Goal: Transaction & Acquisition: Purchase product/service

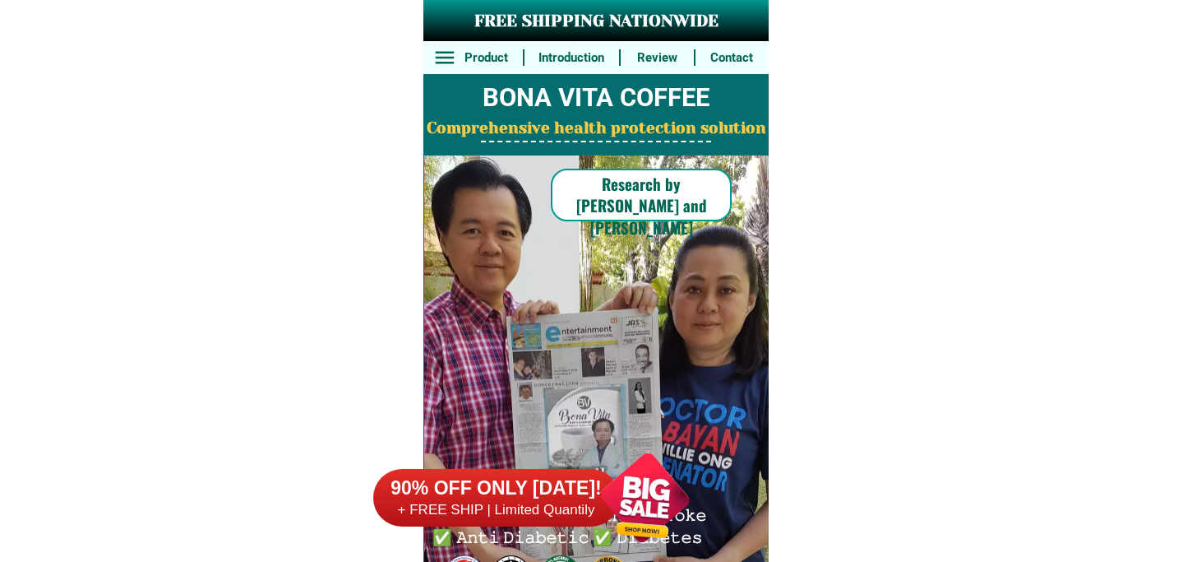
click at [637, 483] on div at bounding box center [645, 497] width 129 height 129
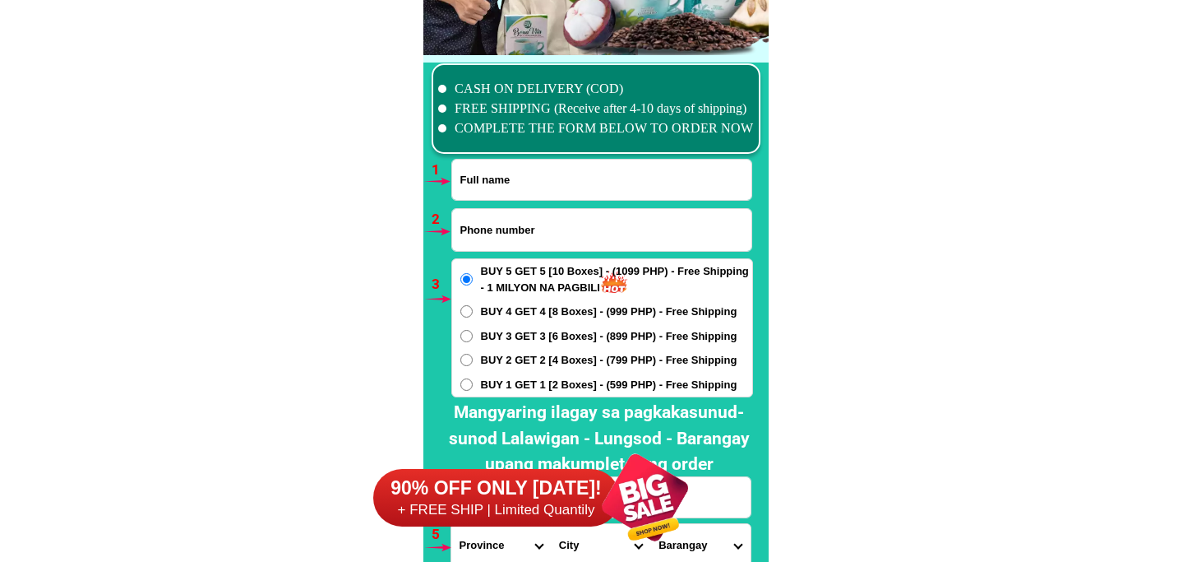
scroll to position [12092, 0]
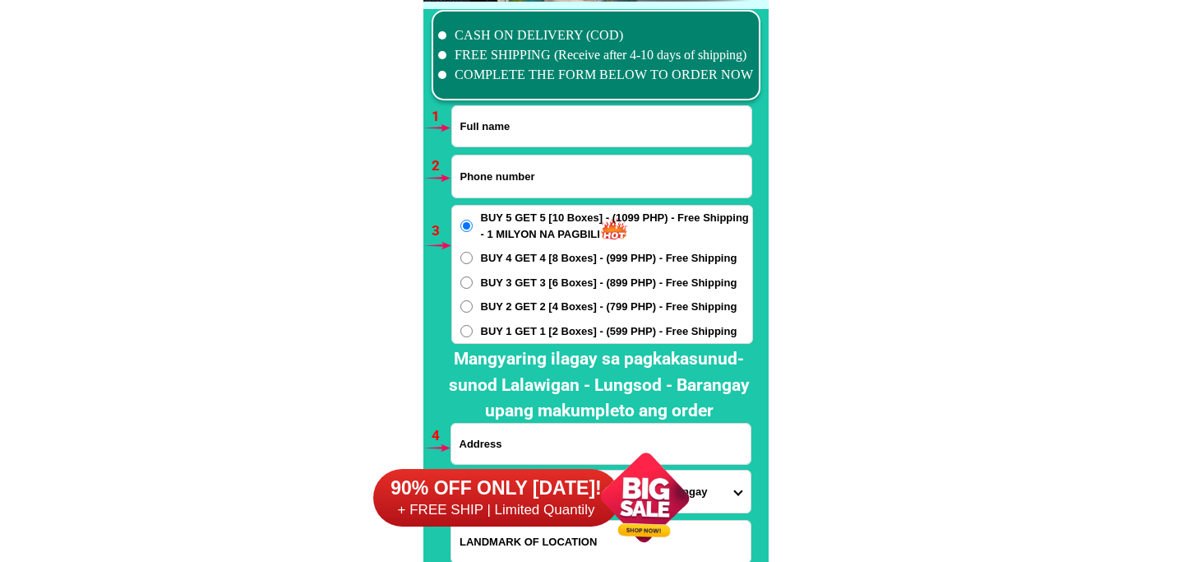
click at [498, 134] on input "Input full_name" at bounding box center [601, 126] width 299 height 40
paste input "[PERSON_NAME]"
type input "[PERSON_NAME]"
click at [525, 171] on input "Input phone_number" at bounding box center [601, 176] width 299 height 42
paste input "0963 522 5741"
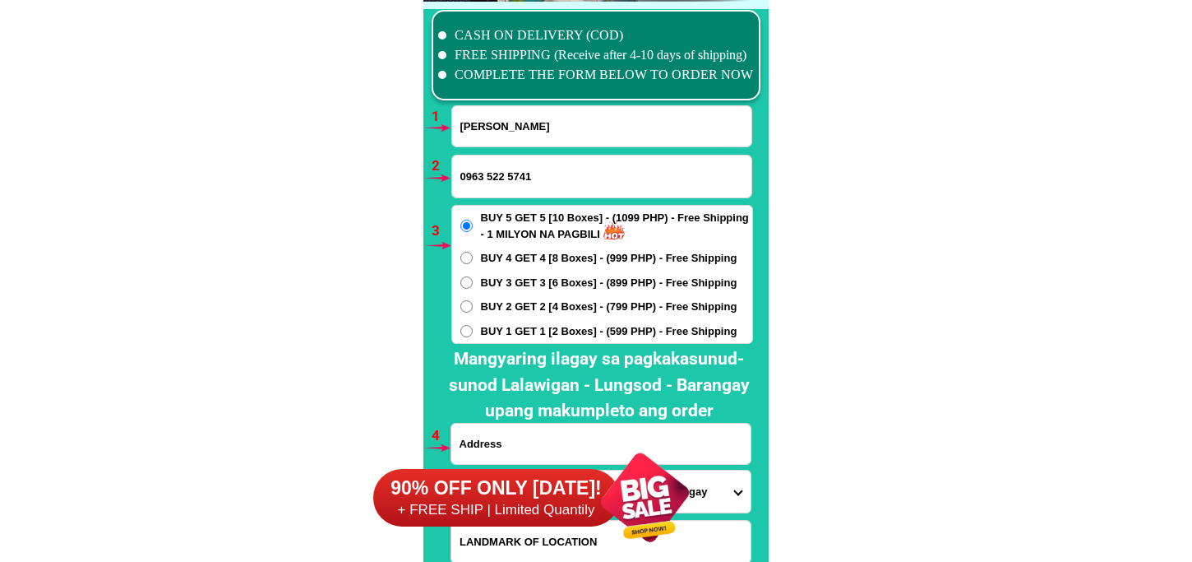
click at [511, 175] on input "0963 522 5741" at bounding box center [601, 176] width 299 height 42
click at [487, 175] on input "0963 5225741" at bounding box center [601, 176] width 299 height 42
type input "09635225741"
click at [505, 306] on span "BUY 2 GET 2 [4 Boxes] - (799 PHP) - Free Shipping" at bounding box center [609, 306] width 257 height 16
click at [473, 306] on input "BUY 2 GET 2 [4 Boxes] - (799 PHP) - Free Shipping" at bounding box center [466, 306] width 12 height 12
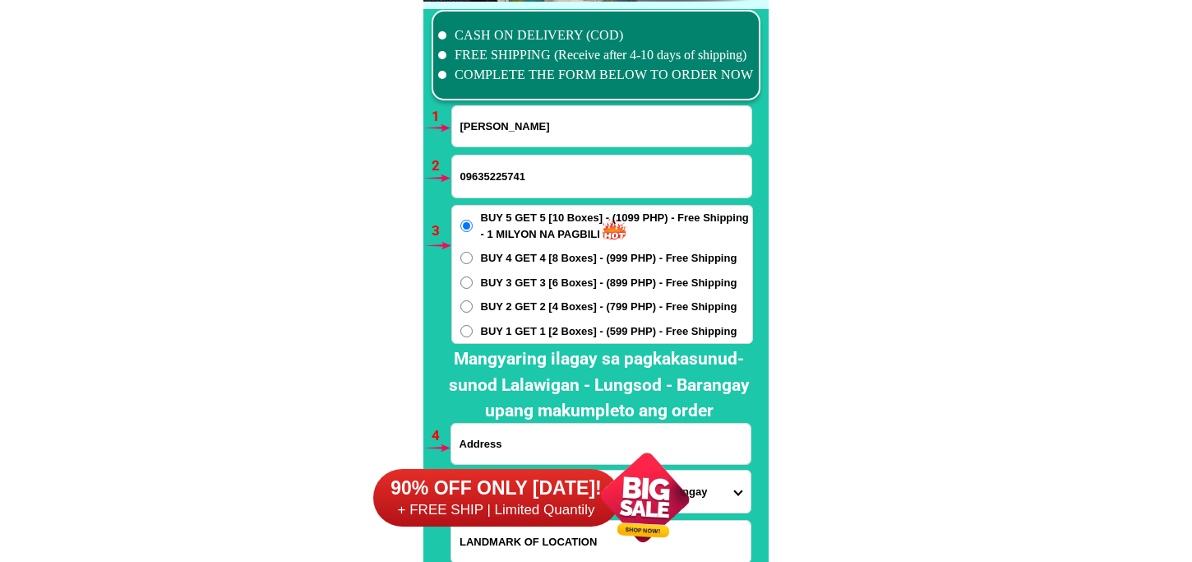
radio input "true"
click at [522, 433] on div "90% OFF ONLY [DATE]! + FREE SHIP | Limited Quantily" at bounding box center [541, 497] width 336 height 129
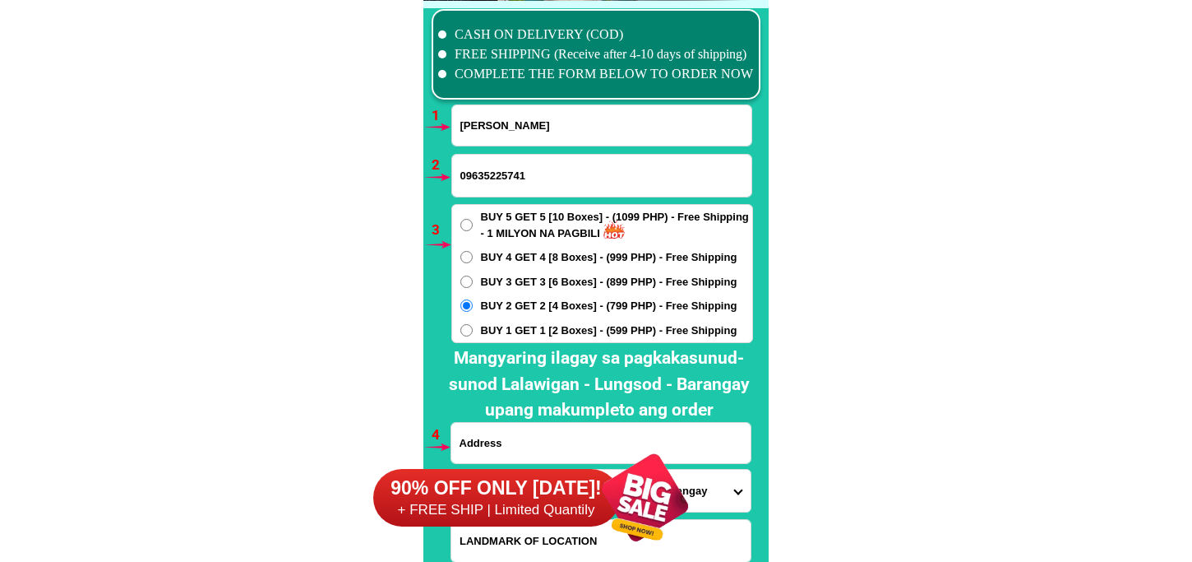
click at [528, 442] on div "90% OFF ONLY [DATE]! + FREE SHIP | Limited Quantily" at bounding box center [541, 497] width 336 height 129
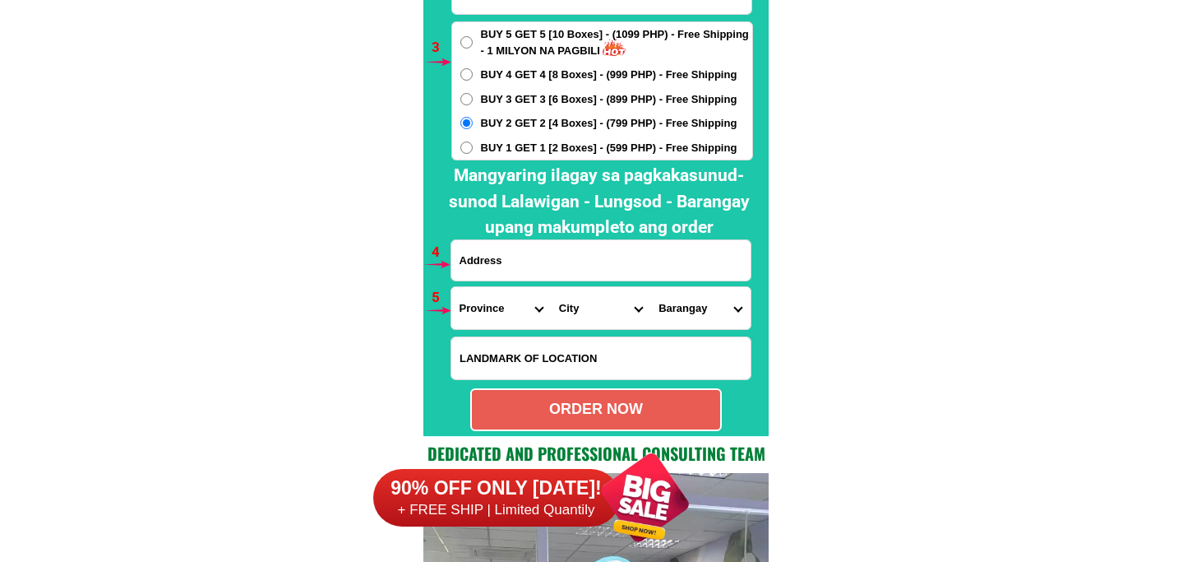
click at [498, 259] on input "Input address" at bounding box center [600, 260] width 299 height 40
paste input "Brgy. [GEOGRAPHIC_DATA], [GEOGRAPHIC_DATA], [GEOGRAPHIC_DATA] [GEOGRAPHIC_DATA]…"
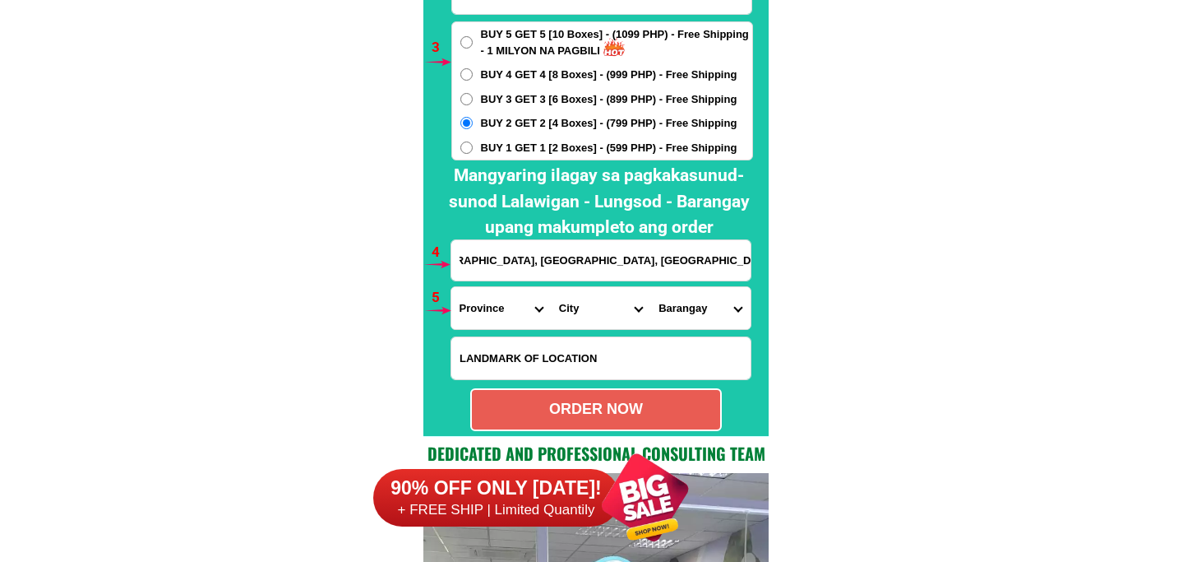
type input "Brgy. [GEOGRAPHIC_DATA], [GEOGRAPHIC_DATA], [GEOGRAPHIC_DATA] [GEOGRAPHIC_DATA]…"
drag, startPoint x: 488, startPoint y: 306, endPoint x: 488, endPoint y: 285, distance: 20.6
click at [488, 306] on select "Province [GEOGRAPHIC_DATA] [GEOGRAPHIC_DATA][PERSON_NAME][GEOGRAPHIC_DATA][GEOG…" at bounding box center [500, 308] width 99 height 42
select select "63_108"
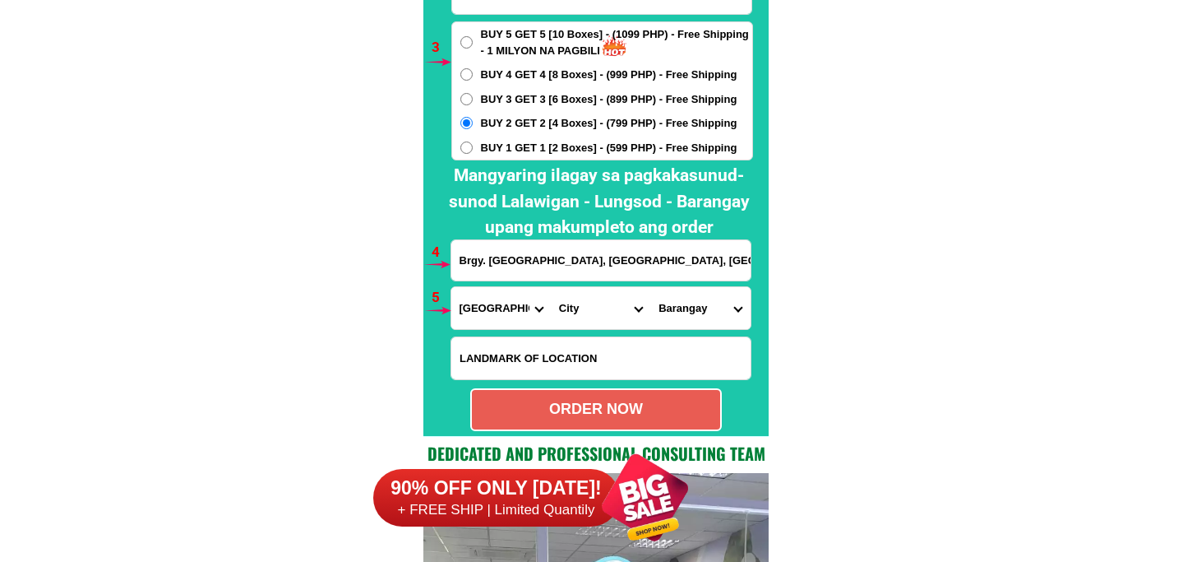
click at [451, 287] on select "Province [GEOGRAPHIC_DATA] [GEOGRAPHIC_DATA][PERSON_NAME][GEOGRAPHIC_DATA][GEOG…" at bounding box center [500, 308] width 99 height 42
click at [551, 326] on select "City Agoncillo Alitagtag Allacapan [GEOGRAPHIC_DATA] [GEOGRAPHIC_DATA]-balete […" at bounding box center [600, 308] width 99 height 42
select select "63_1087090"
click at [551, 287] on select "City Agoncillo Alitagtag Allacapan [GEOGRAPHIC_DATA] [GEOGRAPHIC_DATA]-balete […" at bounding box center [600, 308] width 99 height 42
click at [691, 304] on select "[GEOGRAPHIC_DATA] (pob.) Barangay 10 (pob.) Barangay 11 (pob.) Barangay 12 (pob…" at bounding box center [699, 308] width 99 height 42
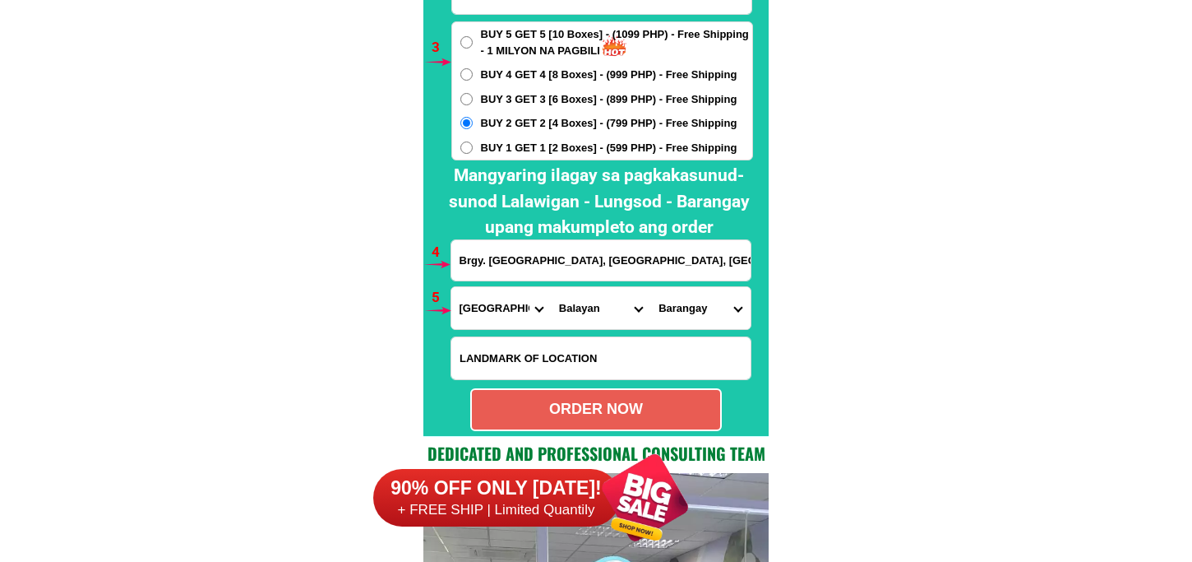
select select "63_10870902823"
click at [650, 287] on select "[GEOGRAPHIC_DATA] (pob.) Barangay 10 (pob.) Barangay 11 (pob.) Barangay 12 (pob…" at bounding box center [699, 308] width 99 height 42
click at [613, 420] on div "ORDER NOW" at bounding box center [596, 409] width 252 height 43
type input "Brgy. [GEOGRAPHIC_DATA], [GEOGRAPHIC_DATA], [GEOGRAPHIC_DATA] [GEOGRAPHIC_DATA]…"
radio input "true"
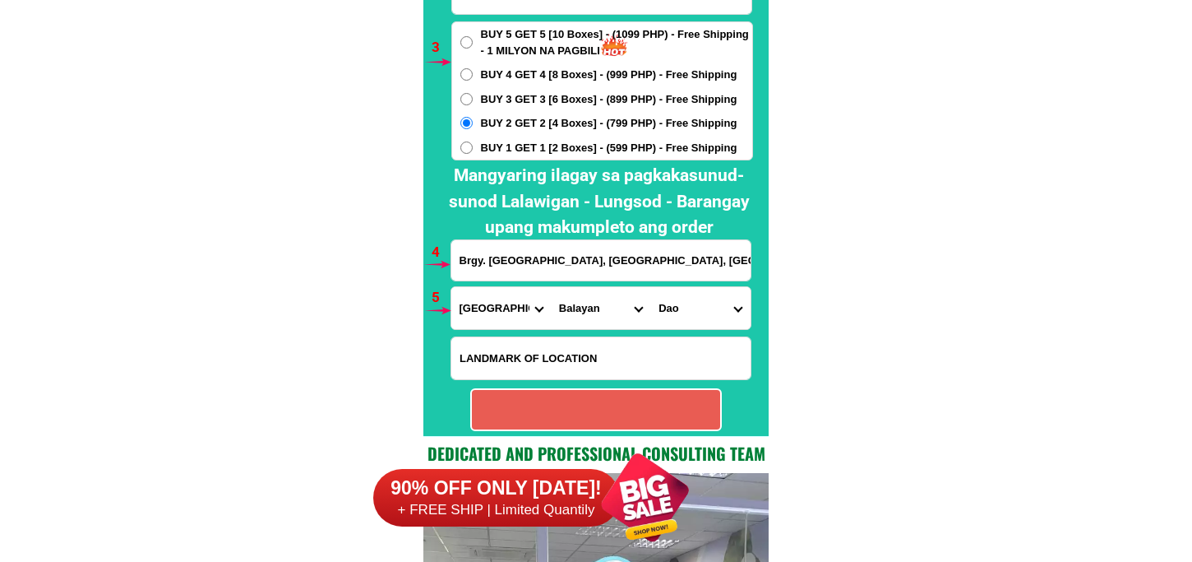
radio input "true"
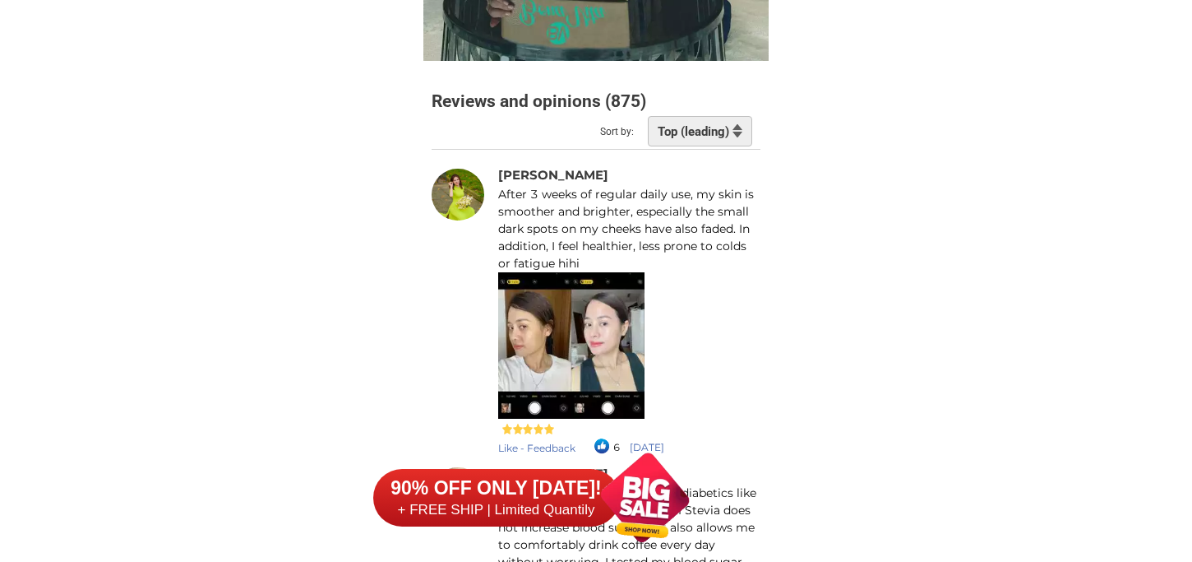
scroll to position [13646, 0]
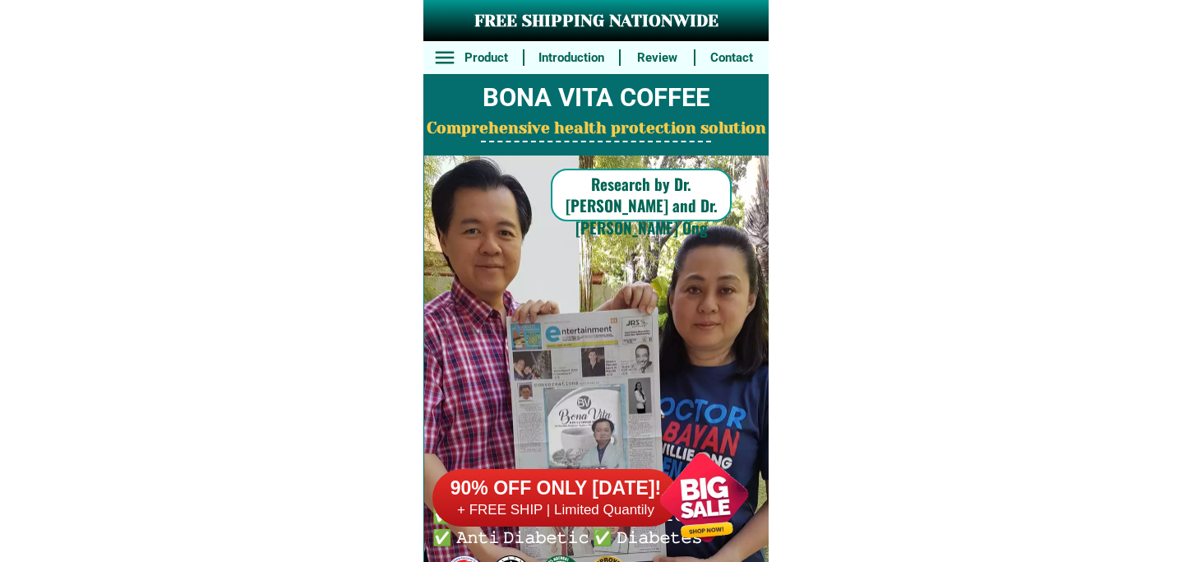
click at [686, 496] on div at bounding box center [704, 497] width 129 height 129
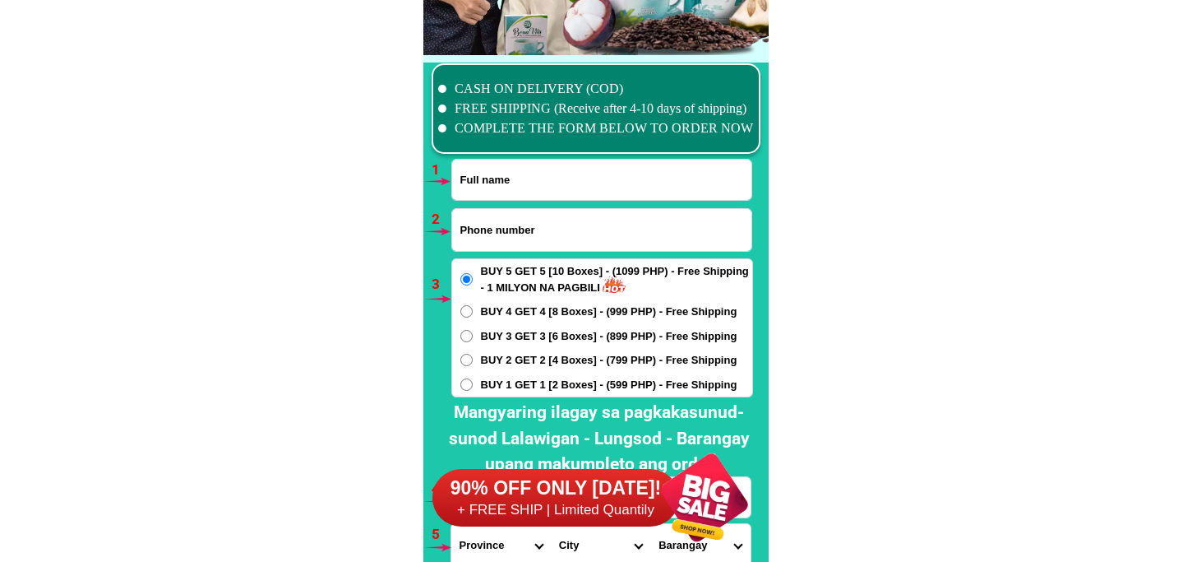
scroll to position [12092, 0]
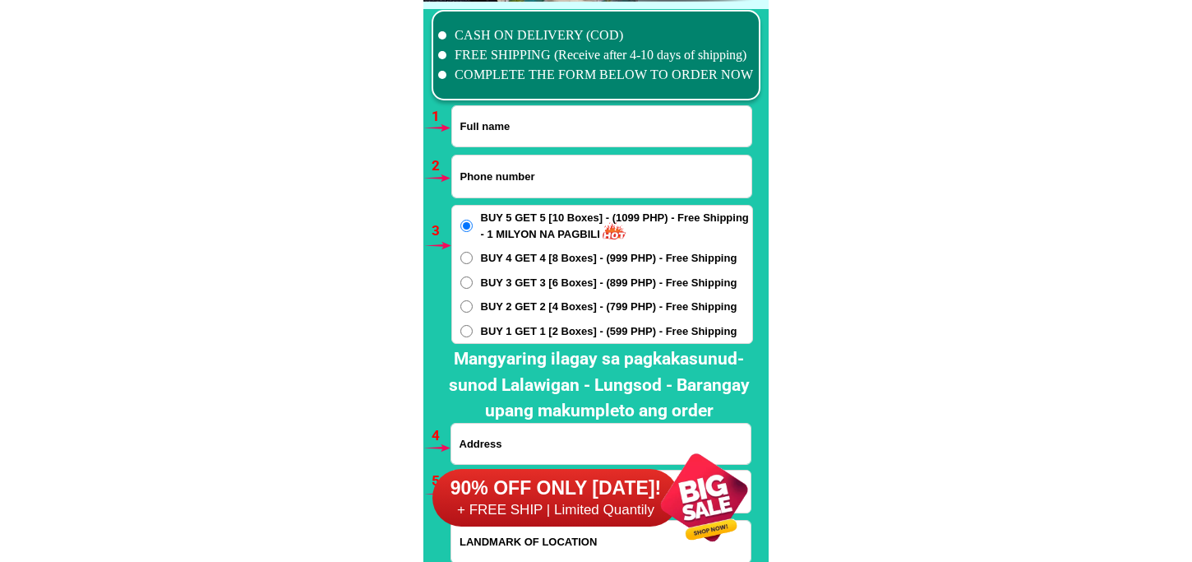
click at [521, 127] on input "Input full_name" at bounding box center [601, 126] width 299 height 40
paste input "Mardoña Catagasan"
type input "Mardoña Catagasan"
click at [530, 174] on input "Input phone_number" at bounding box center [601, 176] width 299 height 42
paste input "09971937479"
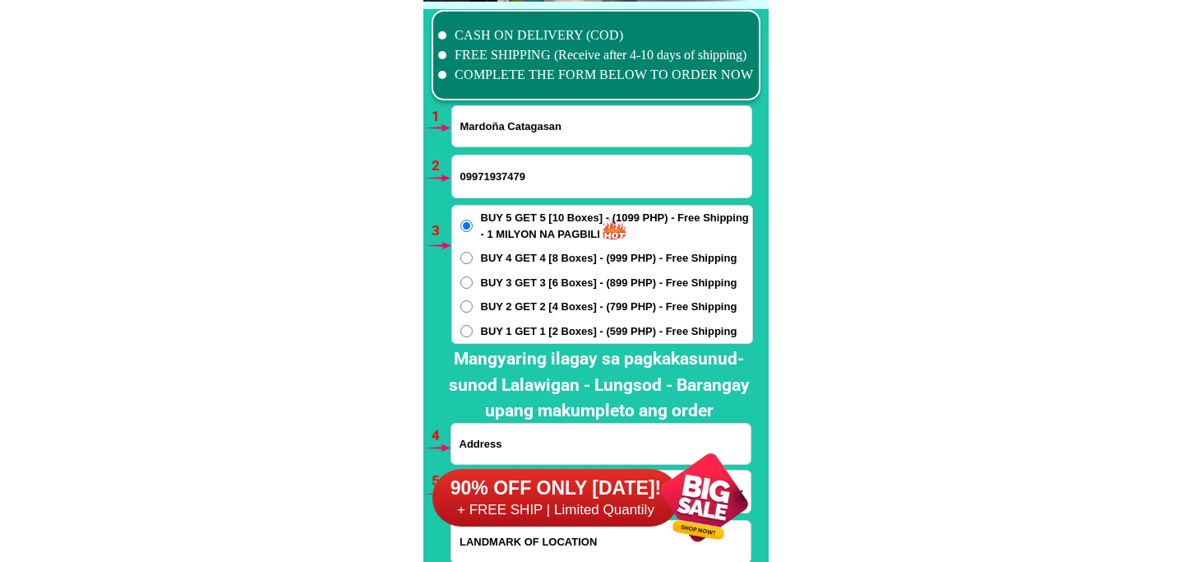
type input "09971937479"
click at [522, 311] on span "BUY 2 GET 2 [4 Boxes] - (799 PHP) - Free Shipping" at bounding box center [609, 306] width 257 height 16
click at [473, 311] on input "BUY 2 GET 2 [4 Boxes] - (799 PHP) - Free Shipping" at bounding box center [466, 306] width 12 height 12
radio input "true"
click at [521, 439] on div "90% OFF ONLY [DATE]! + FREE SHIP | Limited Quantily" at bounding box center [601, 497] width 336 height 129
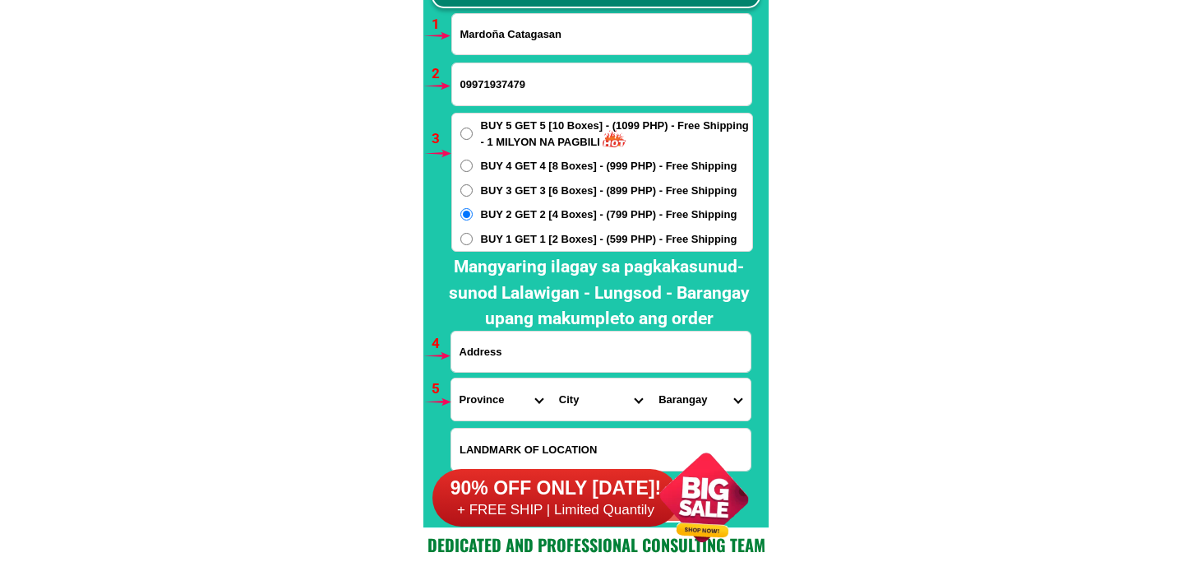
scroll to position [12275, 0]
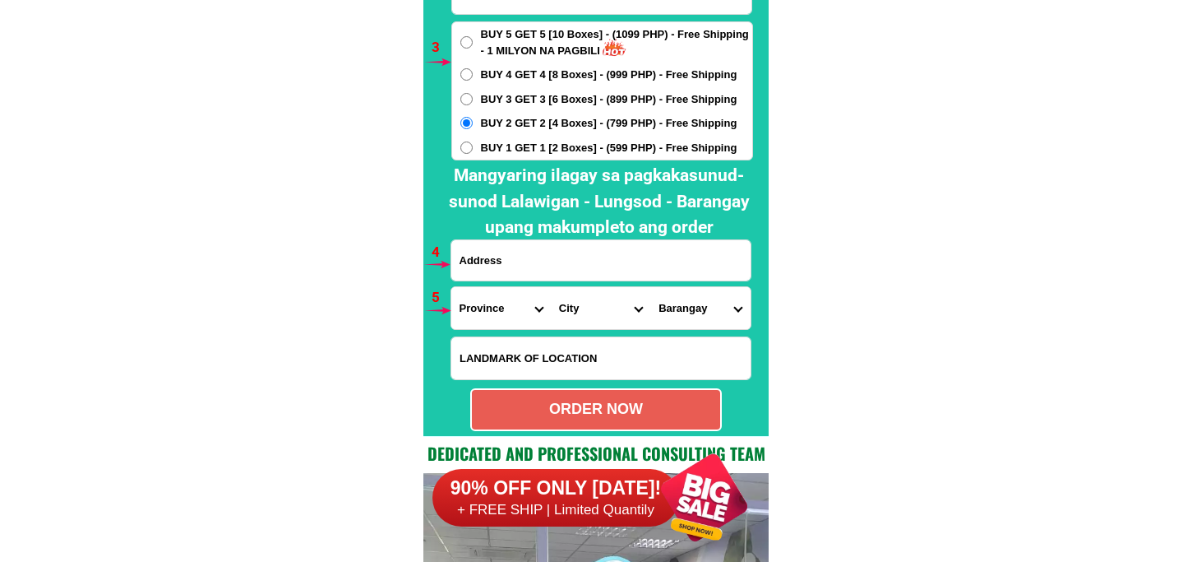
click at [508, 263] on input "Input address" at bounding box center [600, 260] width 299 height 40
paste input "ko mardonia varon catagasanpurok 2 crossing sta clara naga Zamboanga Sibugay pr…"
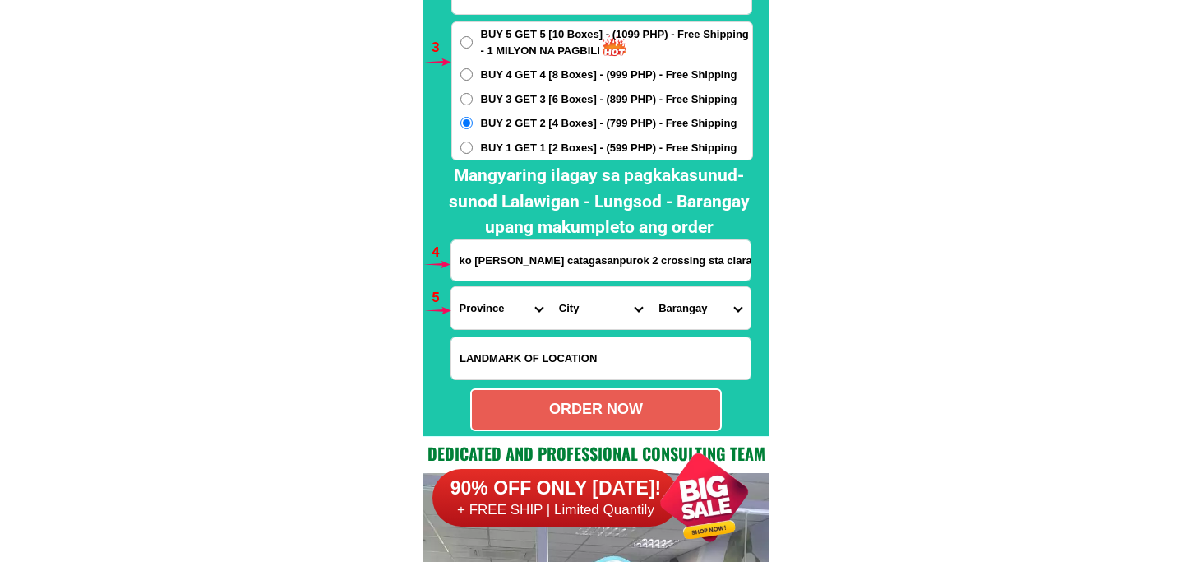
scroll to position [0, 595]
type input "ko mardonia varon catagasanpurok 2 crossing sta clara naga Zamboanga Sibugay pr…"
click at [516, 286] on div "Province Abra Agusan-del-norte Agusan-del-sur Aklan Albay Antique Apayao Aurora…" at bounding box center [601, 308] width 301 height 44
click at [510, 299] on select "Province [GEOGRAPHIC_DATA] [GEOGRAPHIC_DATA][PERSON_NAME][GEOGRAPHIC_DATA][GEOG…" at bounding box center [500, 308] width 99 height 42
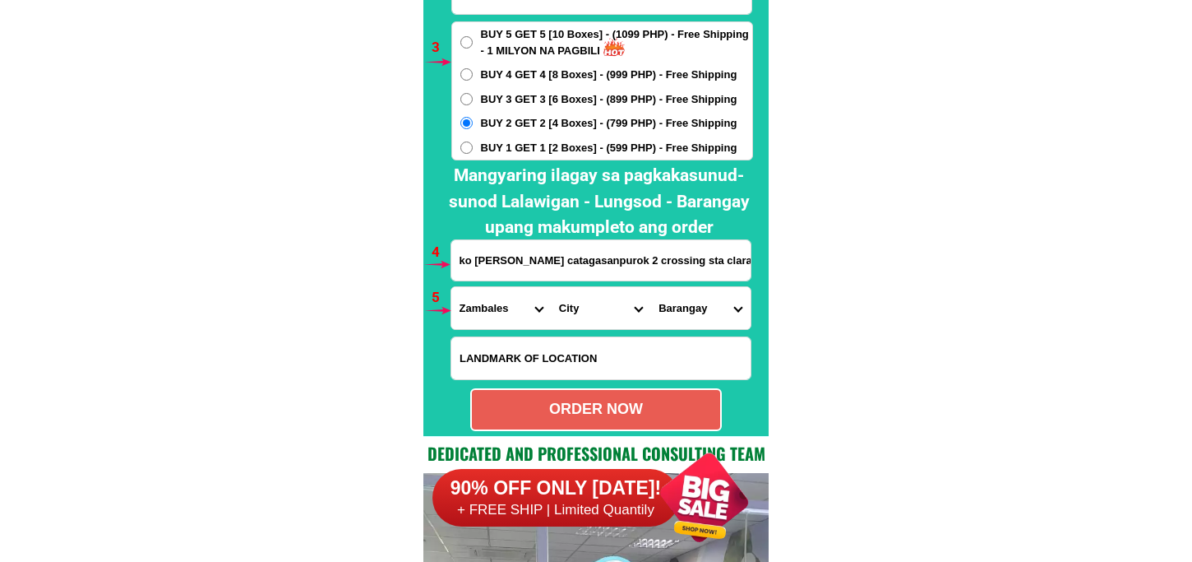
click at [481, 316] on select "Province [GEOGRAPHIC_DATA] [GEOGRAPHIC_DATA][PERSON_NAME][GEOGRAPHIC_DATA][GEOG…" at bounding box center [500, 308] width 99 height 42
click at [502, 318] on select "Province [GEOGRAPHIC_DATA] [GEOGRAPHIC_DATA][PERSON_NAME][GEOGRAPHIC_DATA][GEOG…" at bounding box center [500, 308] width 99 height 42
select select "63_480"
click at [451, 287] on select "Province [GEOGRAPHIC_DATA] [GEOGRAPHIC_DATA][PERSON_NAME][GEOGRAPHIC_DATA][GEOG…" at bounding box center [500, 308] width 99 height 42
drag, startPoint x: 579, startPoint y: 304, endPoint x: 585, endPoint y: 286, distance: 19.2
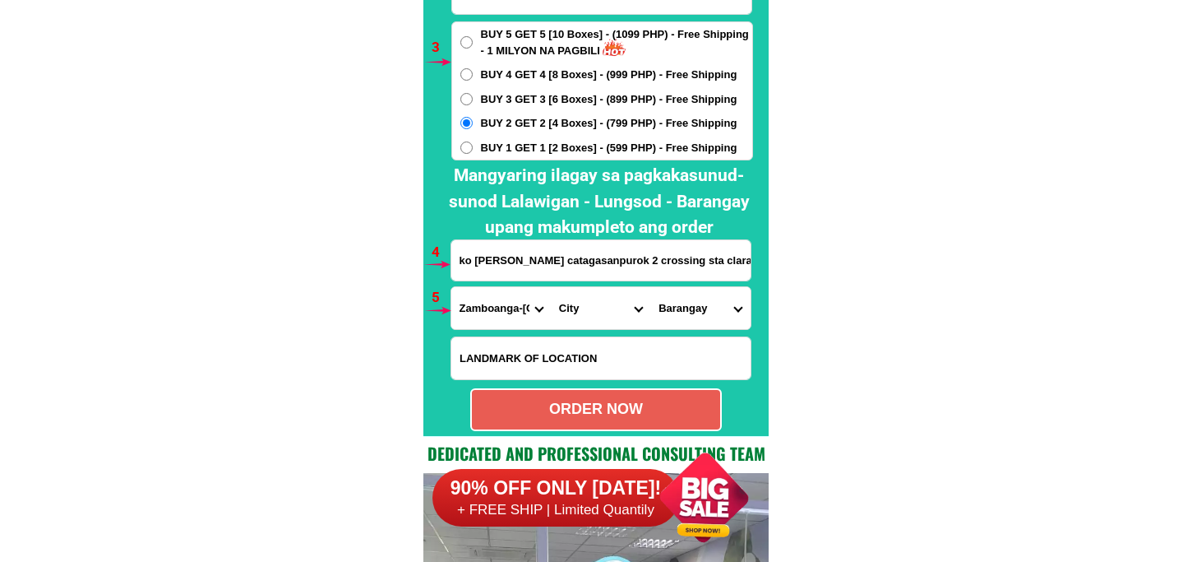
click at [579, 304] on select "City Buug Diplahan Imelda Ipil Kabasalan Mabuhay Malangas Naga Olutanga Payao R…" at bounding box center [600, 308] width 99 height 42
select select "63_4805359"
click at [551, 287] on select "City Buug Diplahan Imelda Ipil Kabasalan Mabuhay Malangas Naga Olutanga Payao R…" at bounding box center [600, 308] width 99 height 42
drag, startPoint x: 674, startPoint y: 306, endPoint x: 683, endPoint y: 290, distance: 17.7
click at [674, 306] on select "Barangay Aguinaldo Baga Baluno Bangkaw-bangkaw Cabong Crossing sta. clara Gubaw…" at bounding box center [699, 308] width 99 height 42
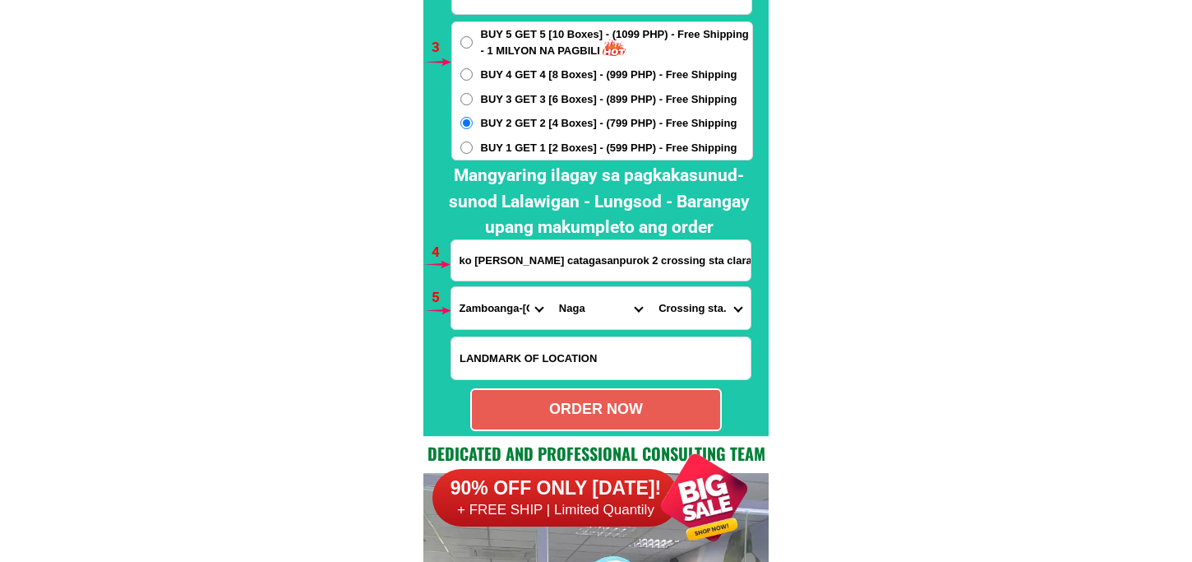
click at [650, 287] on select "Barangay Aguinaldo Baga Baluno Bangkaw-bangkaw Cabong Crossing sta. clara Gubaw…" at bounding box center [699, 308] width 99 height 42
drag, startPoint x: 714, startPoint y: 308, endPoint x: 713, endPoint y: 285, distance: 22.2
click at [714, 308] on select "Barangay Aguinaldo Baga Baluno Bangkaw-bangkaw Cabong Crossing sta. clara Gubaw…" at bounding box center [699, 308] width 99 height 42
select select "63_48053593021"
click at [650, 287] on select "Barangay Aguinaldo Baga Baluno Bangkaw-bangkaw Cabong Crossing sta. clara Gubaw…" at bounding box center [699, 308] width 99 height 42
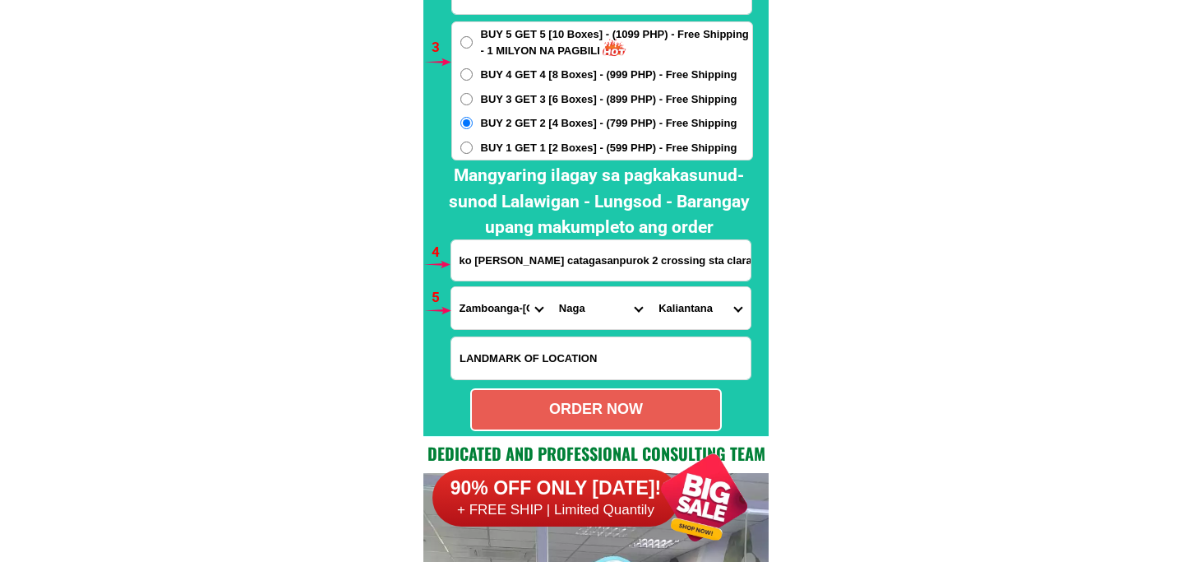
click at [714, 316] on select "Barangay Aguinaldo Baga Baluno Bangkaw-bangkaw Cabong Crossing sta. clara Gubaw…" at bounding box center [699, 308] width 99 height 42
click at [490, 310] on select "Province [GEOGRAPHIC_DATA] [GEOGRAPHIC_DATA][PERSON_NAME][GEOGRAPHIC_DATA][GEOG…" at bounding box center [500, 308] width 99 height 42
click at [703, 308] on select "Barangay Aguinaldo Baga Baluno Bangkaw-bangkaw Cabong Crossing sta. clara Gubaw…" at bounding box center [699, 308] width 99 height 42
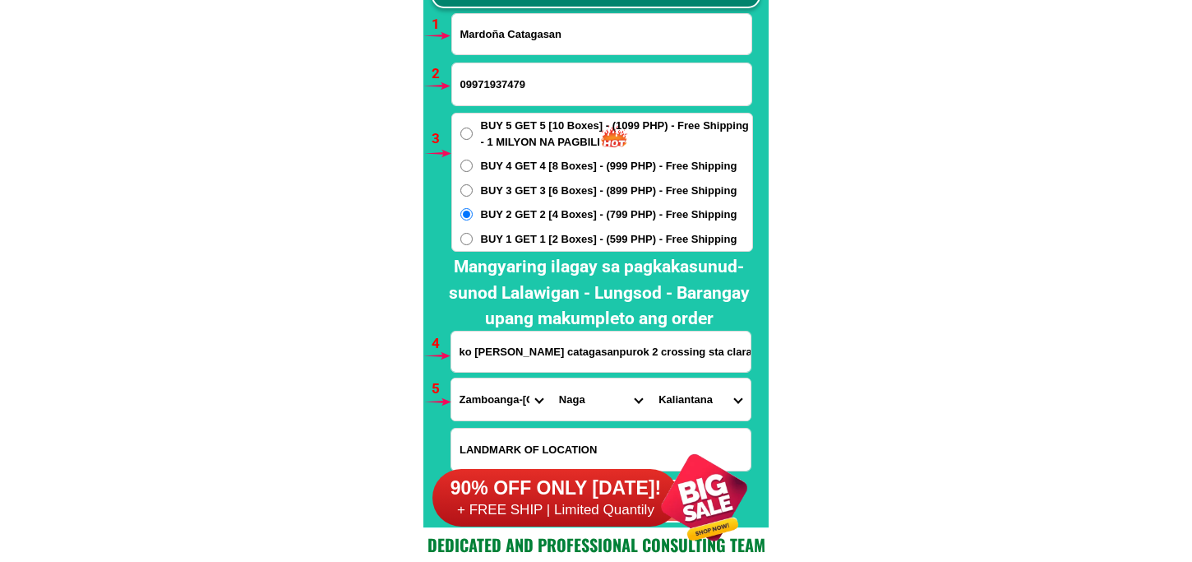
click at [693, 396] on select "Barangay Aguinaldo Baga Baluno Bangkaw-bangkaw Cabong Crossing sta. clara Gubaw…" at bounding box center [699, 399] width 99 height 42
drag, startPoint x: 607, startPoint y: 400, endPoint x: 606, endPoint y: 378, distance: 21.4
click at [607, 400] on select "City Buug Diplahan Imelda Ipil Kabasalan Mabuhay Malangas Naga Olutanga Payao R…" at bounding box center [600, 399] width 99 height 42
click at [551, 378] on select "City Buug Diplahan Imelda Ipil Kabasalan Mabuhay Malangas Naga Olutanga Payao R…" at bounding box center [600, 399] width 99 height 42
click at [601, 405] on select "City Buug Diplahan Imelda Ipil Kabasalan Mabuhay Malangas Naga Olutanga Payao R…" at bounding box center [600, 399] width 99 height 42
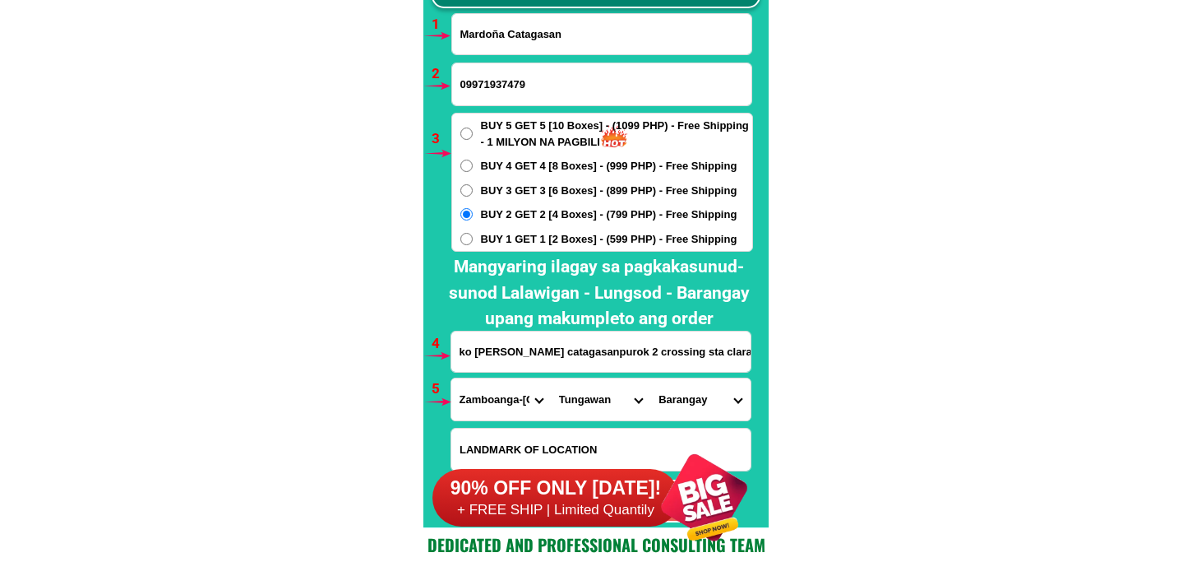
select select "63_4805359"
click at [551, 378] on select "City Buug Diplahan Imelda Ipil Kabasalan Mabuhay Malangas Naga Olutanga Payao R…" at bounding box center [600, 399] width 99 height 42
click at [721, 406] on select "Barangay Aguinaldo Baga Baluno Bangkaw-bangkaw Cabong Crossing sta. clara Gubaw…" at bounding box center [699, 399] width 99 height 42
click at [688, 397] on select "Barangay Aguinaldo Baga Baluno Bangkaw-bangkaw Cabong Crossing sta. clara Gubaw…" at bounding box center [699, 399] width 99 height 42
select select "63_48053594325"
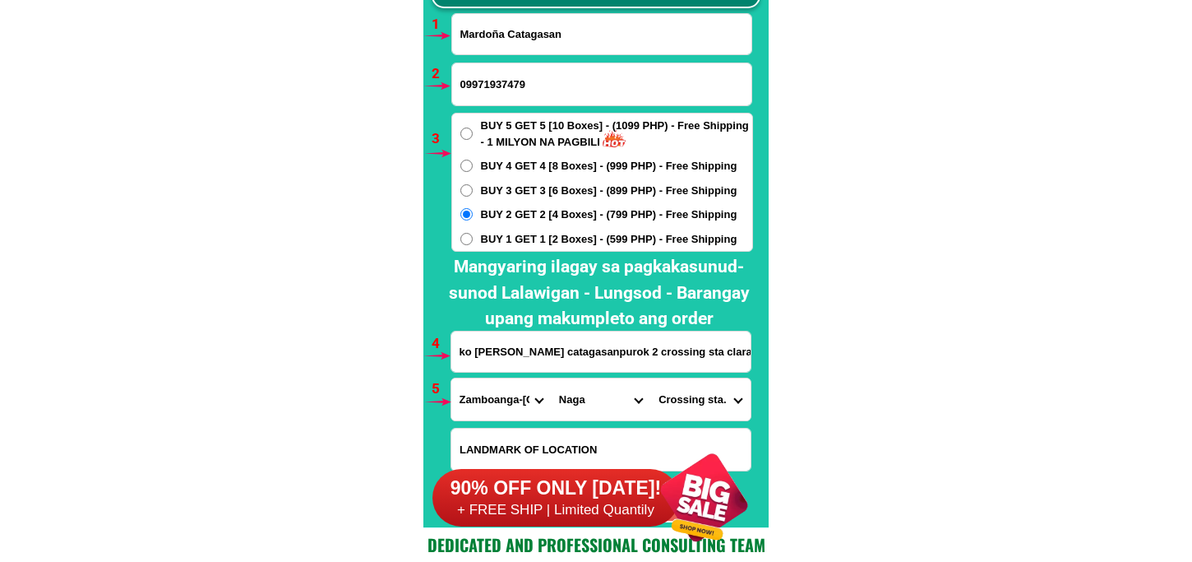
click at [650, 378] on select "Barangay Aguinaldo Baga Baluno Bangkaw-bangkaw Cabong Crossing sta. clara Gubaw…" at bounding box center [699, 399] width 99 height 42
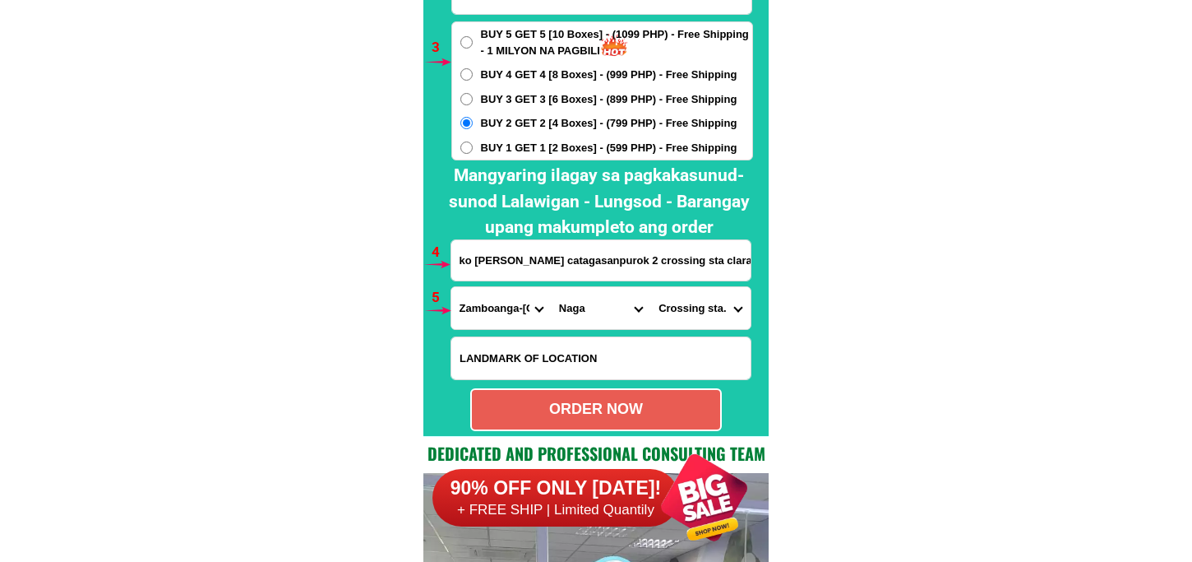
click at [627, 411] on div "ORDER NOW" at bounding box center [596, 409] width 248 height 22
radio input "true"
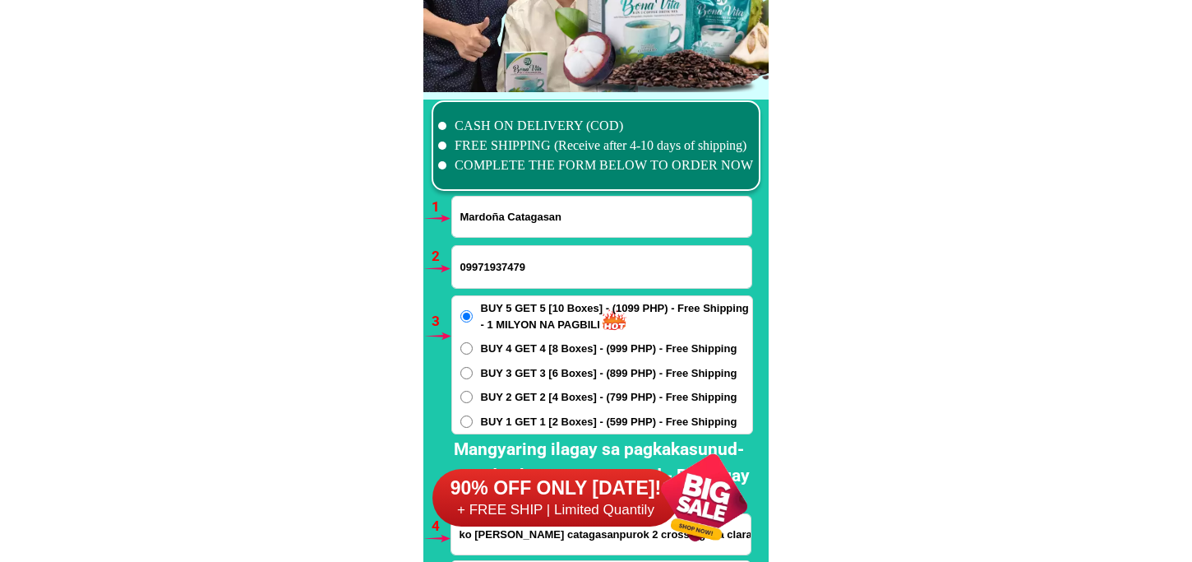
click at [504, 219] on input "Mardoña Catagasan" at bounding box center [601, 217] width 299 height 40
paste input "Vilda Carulla"
type input "Vilda Carulla"
click at [503, 274] on input "Input phone_number" at bounding box center [601, 267] width 299 height 42
paste input "0938 60 74040"
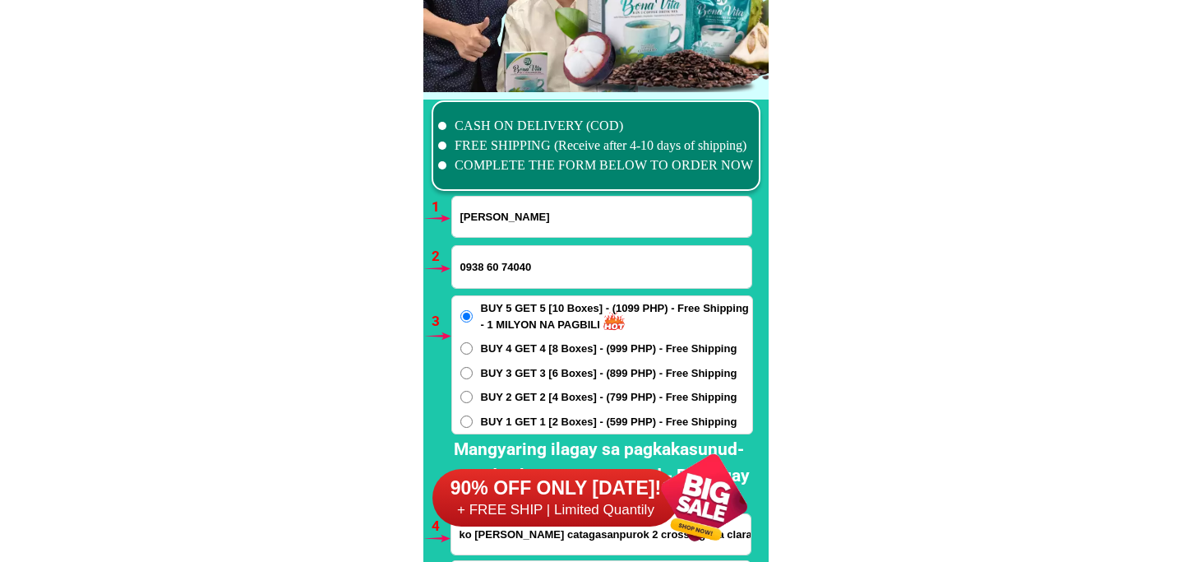
click at [490, 266] on input "0938 60 74040" at bounding box center [601, 267] width 299 height 42
click at [488, 270] on input "0938 60 74040" at bounding box center [601, 267] width 299 height 42
click at [499, 266] on input "093860 74040" at bounding box center [601, 267] width 299 height 42
type input "09386074040"
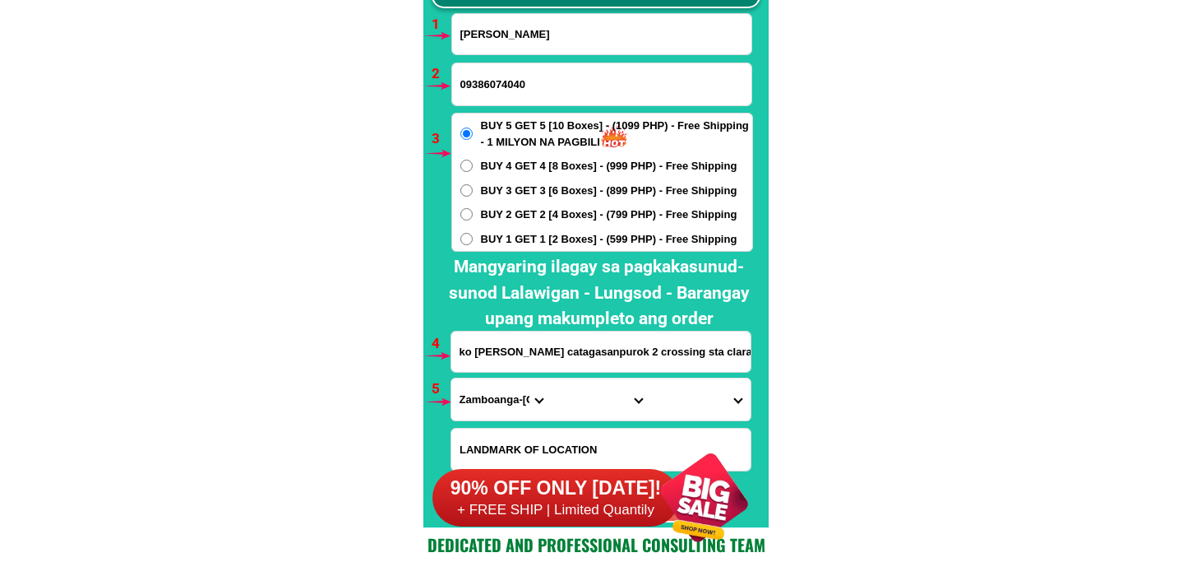
click at [498, 194] on span "BUY 3 GET 3 [6 Boxes] - (899 PHP) - Free Shipping" at bounding box center [609, 191] width 257 height 16
click at [473, 194] on input "BUY 3 GET 3 [6 Boxes] - (899 PHP) - Free Shipping" at bounding box center [466, 190] width 12 height 12
radio input "true"
click at [513, 363] on input "ko mardonia varon catagasanpurok 2 crossing sta clara naga Zamboanga Sibugay pr…" at bounding box center [600, 351] width 299 height 40
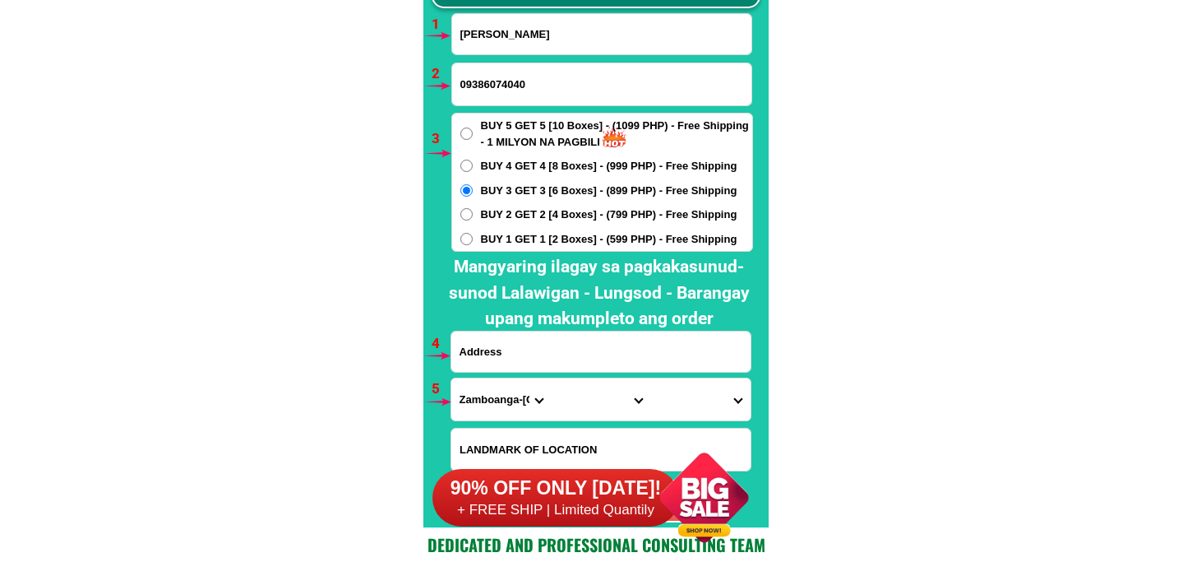
paste input "Brgy abiawin Purok Gumanila Infanta, Ouezon"
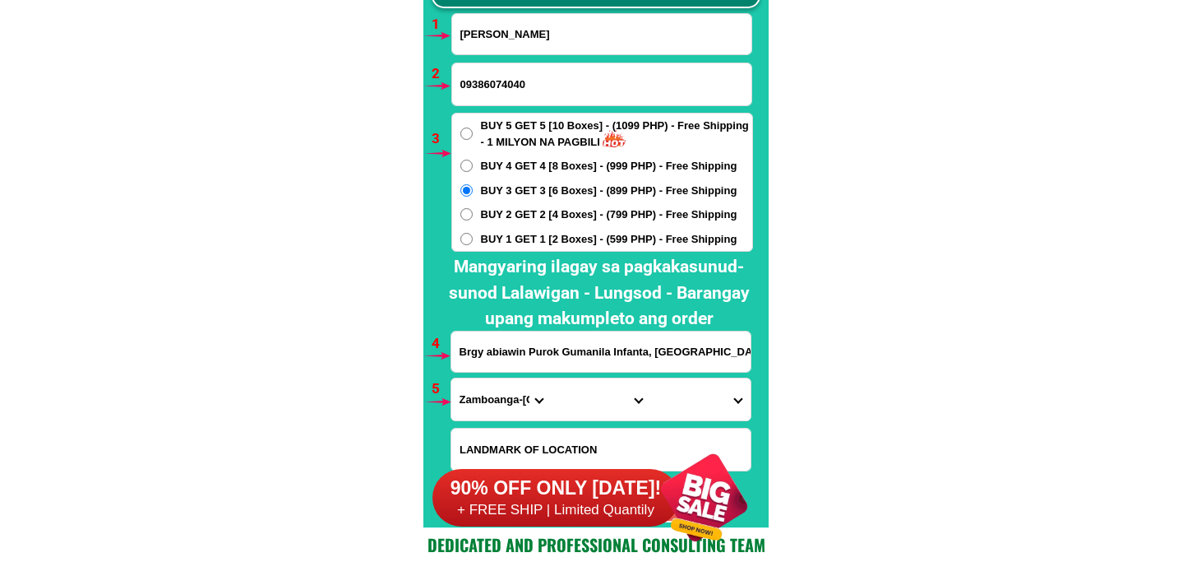
type input "Brgy abiawin Purok Gumanila Infanta, Ouezon"
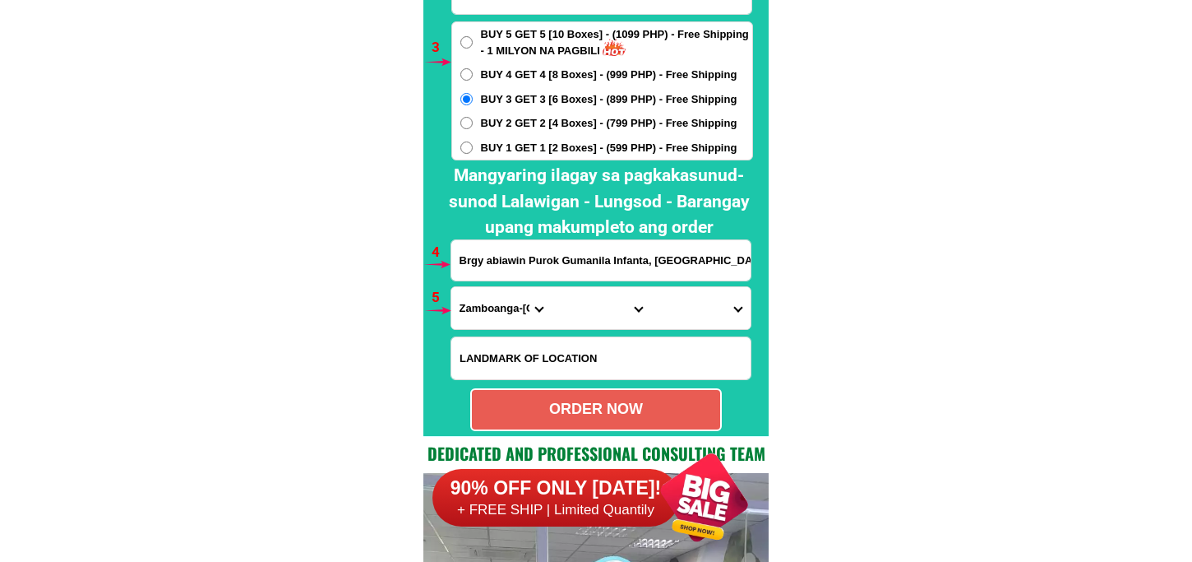
click at [496, 316] on select "Province [GEOGRAPHIC_DATA] [GEOGRAPHIC_DATA][PERSON_NAME][GEOGRAPHIC_DATA][GEOG…" at bounding box center [500, 308] width 99 height 42
drag, startPoint x: 705, startPoint y: 257, endPoint x: 430, endPoint y: 267, distance: 274.8
click at [430, 267] on div "CASH ON DELIVERY (COD) FREE SHIPPING (Receive after 4-10 days of shipping) COMP…" at bounding box center [595, 127] width 345 height 618
click at [481, 314] on select "Province [GEOGRAPHIC_DATA] [GEOGRAPHIC_DATA][PERSON_NAME][GEOGRAPHIC_DATA][GEOG…" at bounding box center [500, 308] width 99 height 42
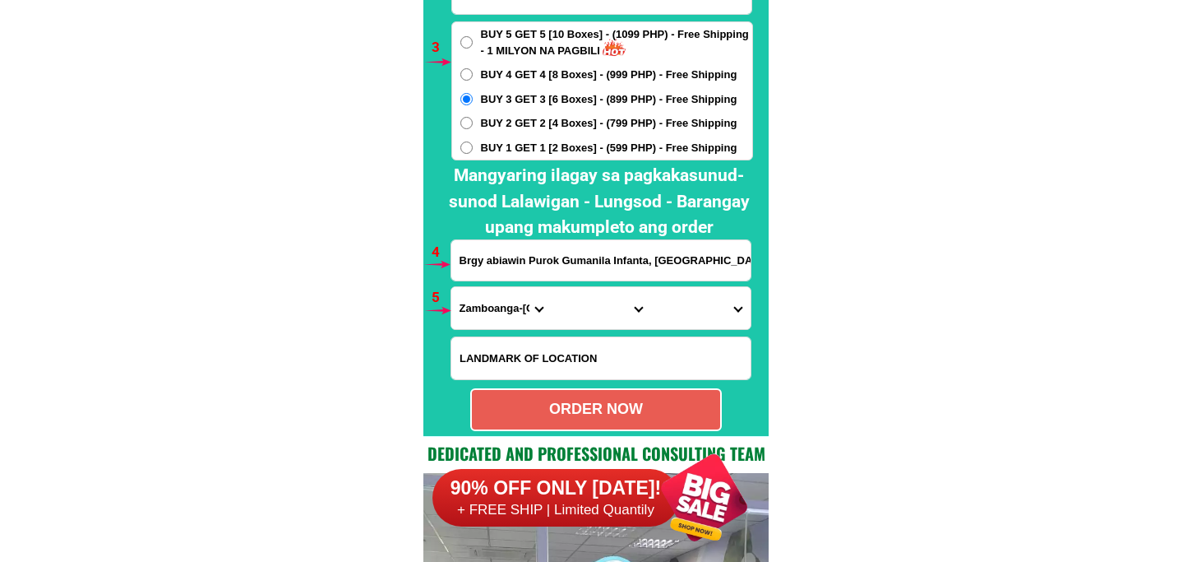
select select "63_397"
click at [451, 287] on select "Province [GEOGRAPHIC_DATA] [GEOGRAPHIC_DATA][PERSON_NAME][GEOGRAPHIC_DATA][GEOG…" at bounding box center [500, 308] width 99 height 42
click at [599, 305] on select "City Agdangan Alabat Atimonan Burdeos Calauag Catanauan General-nakar Guinayang…" at bounding box center [600, 308] width 99 height 42
select select "63_3979720"
click at [551, 287] on select "City Agdangan Alabat Atimonan Burdeos Calauag Catanauan General-nakar Guinayang…" at bounding box center [600, 308] width 99 height 42
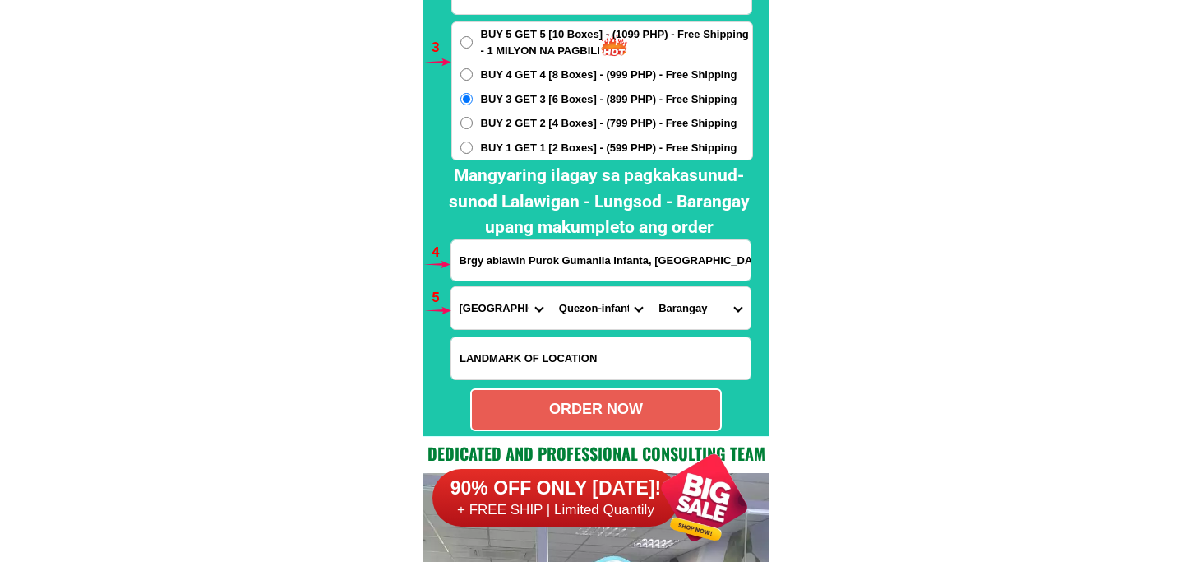
click at [702, 300] on select "Barangay Abiawin Agos-agos Alitas Amolongin Anibong Antikin Bacong Balobo Banti…" at bounding box center [699, 308] width 99 height 42
select select "63_39797208771"
click at [650, 287] on select "Barangay Abiawin Agos-agos Alitas Amolongin Anibong Antikin Bacong Balobo Banti…" at bounding box center [699, 308] width 99 height 42
click at [631, 401] on div "ORDER NOW" at bounding box center [596, 409] width 248 height 22
radio input "true"
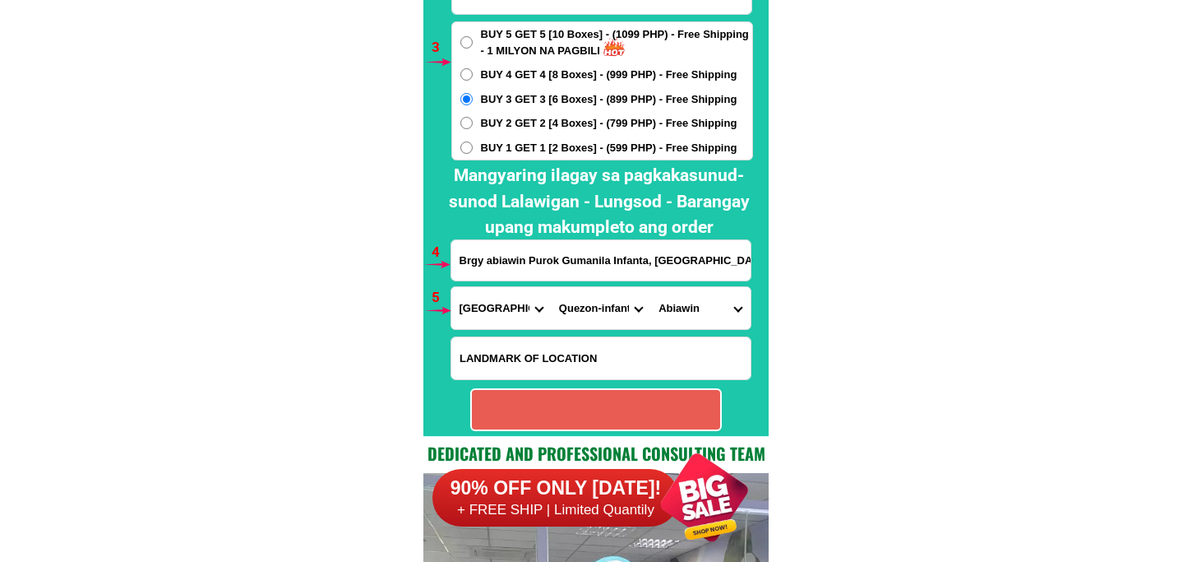
radio input "true"
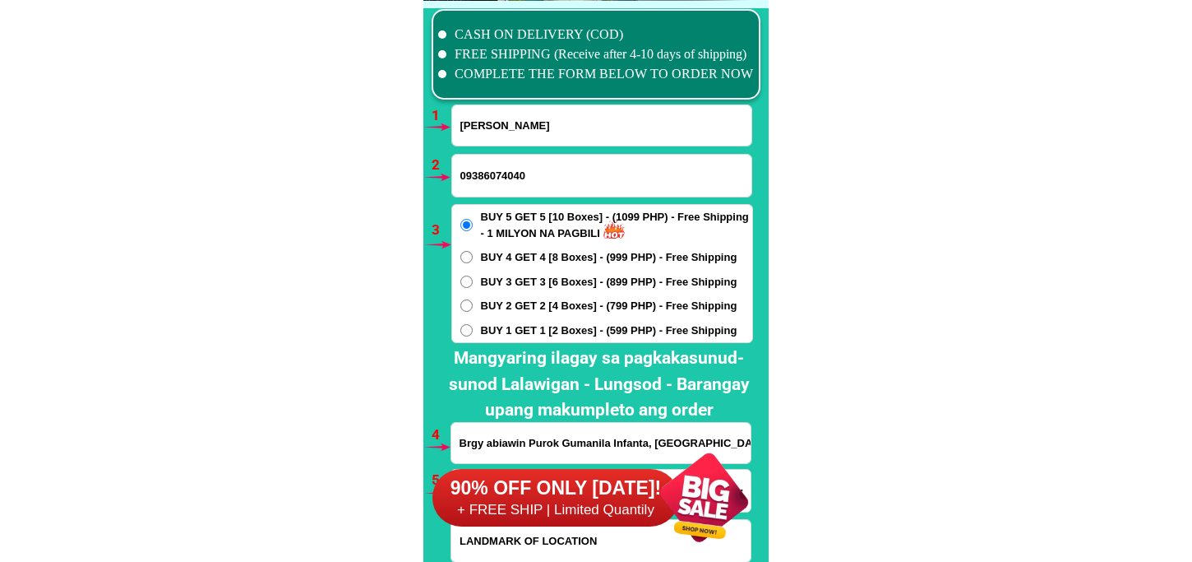
click at [503, 129] on input "Vilda Carulla" at bounding box center [601, 125] width 299 height 40
paste input "Gloria Buquid"
type input "Gloria Buquid"
click at [498, 160] on input "Input phone_number" at bounding box center [601, 176] width 299 height 42
paste input "09957294675"
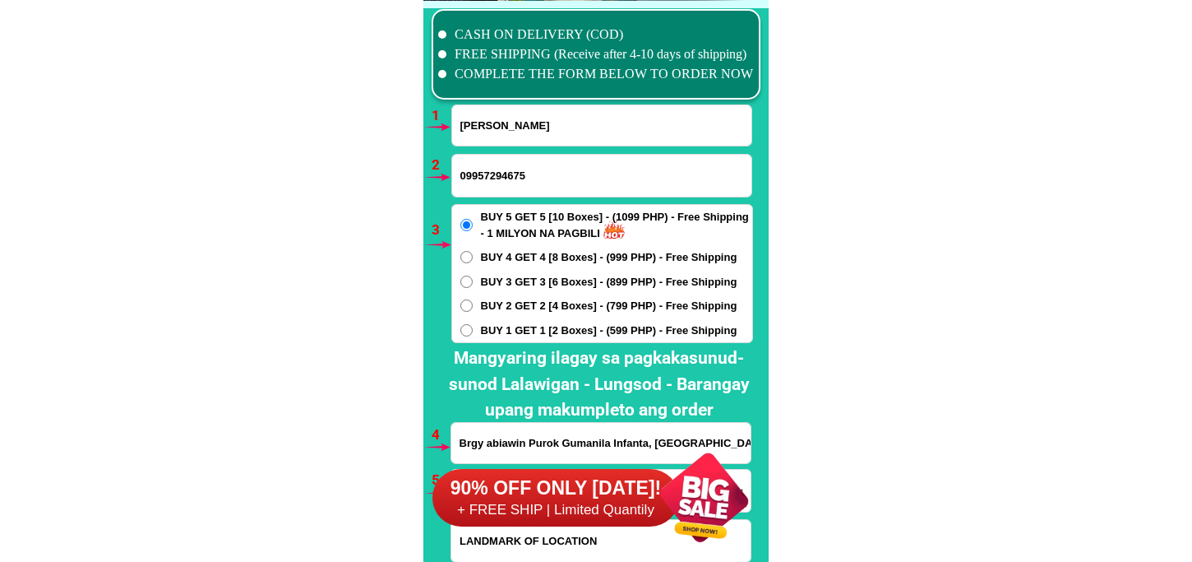
type input "09957294675"
click at [497, 308] on span "BUY 2 GET 2 [4 Boxes] - (799 PHP) - Free Shipping" at bounding box center [609, 306] width 257 height 16
click at [473, 308] on input "BUY 2 GET 2 [4 Boxes] - (799 PHP) - Free Shipping" at bounding box center [466, 305] width 12 height 12
radio input "true"
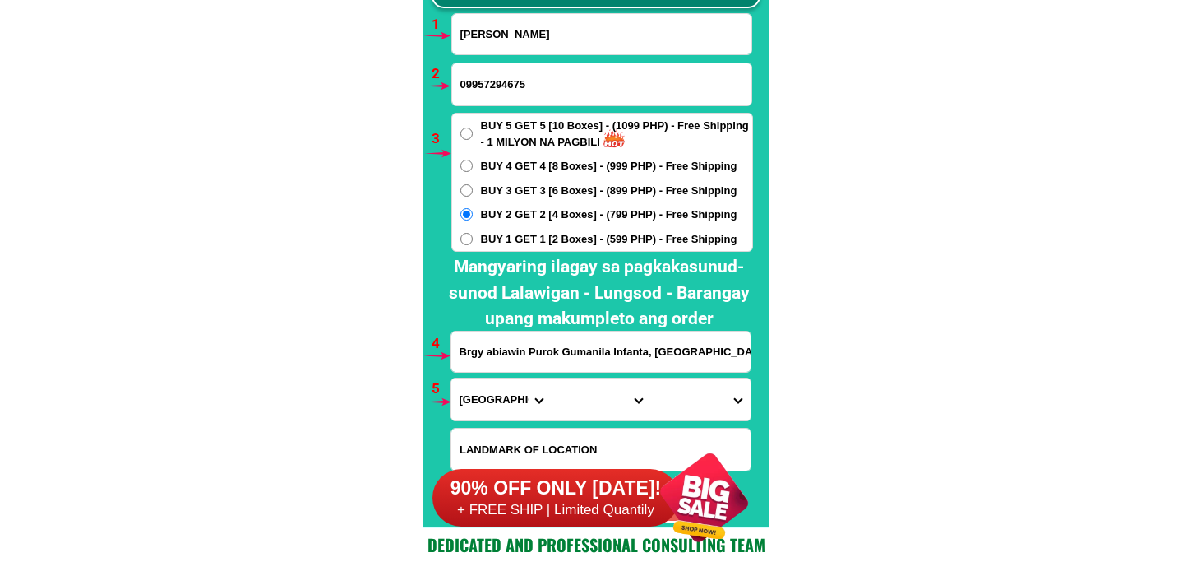
click at [507, 347] on input "Brgy abiawin Purok Gumanila Infanta, Ouezon" at bounding box center [600, 351] width 299 height 40
paste input "no 4 narra avenue plmera hts subd San Juan Cainta Rizal salmat po."
type input "no 4 narra avenue plmera hts subd San Juan Cainta Rizal salmat po."
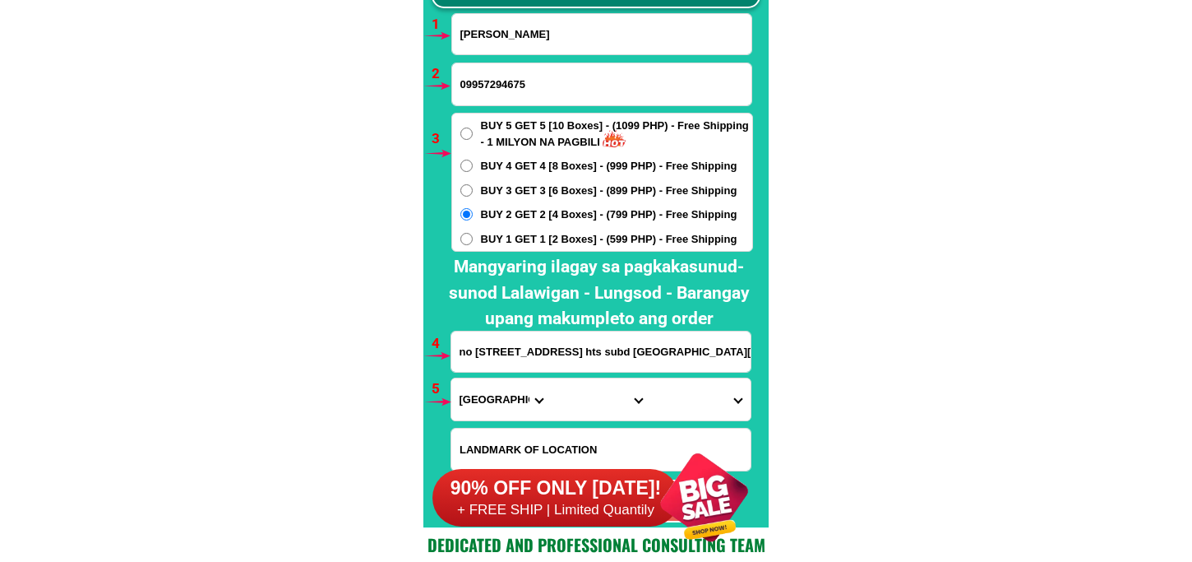
click at [467, 407] on select "Province [GEOGRAPHIC_DATA] [GEOGRAPHIC_DATA][PERSON_NAME][GEOGRAPHIC_DATA][GEOG…" at bounding box center [500, 399] width 99 height 42
select select "63_993"
click at [451, 378] on select "Province [GEOGRAPHIC_DATA] [GEOGRAPHIC_DATA][PERSON_NAME][GEOGRAPHIC_DATA][GEOG…" at bounding box center [500, 399] width 99 height 42
click at [590, 389] on select "City Angono Antipolo-city Binangonan Cainta Cardona Jala-jala Pililla Rizal-bar…" at bounding box center [600, 399] width 99 height 42
select select "63_9934004"
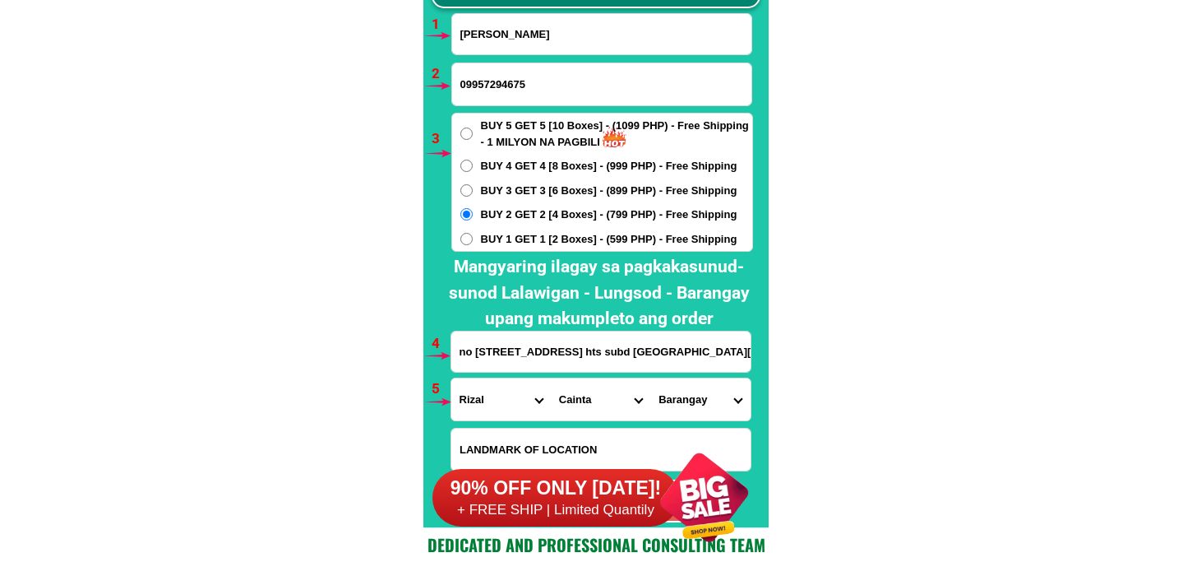
click at [551, 378] on select "City Angono Antipolo-city Binangonan Cainta Cardona Jala-jala Pililla Rizal-bar…" at bounding box center [600, 399] width 99 height 42
drag, startPoint x: 711, startPoint y: 388, endPoint x: 710, endPoint y: 379, distance: 9.1
click at [710, 387] on select "Barangay San andres (pob.) San isidro San juan San roque Santa rosa Santo domin…" at bounding box center [699, 399] width 99 height 42
select select "63_99340045238"
click at [650, 378] on select "Barangay San andres (pob.) San isidro San juan San roque Santa rosa Santo domin…" at bounding box center [699, 399] width 99 height 42
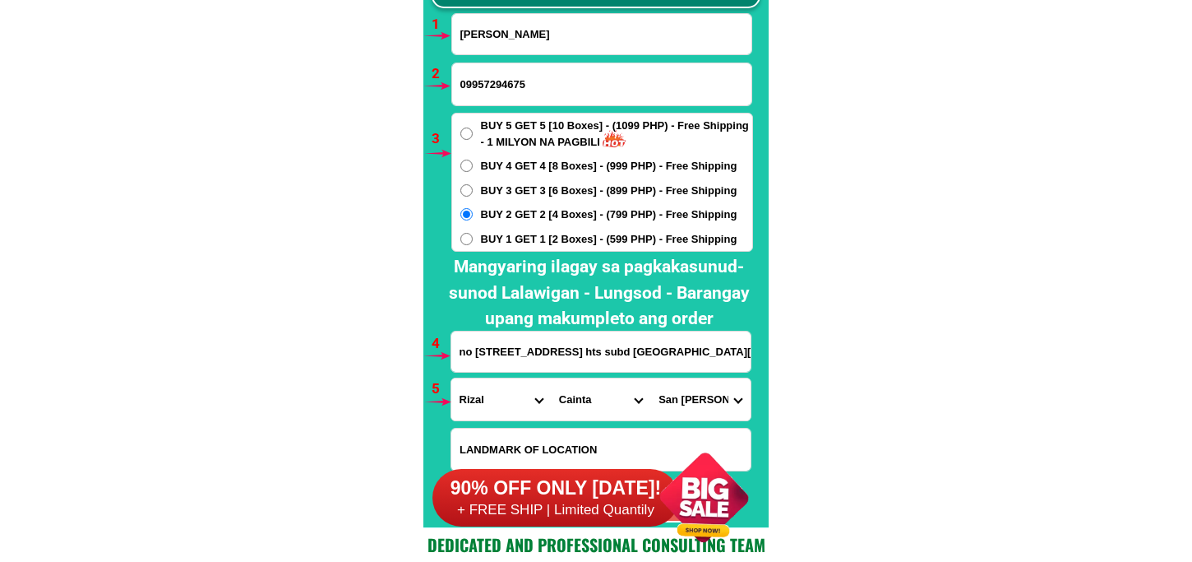
scroll to position [12275, 0]
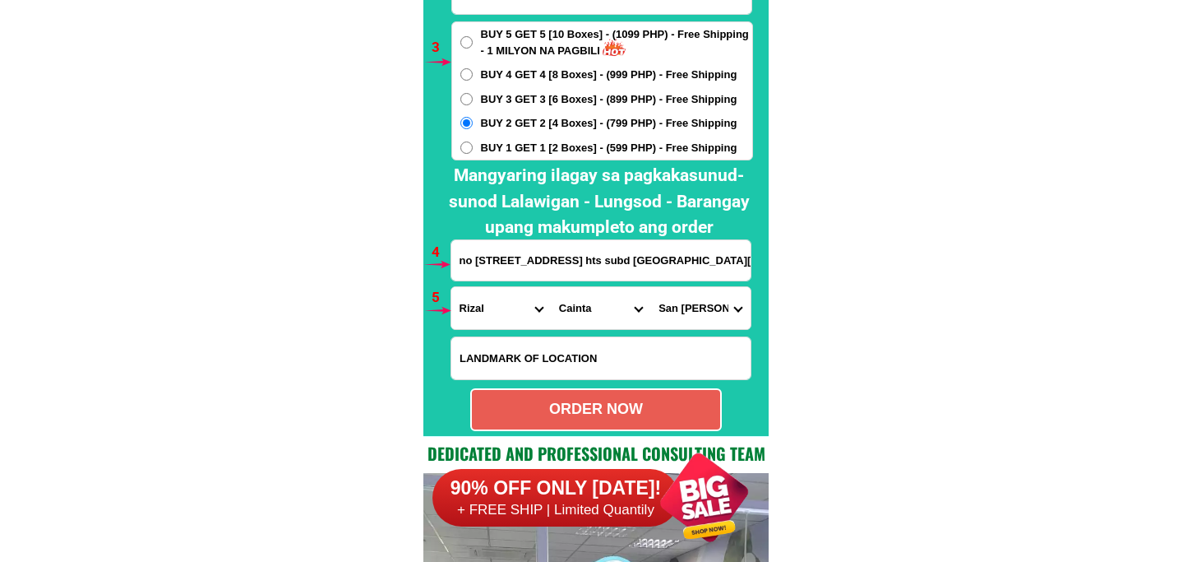
click at [597, 405] on div "ORDER NOW" at bounding box center [596, 409] width 248 height 22
type input "09957294675"
radio input "true"
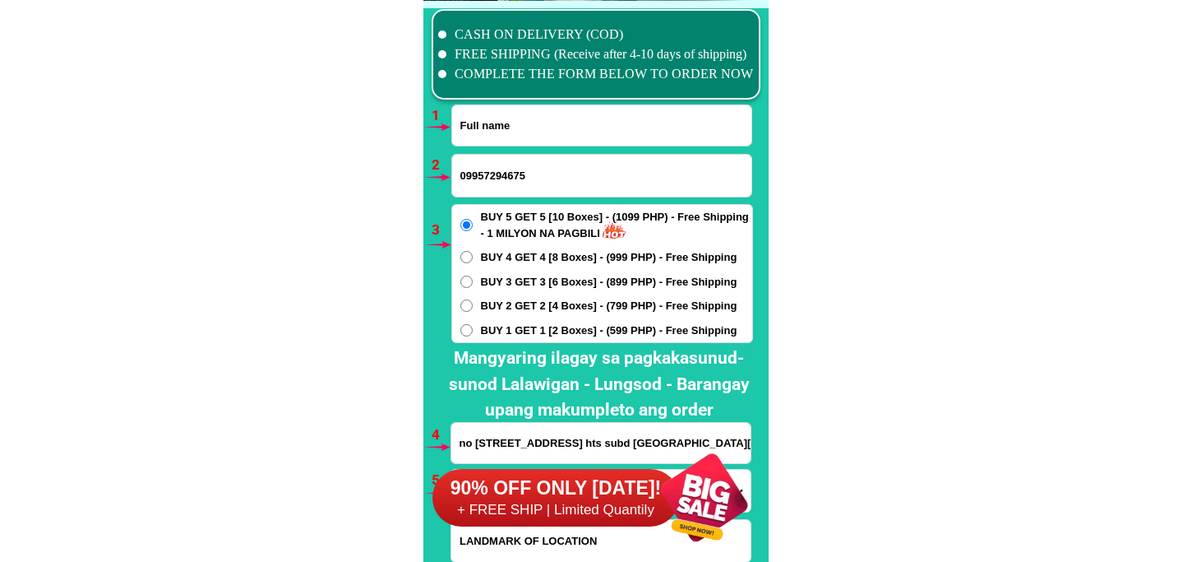
click at [505, 128] on input "Input full_name" at bounding box center [601, 125] width 299 height 40
paste input "Natalia Gamboa Balatbat"
type input "Natalia Gamboa Balatbat"
click at [484, 174] on input "Input phone_number" at bounding box center [601, 176] width 299 height 42
paste input "09214384659"
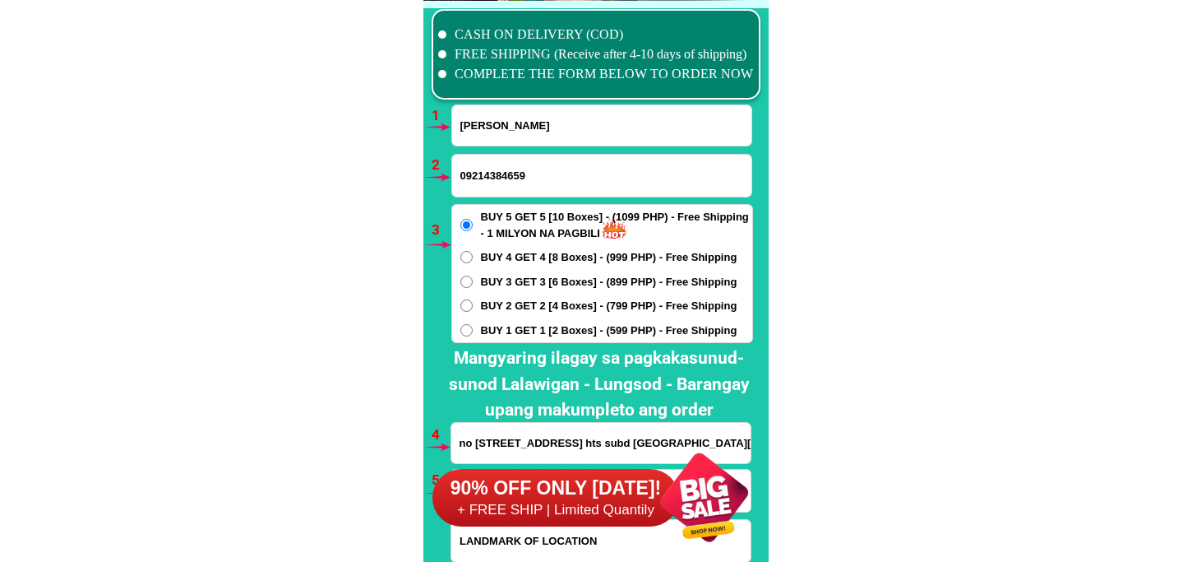
type input "09214384659"
click at [497, 298] on span "BUY 2 GET 2 [4 Boxes] - (799 PHP) - Free Shipping" at bounding box center [609, 306] width 257 height 16
click at [473, 299] on input "BUY 2 GET 2 [4 Boxes] - (799 PHP) - Free Shipping" at bounding box center [466, 305] width 12 height 12
radio input "true"
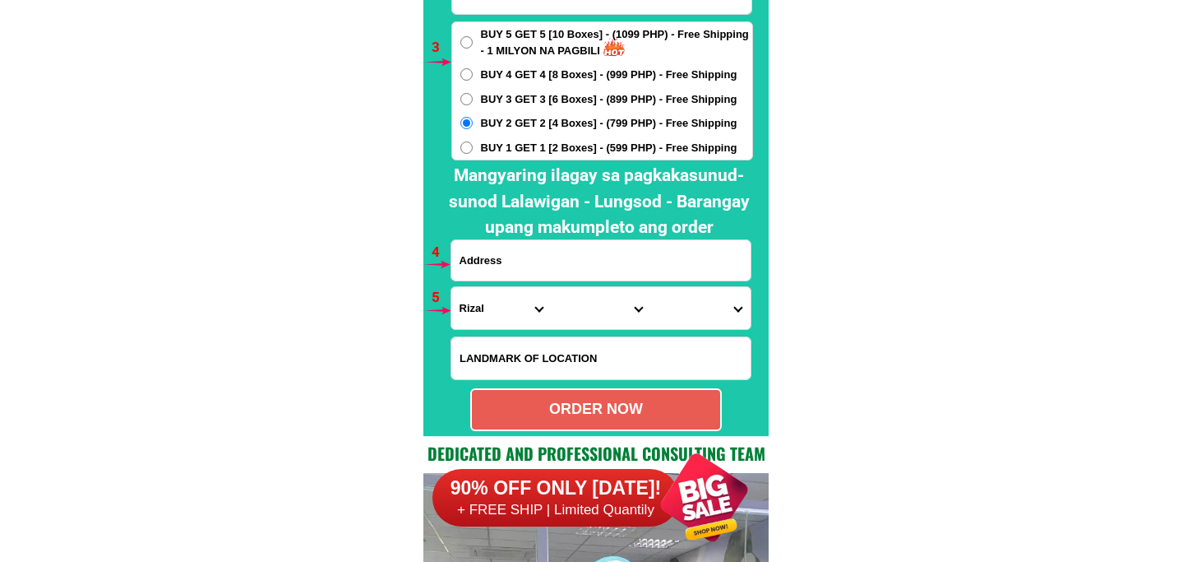
click at [543, 260] on input "Input address" at bounding box center [600, 260] width 299 height 40
paste input "Purok 6 Guemasan Subdision Arayat Pampanga Please idedeliver on September 24 am…"
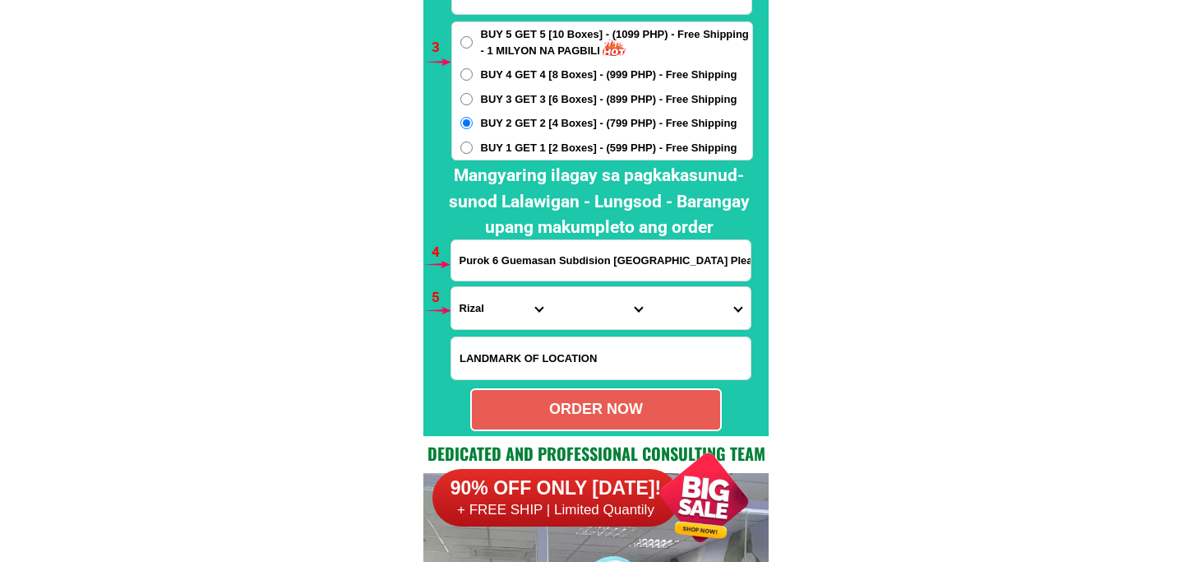
scroll to position [0, 229]
type input "Purok 6 Guemasan Subdision Arayat Pampanga Please idedeliver on September 24 am…"
drag, startPoint x: 478, startPoint y: 306, endPoint x: 518, endPoint y: 285, distance: 45.2
click at [478, 306] on select "Province [GEOGRAPHIC_DATA] [GEOGRAPHIC_DATA][PERSON_NAME][GEOGRAPHIC_DATA][GEOG…" at bounding box center [500, 308] width 99 height 42
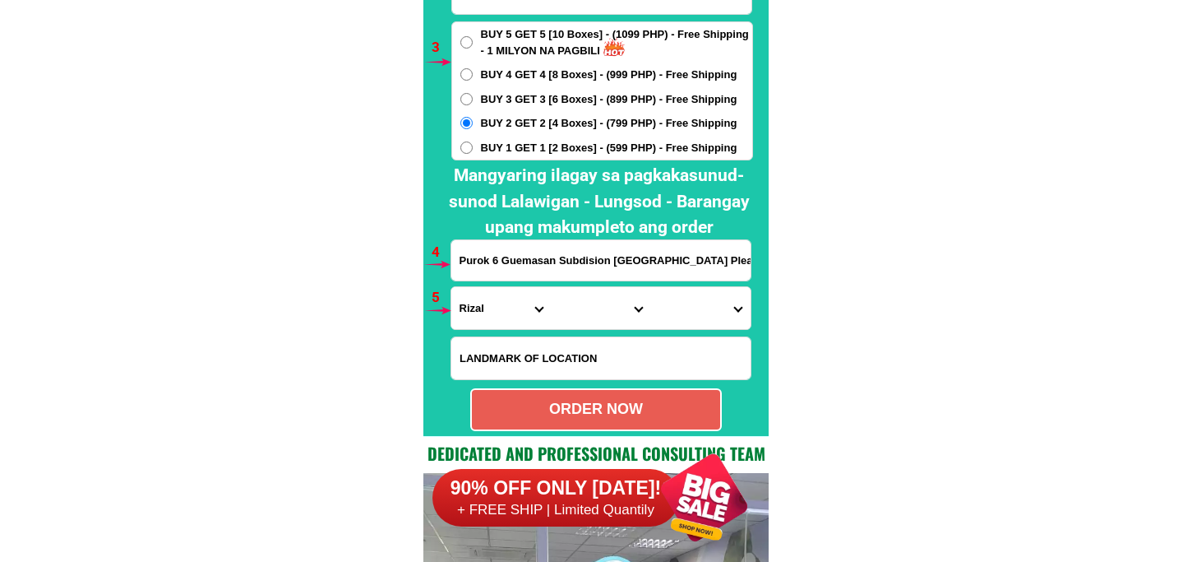
select select "63_779"
click at [451, 287] on select "Province [GEOGRAPHIC_DATA] [GEOGRAPHIC_DATA][PERSON_NAME][GEOGRAPHIC_DATA][GEOG…" at bounding box center [500, 308] width 99 height 42
click at [584, 312] on select "City Angeles-city Apalit Arayat Bacolor Candaba Floridablanca Guagua Lubao Maba…" at bounding box center [600, 308] width 99 height 42
select select "63_779942"
click at [551, 287] on select "City Angeles-city Apalit Arayat Bacolor Candaba Floridablanca Guagua Lubao Maba…" at bounding box center [600, 308] width 99 height 42
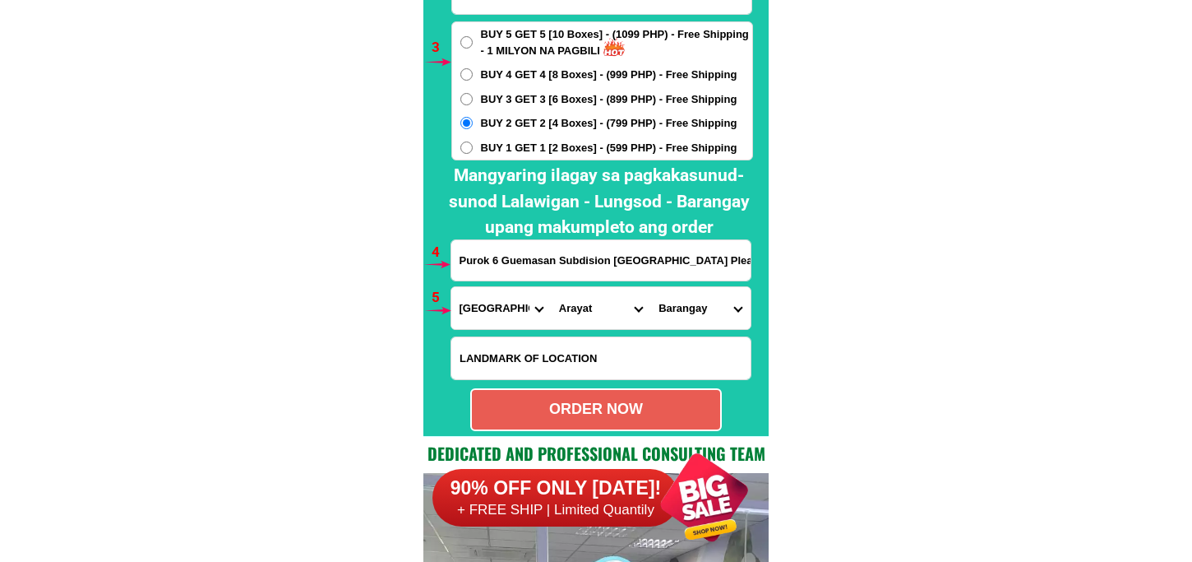
drag, startPoint x: 669, startPoint y: 310, endPoint x: 669, endPoint y: 285, distance: 24.7
click at [666, 310] on select "Barangay Arenas Baliti Batasan Buensuceso Candating Cupang (santa lucia) Gatiaw…" at bounding box center [699, 308] width 99 height 42
select select "63_77994266771"
click at [650, 287] on select "Barangay Arenas Baliti Batasan Buensuceso Candating Cupang (santa lucia) Gatiaw…" at bounding box center [699, 308] width 99 height 42
click at [618, 406] on div "ORDER NOW" at bounding box center [596, 409] width 248 height 22
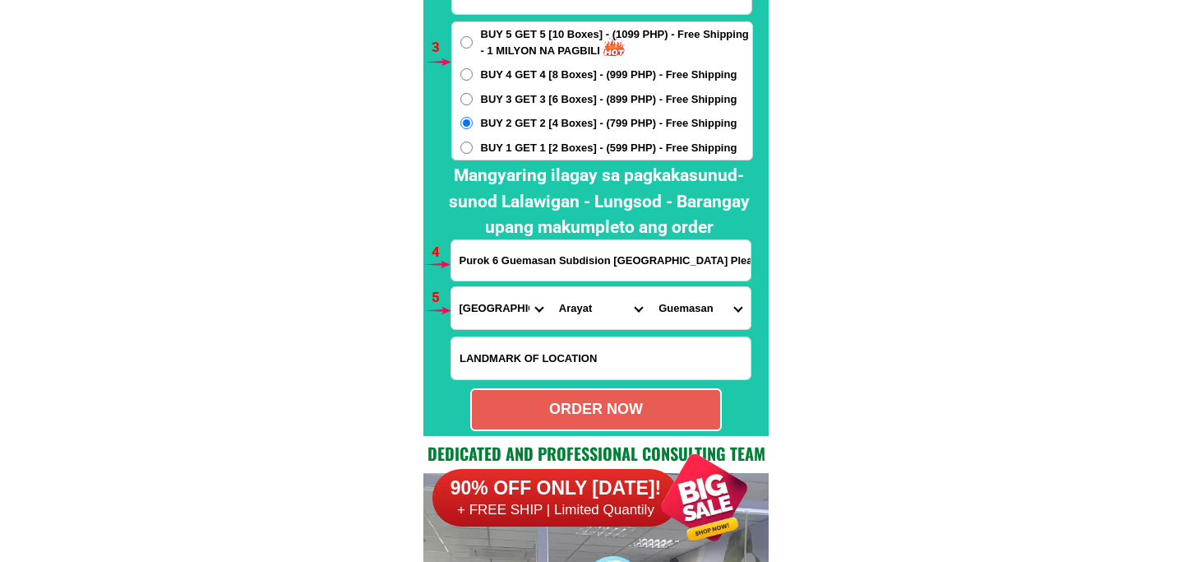
type input "Purok 6 Guemasan Subdision Arayat Pampanga Please idedeliver on September 24 am…"
radio input "true"
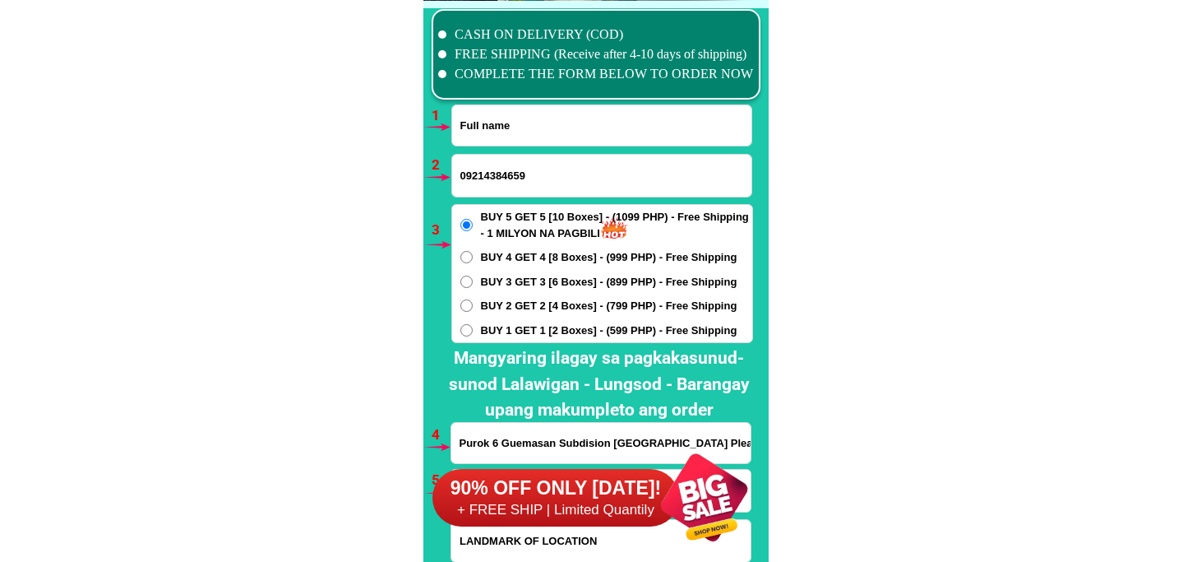
click at [503, 121] on input "Input full_name" at bounding box center [601, 125] width 299 height 40
paste input "Erlinda Dela Cruz Senangelo"
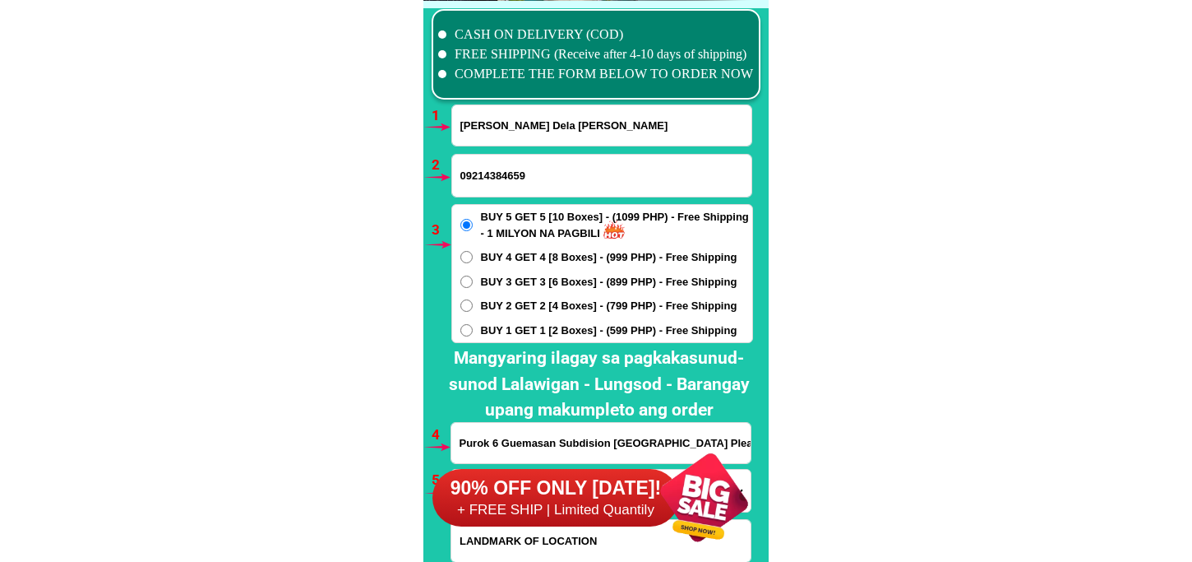
type input "Erlinda Dela Cruz Senangelo"
click at [488, 169] on input "09214384659" at bounding box center [601, 176] width 299 height 42
paste input "63908132567"
type input "63908132567"
click at [511, 433] on div "90% OFF ONLY [DATE]! + FREE SHIP | Limited Quantily" at bounding box center [601, 497] width 336 height 129
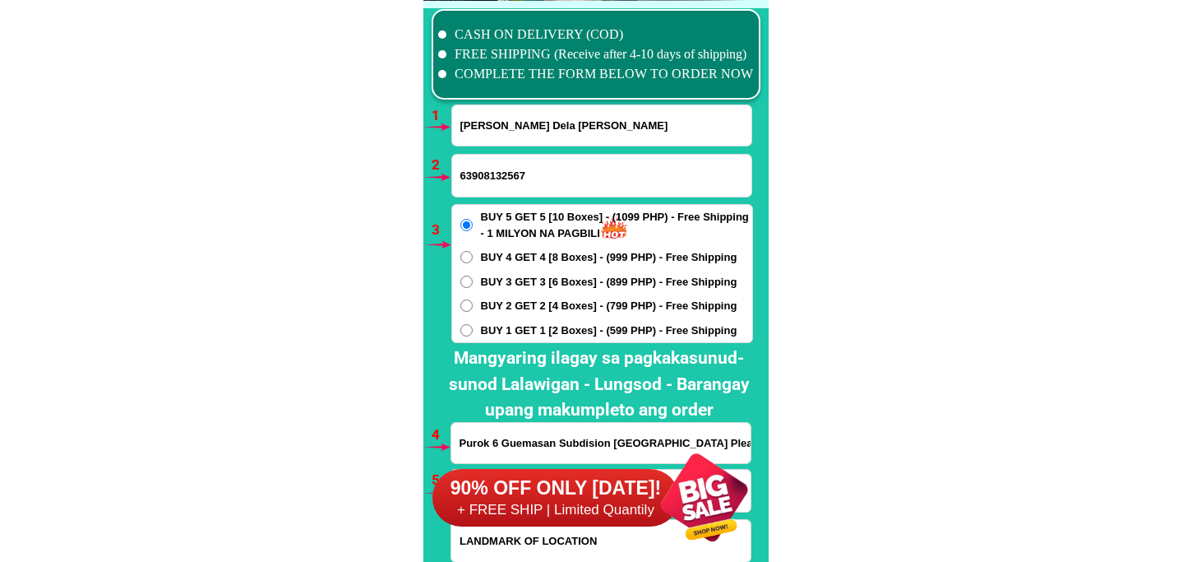
scroll to position [12184, 0]
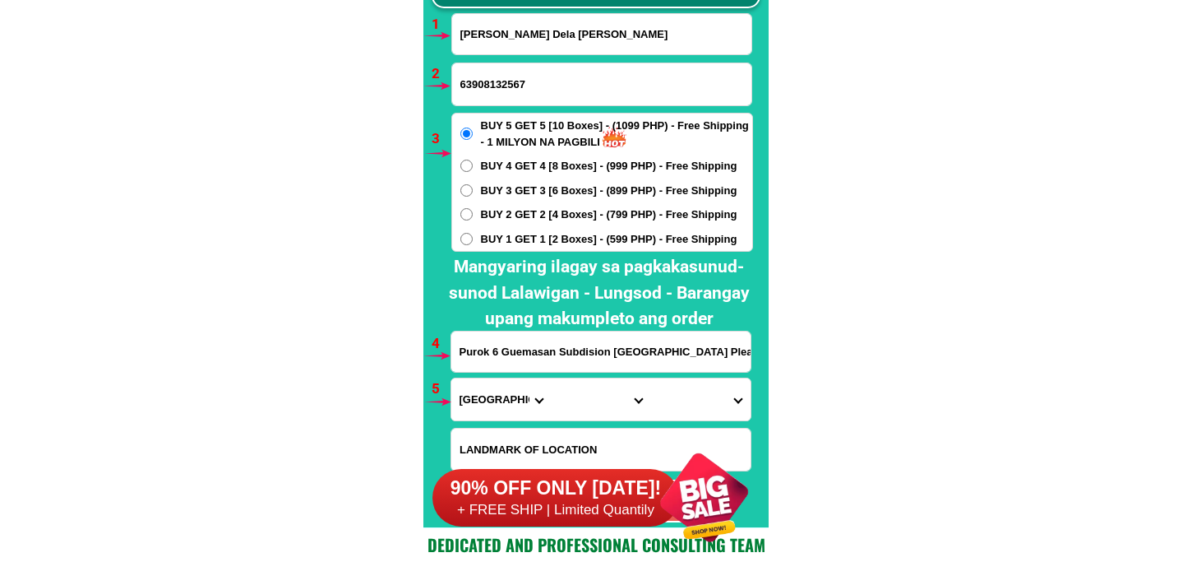
click at [502, 358] on input "Purok 6 Guemasan Subdision Arayat Pampanga Please idedeliver on September 24 am…" at bounding box center [600, 351] width 299 height 40
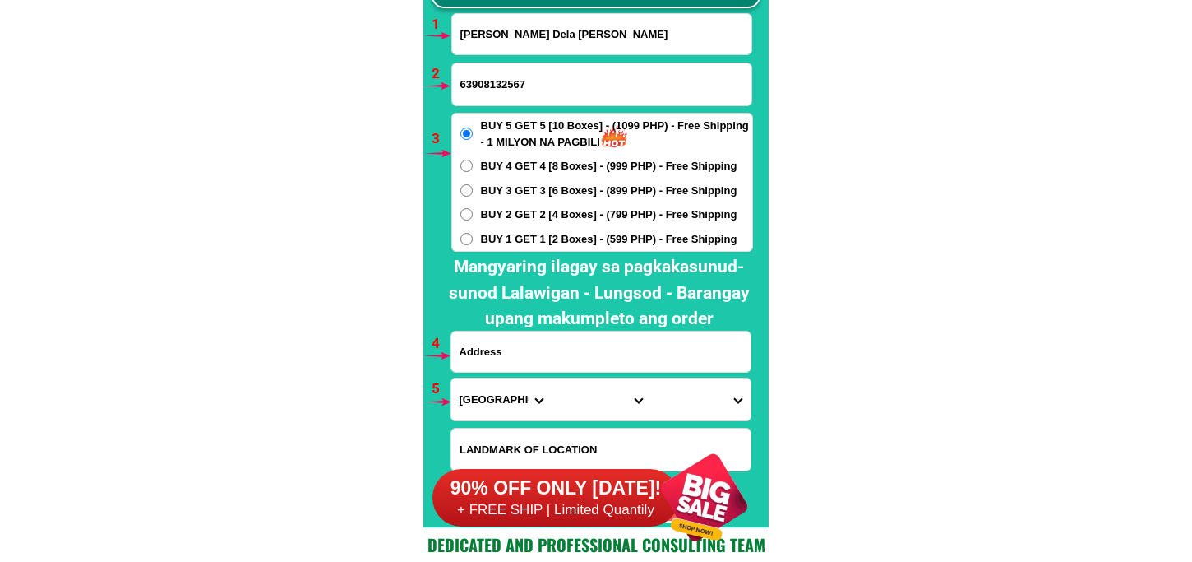
paste input "florida kita kita san jose city nueva ecija tulay na kahoy tabi irrigation 2bah…"
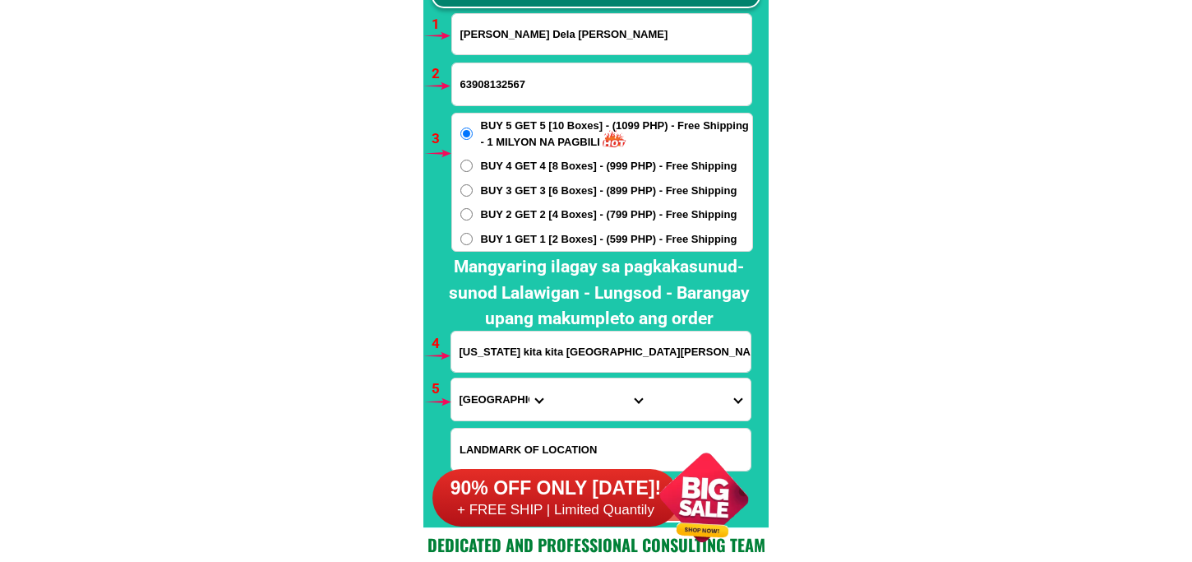
scroll to position [0, 238]
type input "florida kita kita san jose city nueva ecija tulay na kahoy tabi irrigation 2bah…"
click at [486, 214] on span "BUY 2 GET 2 [4 Boxes] - (799 PHP) - Free Shipping" at bounding box center [609, 214] width 257 height 16
click at [473, 214] on input "BUY 2 GET 2 [4 Boxes] - (799 PHP) - Free Shipping" at bounding box center [466, 214] width 12 height 12
radio input "true"
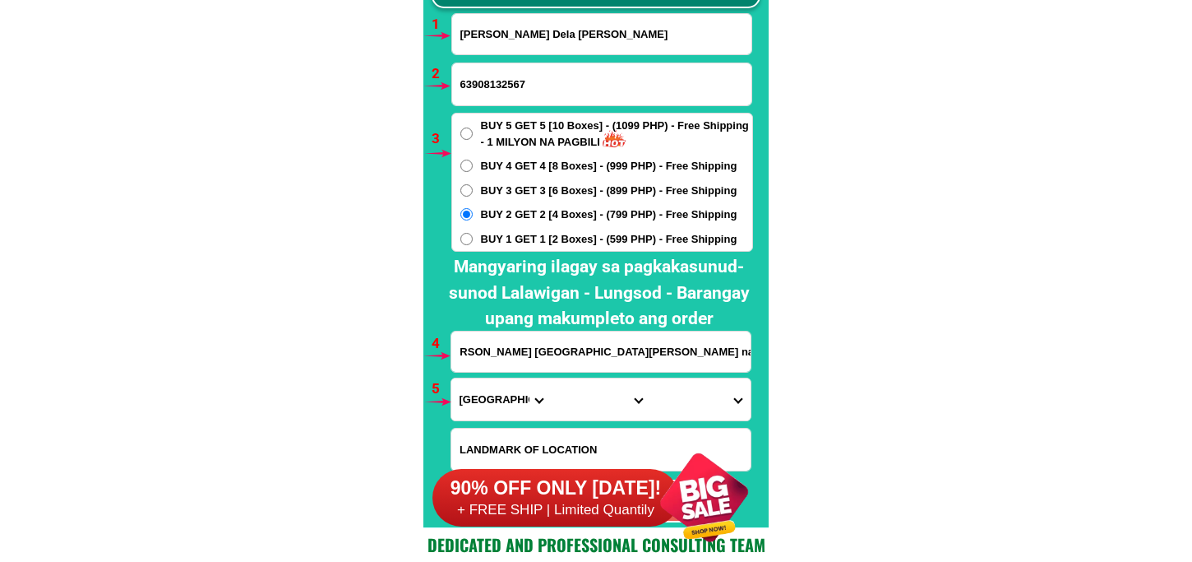
scroll to position [0, 0]
drag, startPoint x: 497, startPoint y: 401, endPoint x: 492, endPoint y: 380, distance: 21.9
click at [493, 399] on select "Province [GEOGRAPHIC_DATA] [GEOGRAPHIC_DATA][PERSON_NAME][GEOGRAPHIC_DATA][GEOG…" at bounding box center [500, 399] width 99 height 42
select select "63_198"
click at [451, 378] on select "Province [GEOGRAPHIC_DATA] [GEOGRAPHIC_DATA][PERSON_NAME][GEOGRAPHIC_DATA][GEOG…" at bounding box center [500, 399] width 99 height 42
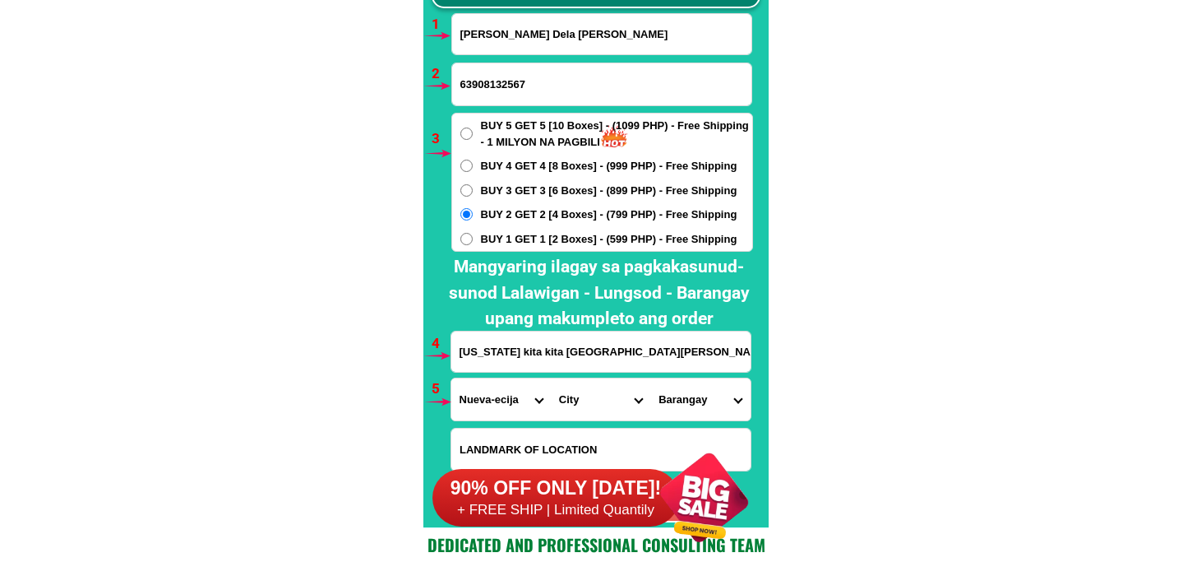
click at [576, 400] on select "City Aliaga Bongabon Cabanatuan-city Cabiao Carranglan Cuyapo Gabaldon Gapan-ci…" at bounding box center [600, 399] width 99 height 42
select select "63_1987946"
click at [605, 379] on select "City Aliaga Bongabon Cabanatuan-city Cabiao Carranglan Cuyapo Gabaldon Gapan-ci…" at bounding box center [600, 399] width 99 height 42
click at [599, 401] on select "City Aliaga Bongabon Cabanatuan-city Cabiao Carranglan Cuyapo Gabaldon Gapan-ci…" at bounding box center [600, 399] width 99 height 42
click at [551, 378] on select "City Aliaga Bongabon Cabanatuan-city Cabiao Carranglan Cuyapo Gabaldon Gapan-ci…" at bounding box center [600, 399] width 99 height 42
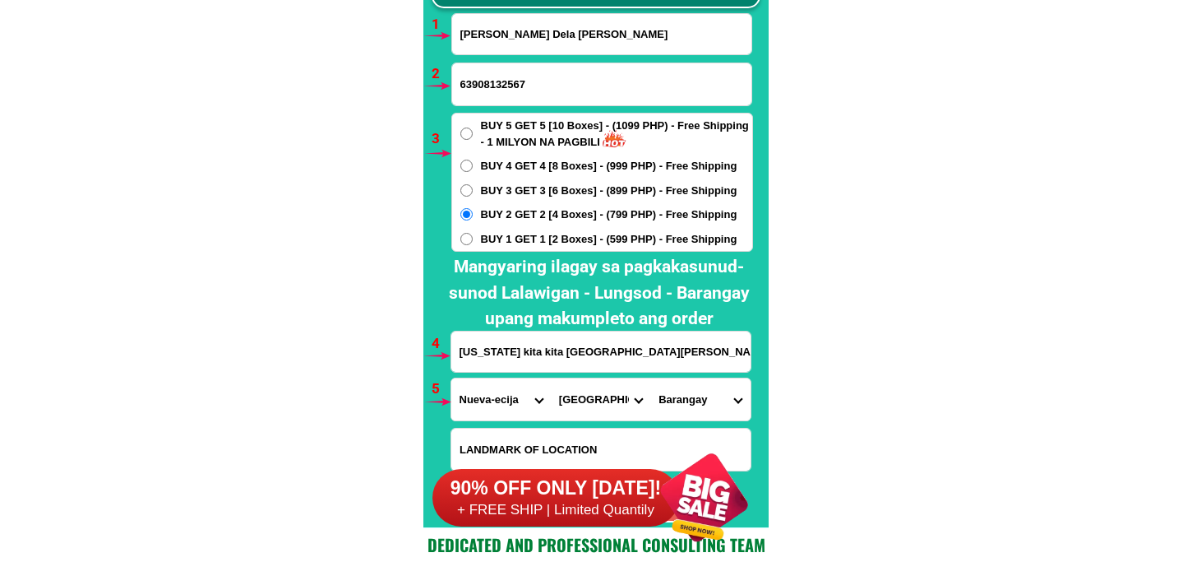
click at [694, 391] on select "Barangay A. pascual Abar 2nd Abar ist Bagong sikat Caanawan Calaocan Camanacsac…" at bounding box center [699, 399] width 99 height 42
select select "63_19879468504"
click at [650, 378] on select "Barangay A. pascual Abar 2nd Abar ist Bagong sikat Caanawan Calaocan Camanacsac…" at bounding box center [699, 399] width 99 height 42
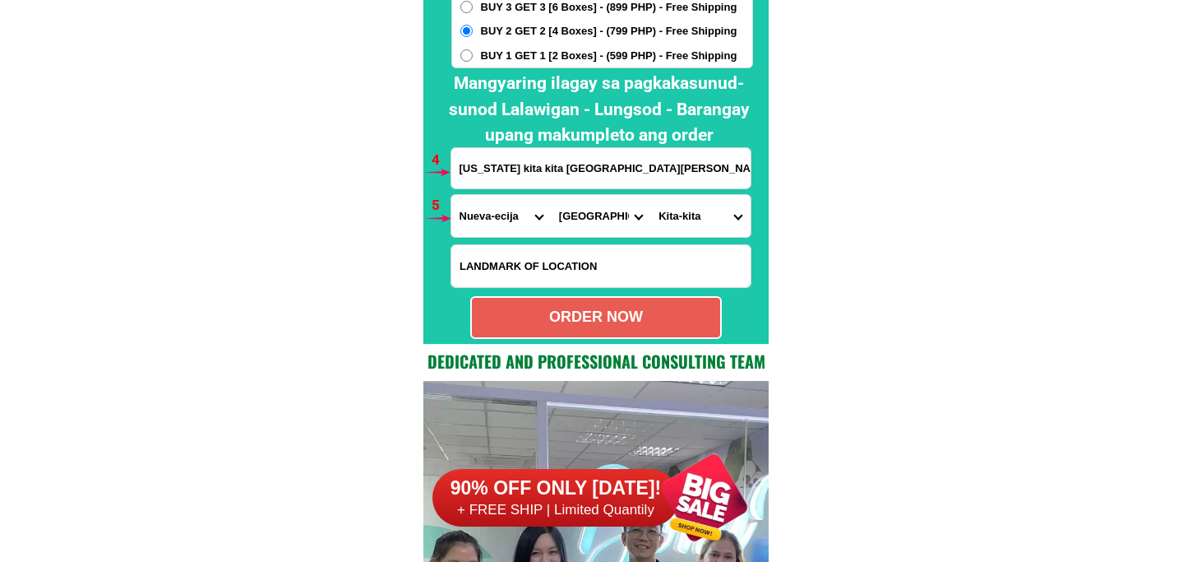
click at [676, 326] on div "ORDER NOW" at bounding box center [596, 317] width 248 height 22
type input "63908132567"
radio input "true"
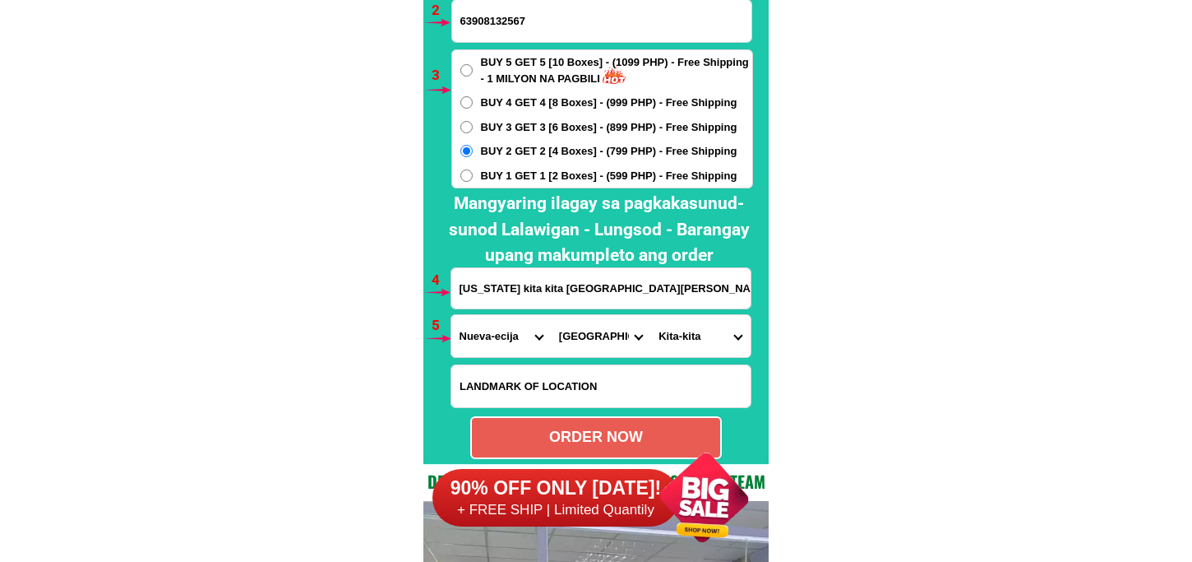
scroll to position [12156, 0]
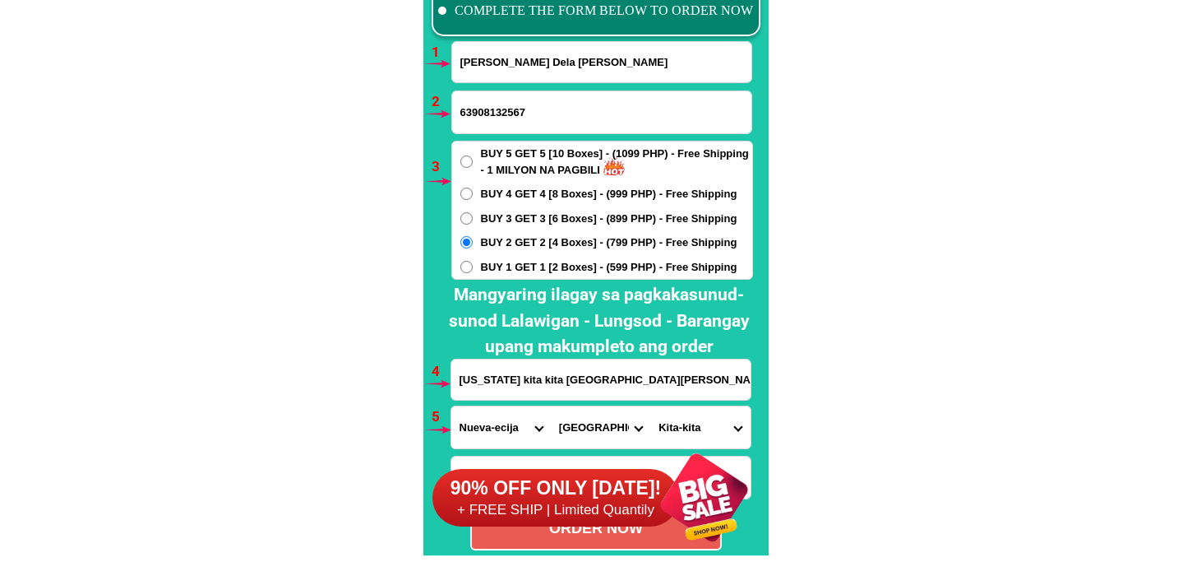
click at [462, 113] on input "63908132567" at bounding box center [601, 112] width 299 height 42
drag, startPoint x: 470, startPoint y: 108, endPoint x: 444, endPoint y: 117, distance: 27.8
click at [445, 115] on div "CASH ON DELIVERY (COD) FREE SHIPPING (Receive after 4-10 days of shipping) COMP…" at bounding box center [595, 247] width 345 height 618
drag, startPoint x: 458, startPoint y: 107, endPoint x: 489, endPoint y: 107, distance: 31.2
click at [489, 107] on input "0908132567" at bounding box center [601, 112] width 299 height 42
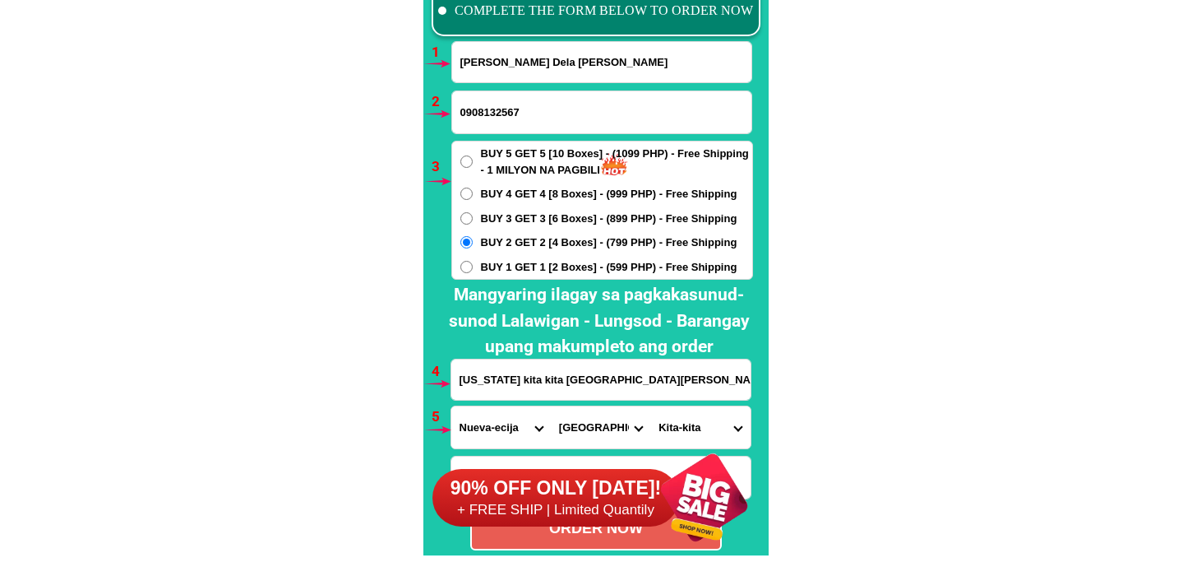
click at [511, 108] on input "0908132567" at bounding box center [601, 112] width 299 height 42
click at [531, 107] on input "0908132567" at bounding box center [601, 112] width 299 height 42
type input "09081325670"
click at [609, 260] on span "BUY 1 GET 1 [2 Boxes] - (599 PHP) - Free Shipping" at bounding box center [609, 267] width 257 height 16
click at [473, 261] on input "BUY 1 GET 1 [2 Boxes] - (599 PHP) - Free Shipping" at bounding box center [466, 267] width 12 height 12
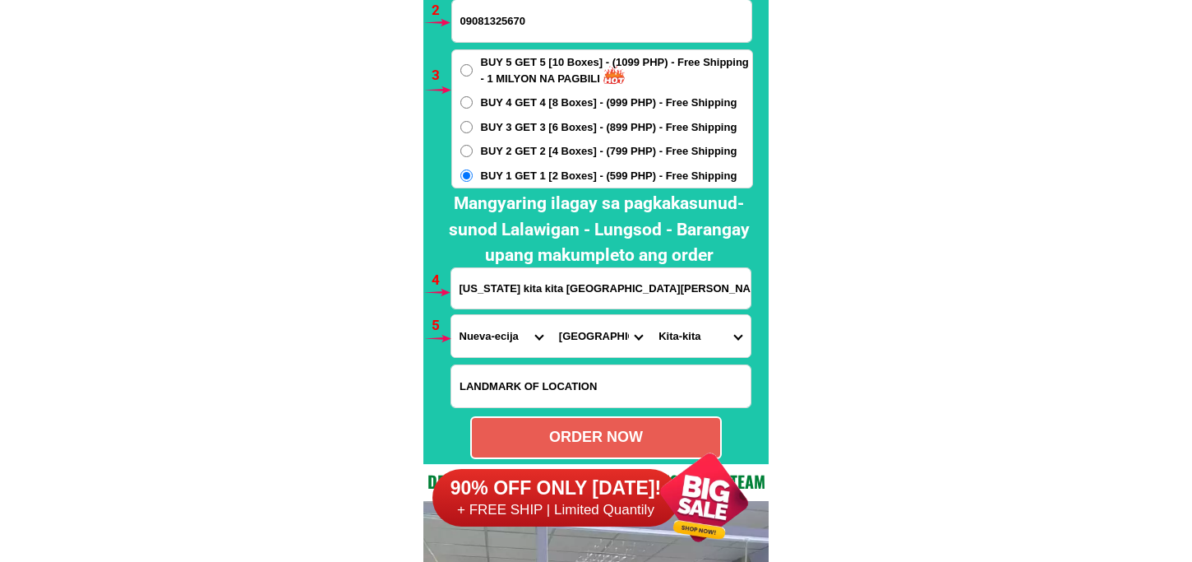
scroll to position [12339, 0]
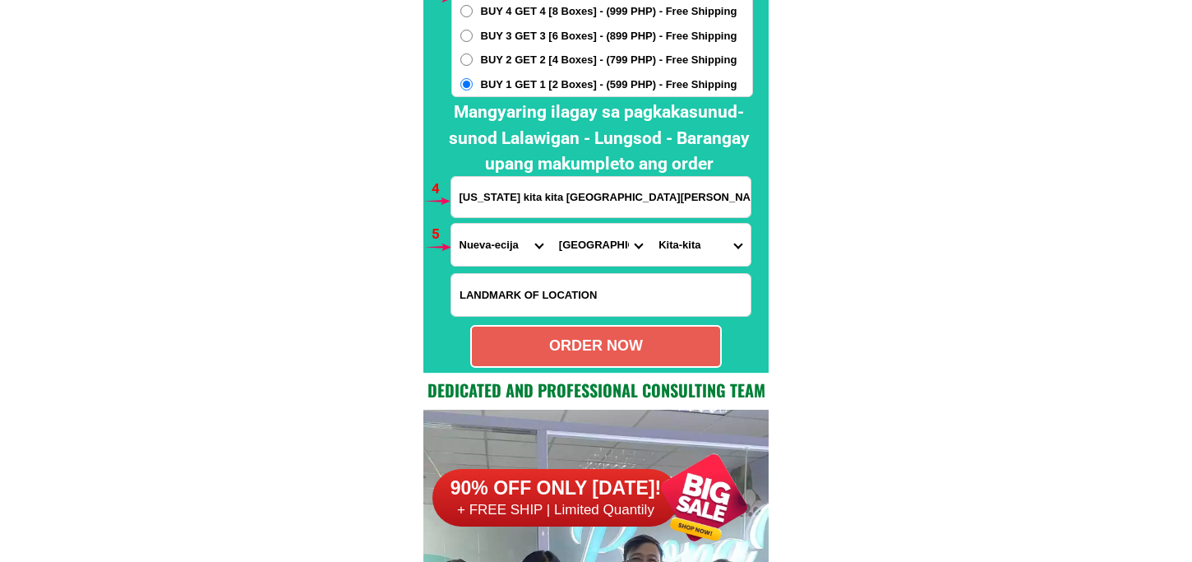
click at [658, 350] on div "ORDER NOW" at bounding box center [596, 346] width 248 height 22
radio input "true"
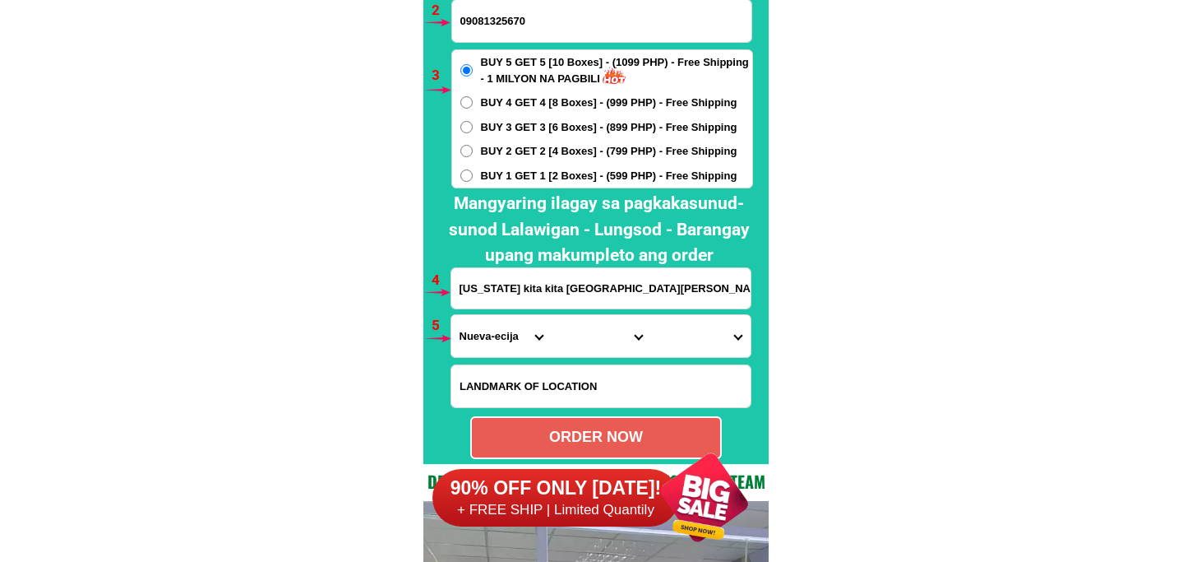
scroll to position [12065, 0]
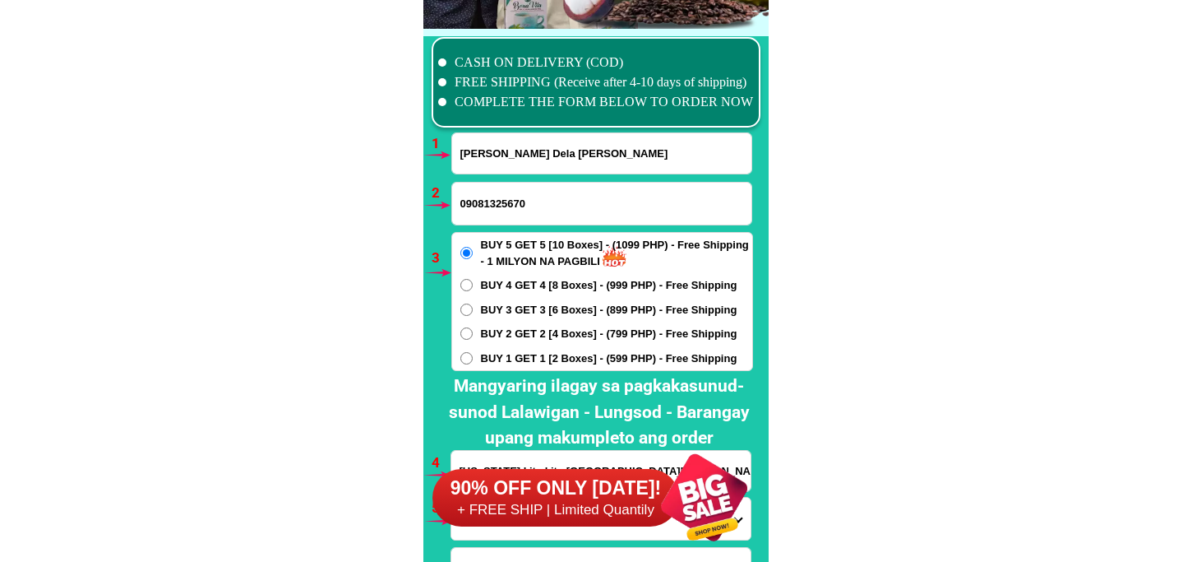
click at [521, 169] on input "Erlinda Dela Cruz Senangelo" at bounding box center [601, 153] width 299 height 40
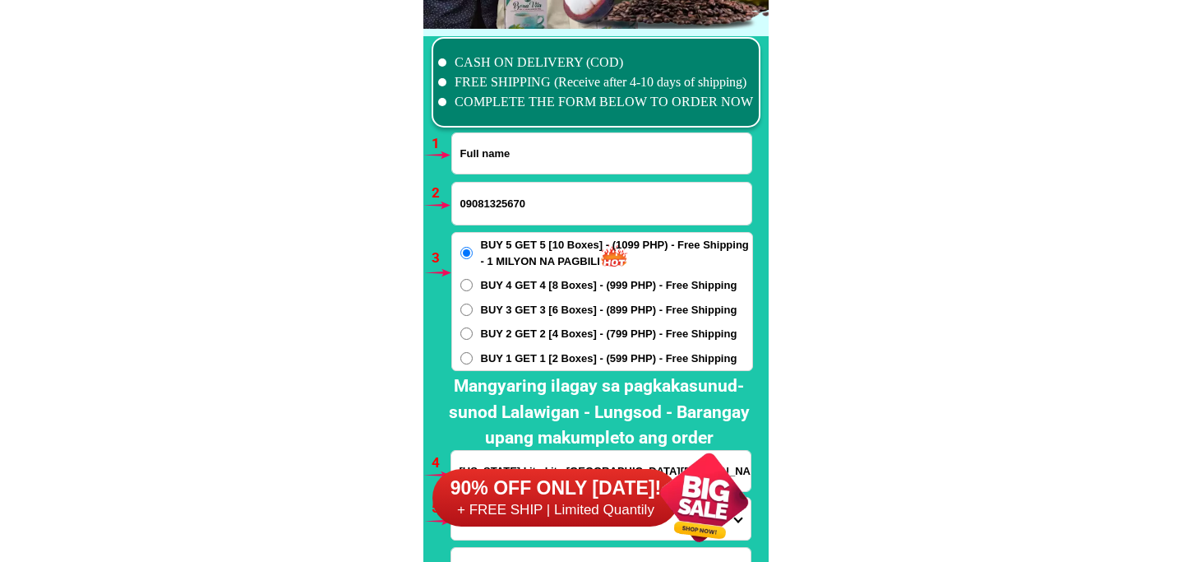
paste input "Benita Carvajal"
type input "Benita Carvajal"
click at [521, 192] on input "Input phone_number" at bounding box center [601, 204] width 299 height 42
paste input "09568446073"
type input "09568446073"
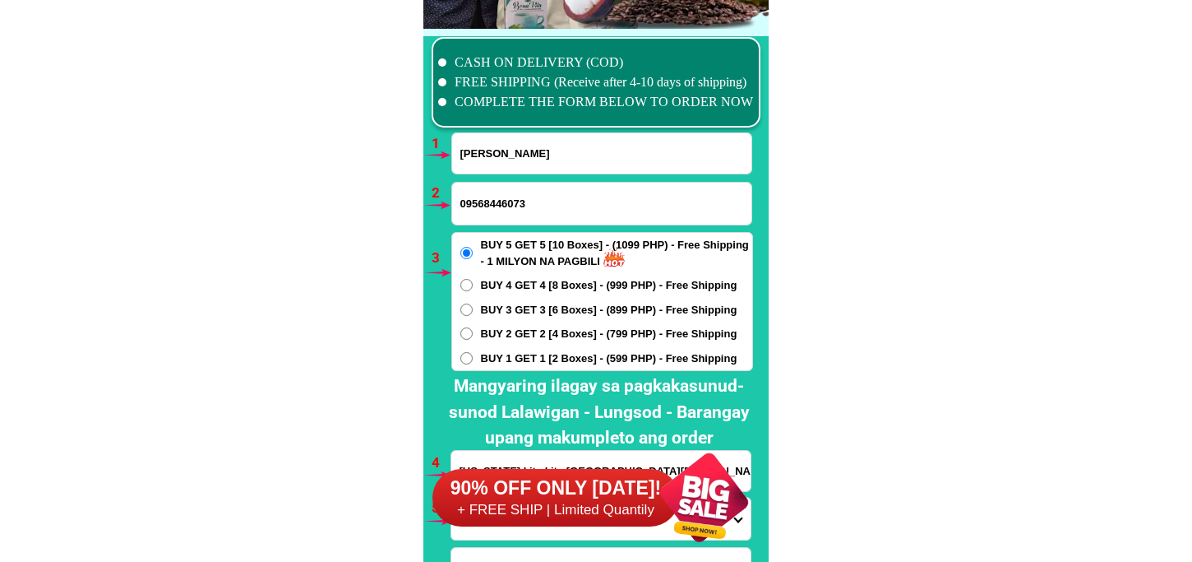
click at [541, 324] on div "BUY 5 GET 5 [10 Boxes] - (1099 PHP) - Free Shipping - 1 MILYON NA PAGBILI BUY 4…" at bounding box center [602, 301] width 302 height 139
click at [533, 344] on div "BUY 5 GET 5 [10 Boxes] - (1099 PHP) - Free Shipping - 1 MILYON NA PAGBILI BUY 4…" at bounding box center [602, 301] width 302 height 139
click at [512, 331] on span "BUY 2 GET 2 [4 Boxes] - (799 PHP) - Free Shipping" at bounding box center [609, 334] width 257 height 16
click at [473, 331] on input "BUY 2 GET 2 [4 Boxes] - (799 PHP) - Free Shipping" at bounding box center [466, 333] width 12 height 12
radio input "true"
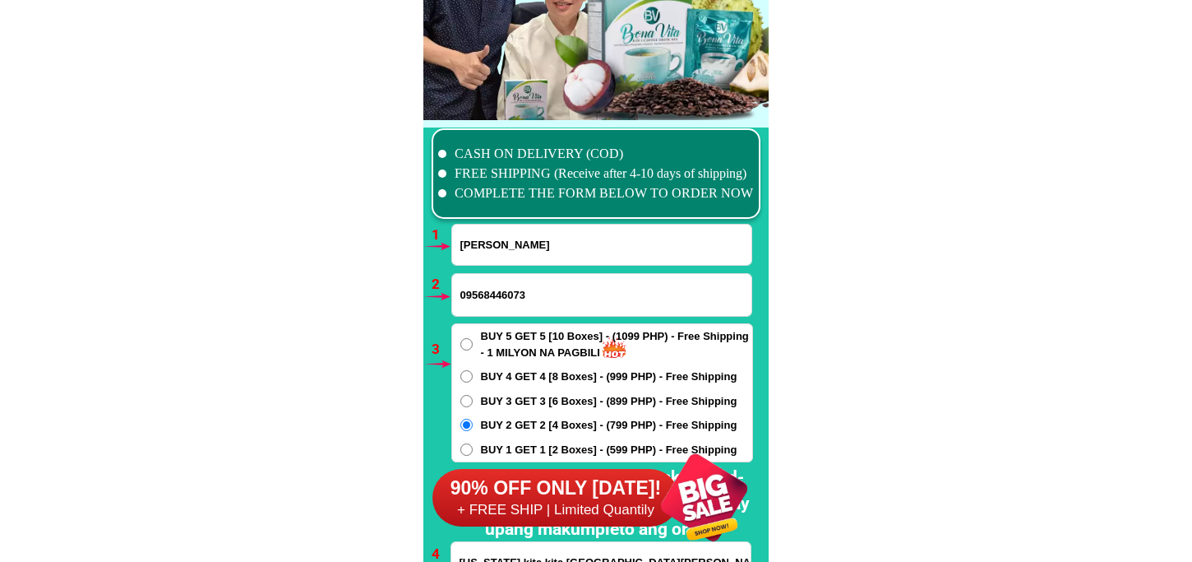
scroll to position [12247, 0]
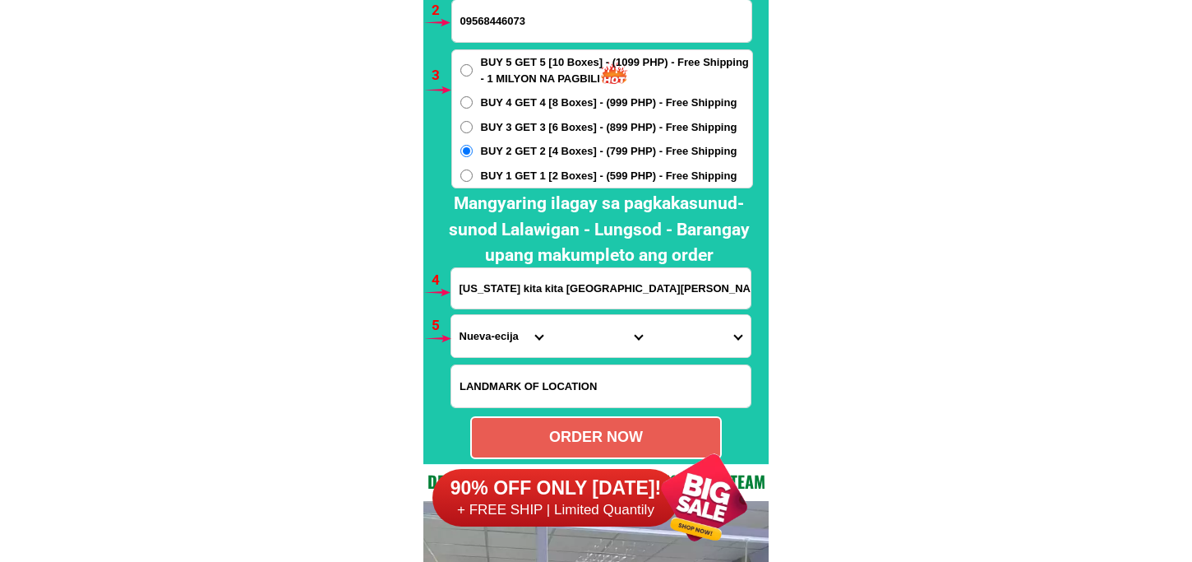
click at [498, 291] on input "florida kita kita san jose city nueva ecija tulay na kahoy tabi irrigation 2bah…" at bounding box center [600, 288] width 299 height 40
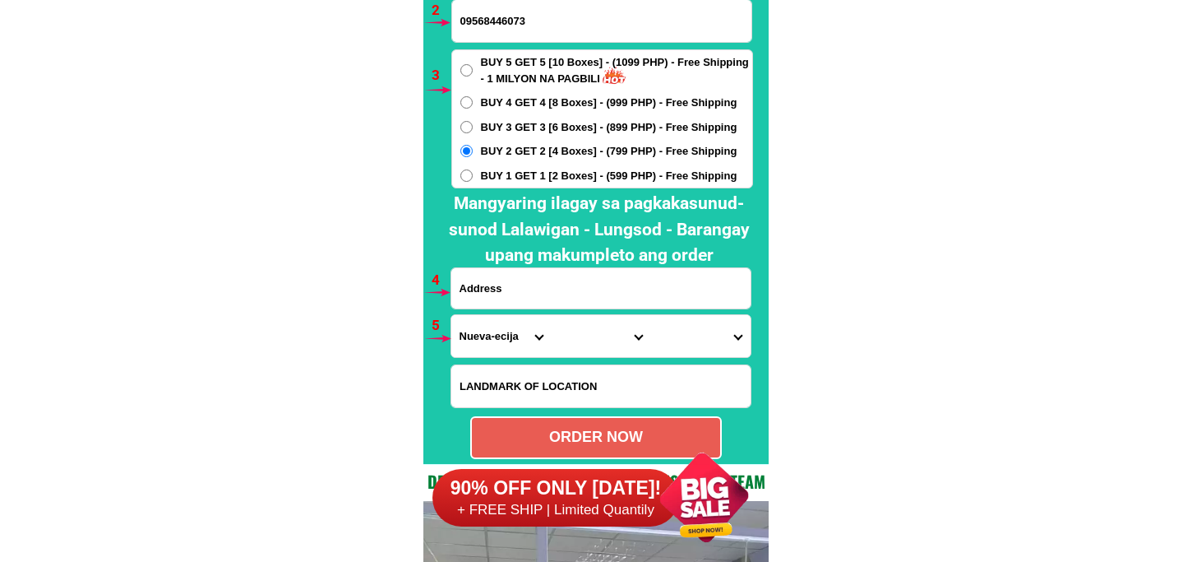
paste input "Baranggay 255 yakal 1729 Tondo Manila kabela NG Bataan Engency"
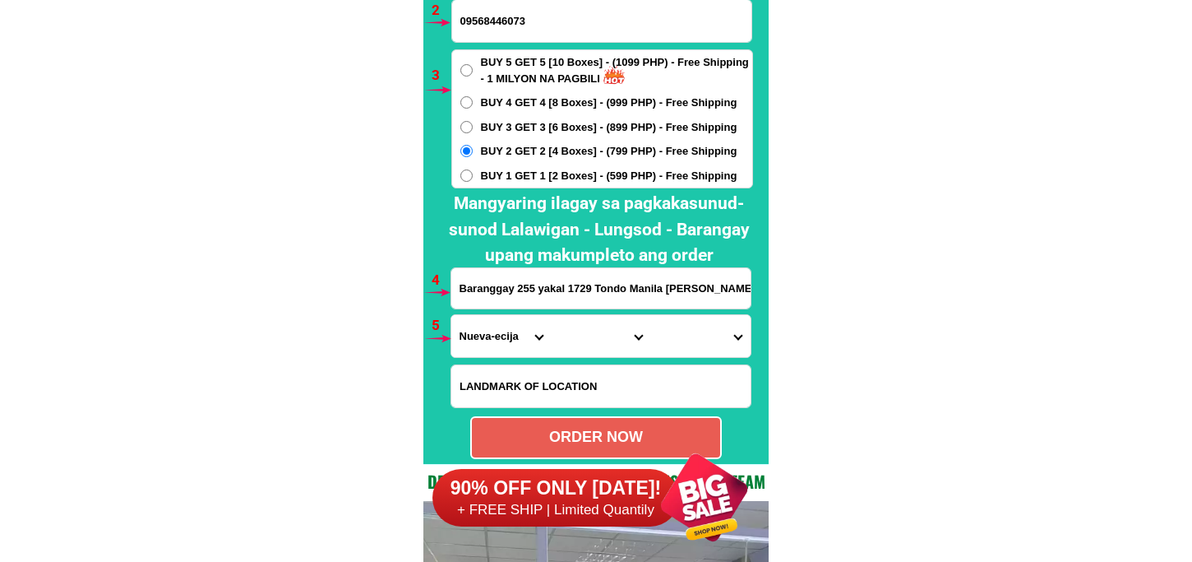
scroll to position [0, 53]
type input "Baranggay 255 yakal 1729 Tondo Manila kabela NG Bataan Engency"
click at [487, 339] on select "Province [GEOGRAPHIC_DATA] [GEOGRAPHIC_DATA][PERSON_NAME][GEOGRAPHIC_DATA][GEOG…" at bounding box center [500, 336] width 99 height 42
select select "63_219"
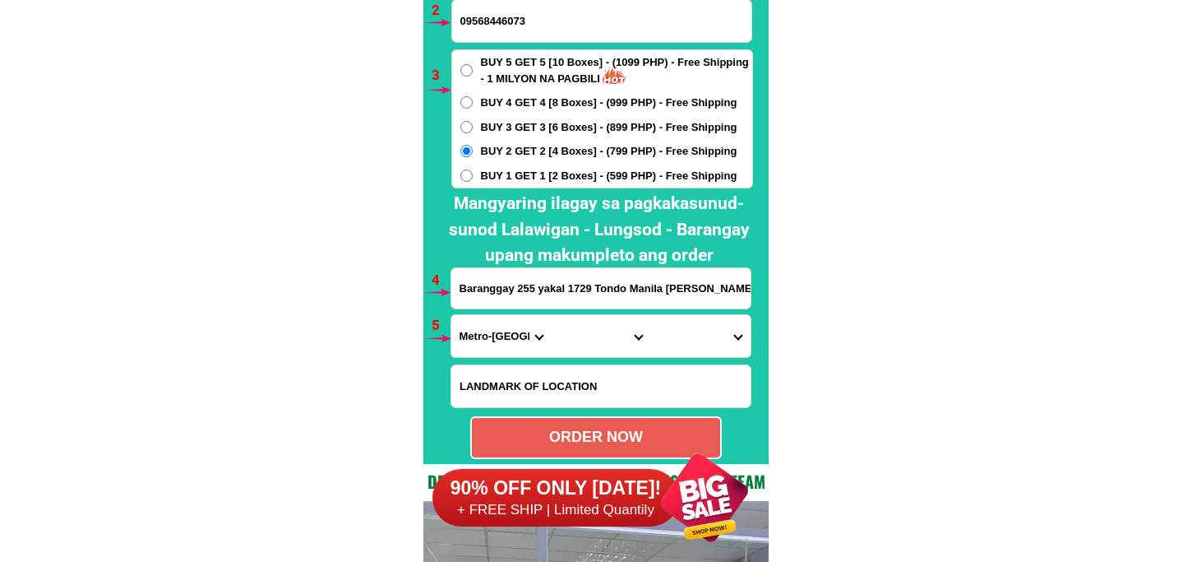
click at [451, 315] on select "Province [GEOGRAPHIC_DATA] [GEOGRAPHIC_DATA][PERSON_NAME][GEOGRAPHIC_DATA][GEOG…" at bounding box center [500, 336] width 99 height 42
click at [564, 340] on select "City Binondo CALOOCAN Ermita Intramuros Las-pinas Makati Malabon-city Malate Ma…" at bounding box center [600, 336] width 99 height 42
click at [610, 337] on select "City Binondo CALOOCAN Ermita Intramuros Las-pinas Makati Malabon-city Malate Ma…" at bounding box center [600, 336] width 99 height 42
select select "63_2199023"
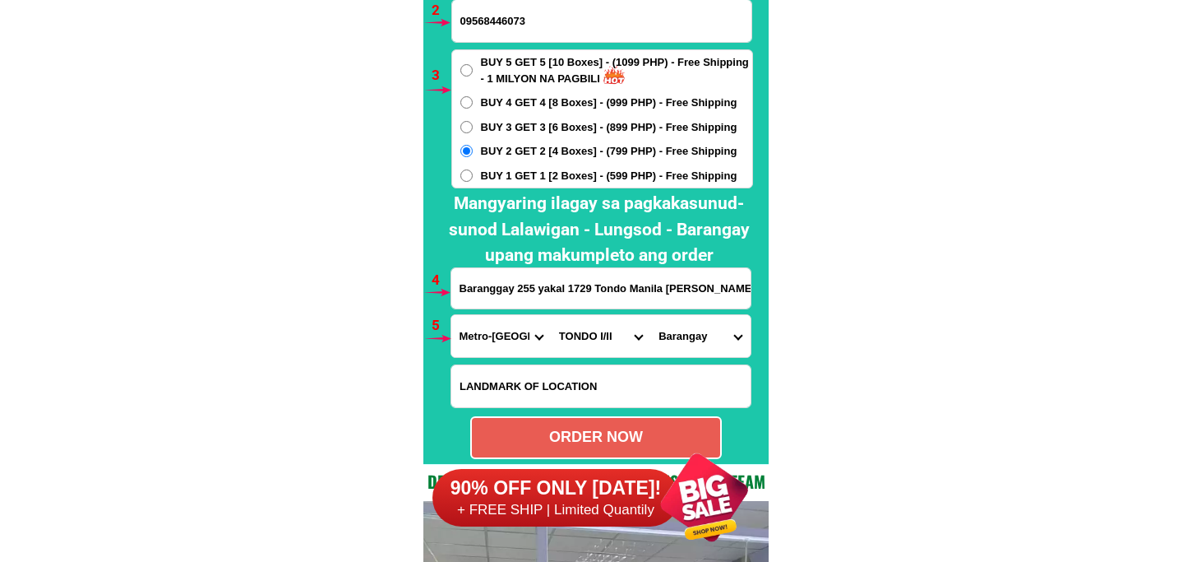
click at [551, 315] on select "City Binondo CALOOCAN Ermita Intramuros Las-pinas Makati Malabon-city Malate Ma…" at bounding box center [600, 336] width 99 height 42
click at [699, 321] on select "Barangay Barangay 100 Barangay 101 Barangay 102 Barangay 103 Barangay 104 Baran…" at bounding box center [699, 336] width 99 height 42
select select "63_21990238789"
click at [650, 315] on select "Barangay Barangay 100 Barangay 101 Barangay 102 Barangay 103 Barangay 104 Baran…" at bounding box center [699, 336] width 99 height 42
click at [681, 334] on select "Barangay Barangay 100 Barangay 101 Barangay 102 Barangay 103 Barangay 104 Baran…" at bounding box center [699, 336] width 99 height 42
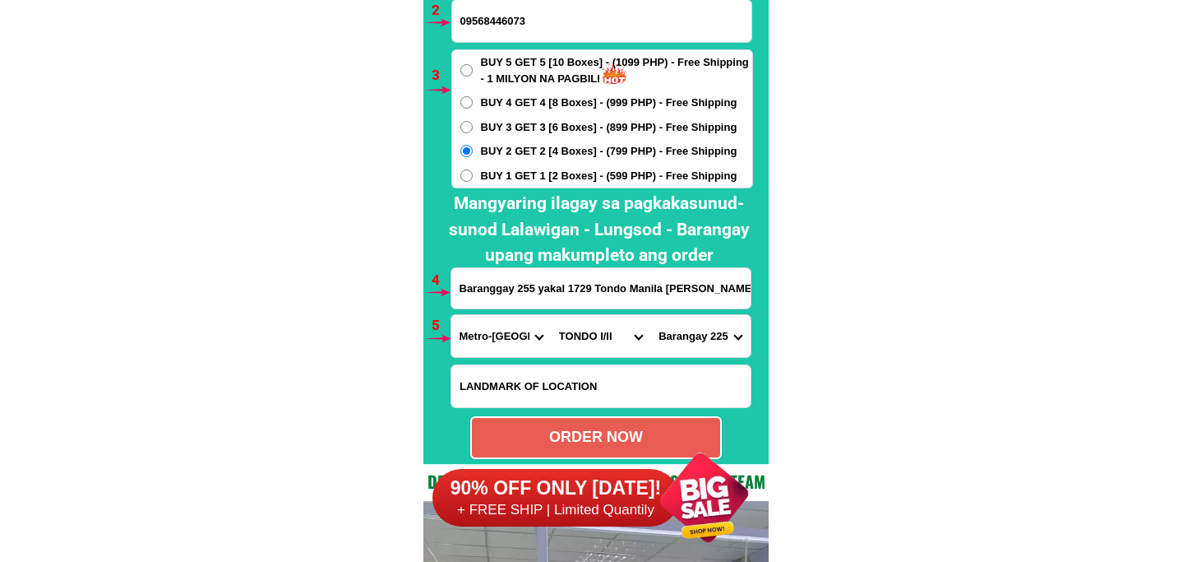
click at [587, 338] on select "City Binondo CALOOCAN Ermita Intramuros Las-pinas Makati Malabon-city Malate Ma…" at bounding box center [600, 336] width 99 height 42
select select "63_2195470"
click at [551, 315] on select "City Binondo CALOOCAN Ermita Intramuros Las-pinas Makati Malabon-city Malate Ma…" at bounding box center [600, 336] width 99 height 42
click at [701, 335] on select "Barangay Barangay 1 Barangay 10 Barangay 100 Barangay 101 Barangay 102 Barangay…" at bounding box center [699, 336] width 99 height 42
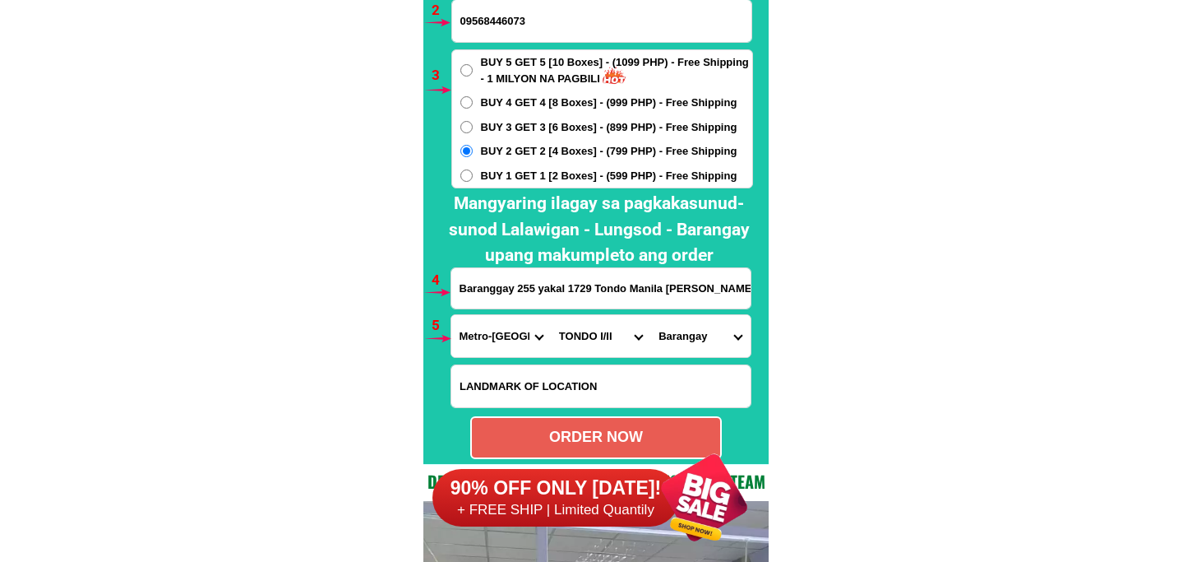
select select "63_21954703907"
click at [650, 315] on select "Barangay Barangay 1 Barangay 10 Barangay 100 Barangay 101 Barangay 102 Barangay…" at bounding box center [699, 336] width 99 height 42
click at [614, 423] on div "ORDER NOW" at bounding box center [596, 437] width 252 height 43
radio input "true"
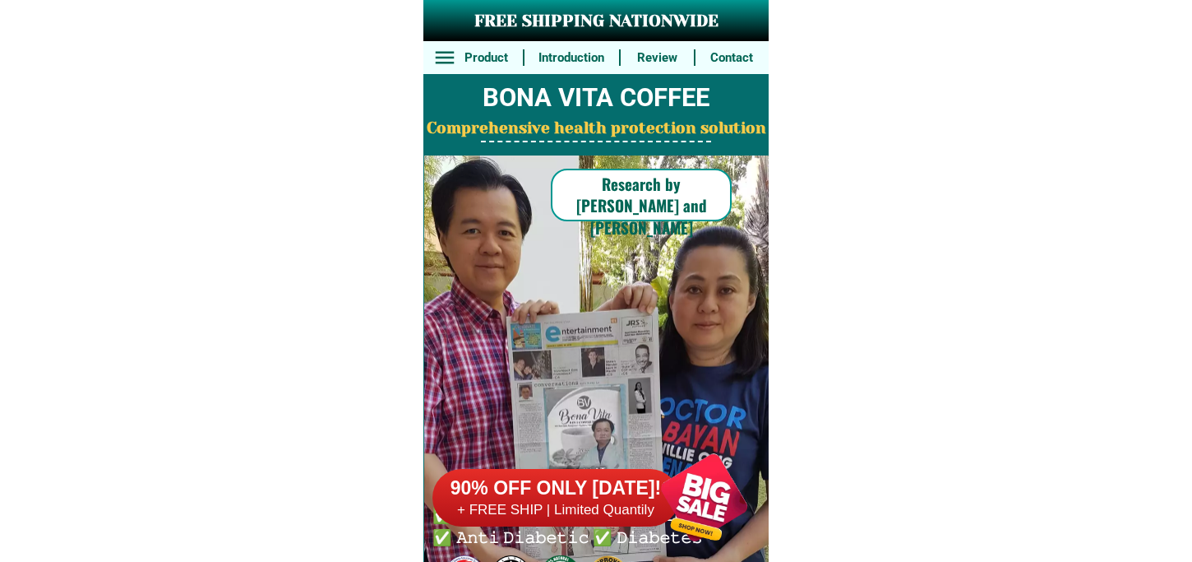
click at [683, 475] on div at bounding box center [704, 497] width 129 height 129
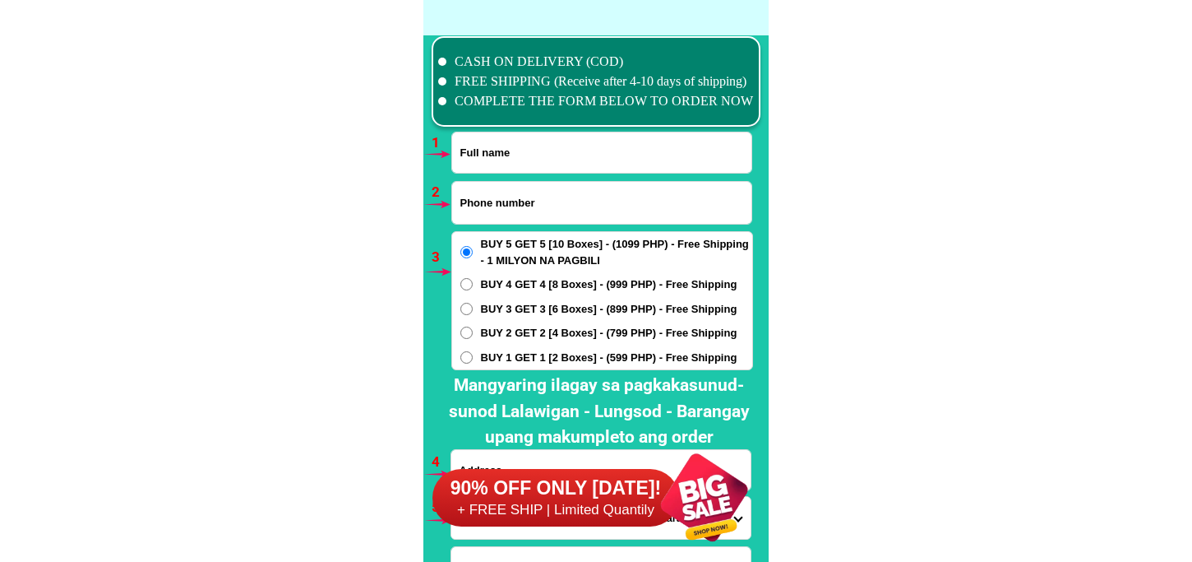
scroll to position [12092, 0]
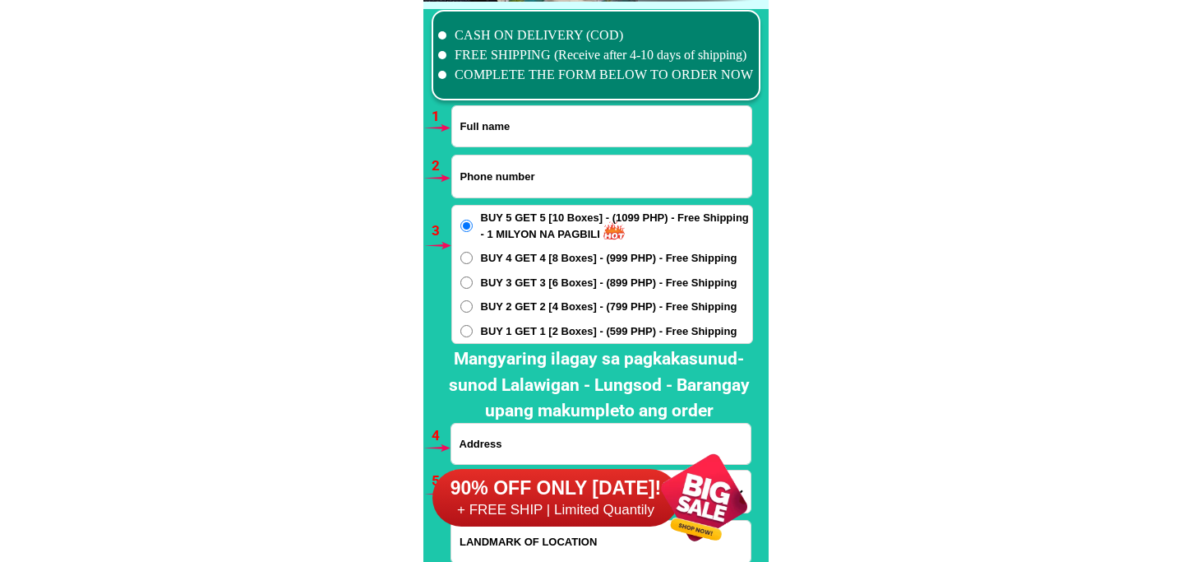
click at [507, 116] on input "Input full_name" at bounding box center [601, 126] width 299 height 40
paste input "AMELITA S. PEJANA"
type input "AMELITA S. PEJANA"
click at [515, 182] on input "Input phone_number" at bounding box center [601, 176] width 299 height 42
paste input "09355790499"
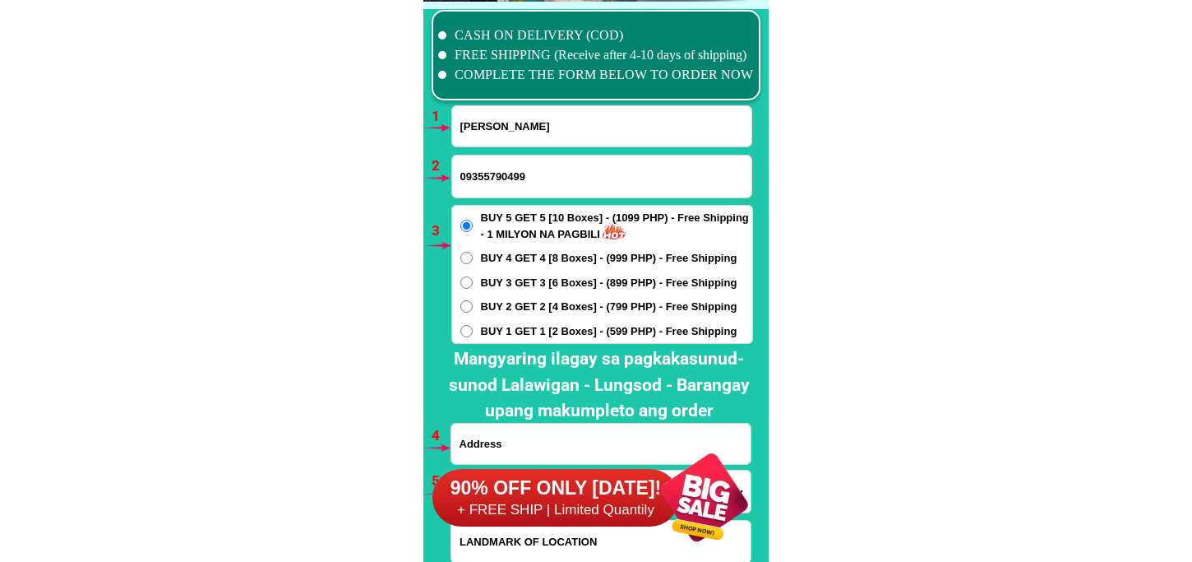
type input "09355790499"
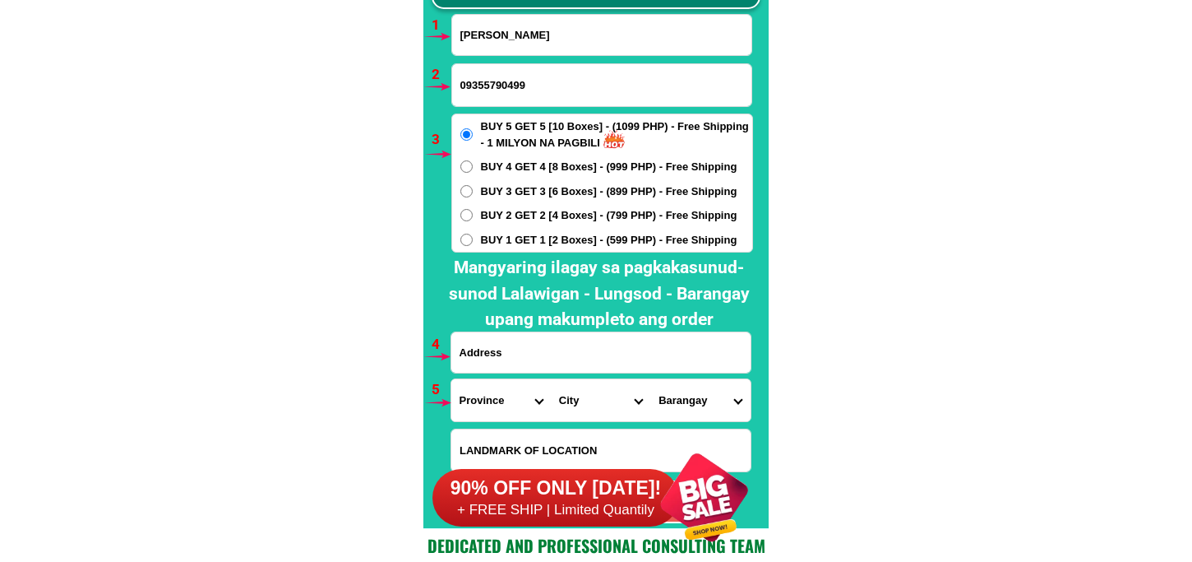
click at [510, 354] on input "Input address" at bounding box center [600, 352] width 299 height 40
paste input "ZONE 1 BIAYA LAPULAPU CITY CEBU C/ O J& JR MACHINE SHOP TOMAS PEJANA JR"
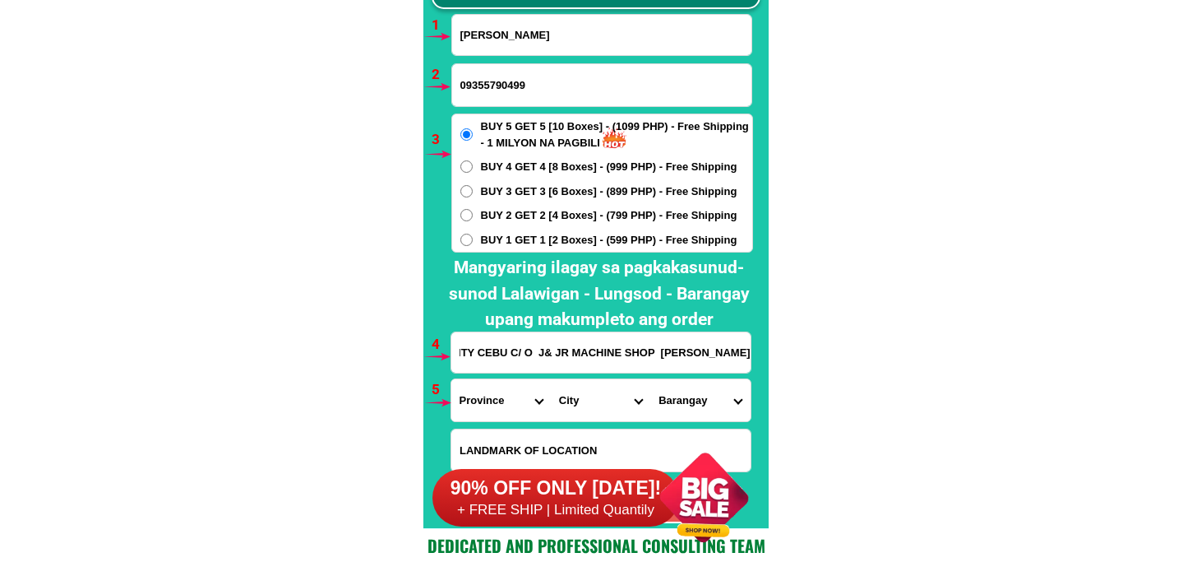
type input "ZONE 1 BIAYA LAPULAPU CITY CEBU C/ O J& JR MACHINE SHOP TOMAS PEJANA JR"
click at [483, 385] on select "Province [GEOGRAPHIC_DATA] [GEOGRAPHIC_DATA][PERSON_NAME][GEOGRAPHIC_DATA][GEOG…" at bounding box center [500, 400] width 99 height 42
select select "63_8"
click at [451, 379] on select "Province [GEOGRAPHIC_DATA] [GEOGRAPHIC_DATA][PERSON_NAME][GEOGRAPHIC_DATA][GEOG…" at bounding box center [500, 400] width 99 height 42
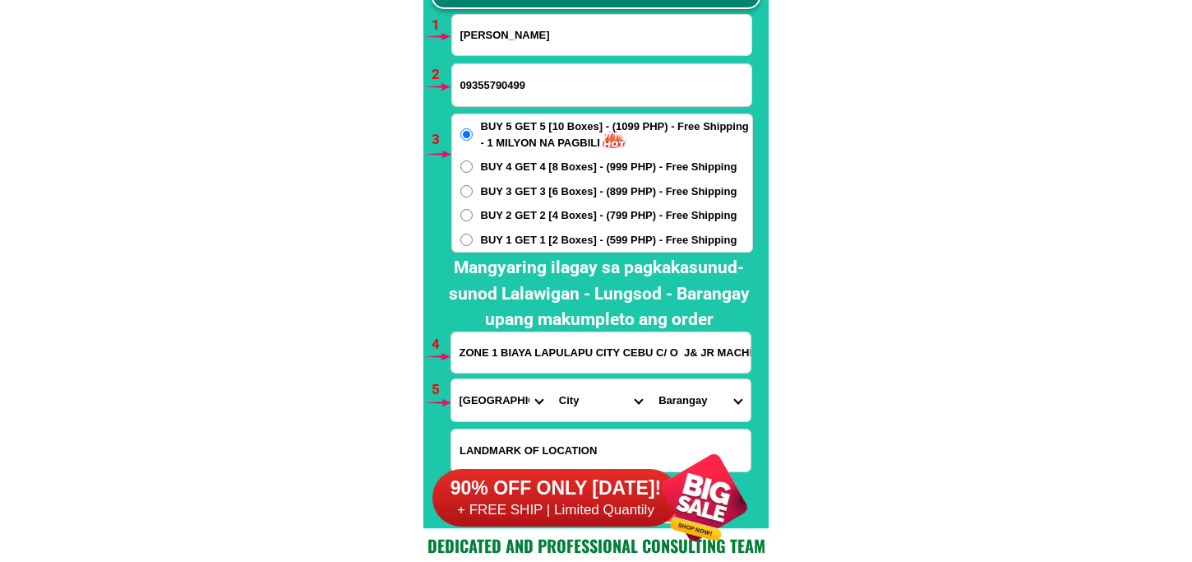
click at [586, 403] on select "City Alcoy Aloguinsan Argao Asturias Badian Balamban Bantayan Barili Bogo-city …" at bounding box center [600, 400] width 99 height 42
select select "63_83104"
click at [551, 379] on select "City Alcoy Aloguinsan Argao Asturias Badian Balamban Bantayan Barili Bogo-city …" at bounding box center [600, 400] width 99 height 42
drag, startPoint x: 696, startPoint y: 400, endPoint x: 694, endPoint y: 381, distance: 19.8
click at [696, 400] on select "Barangay Agus Babag Bankal Baring Basak Buaya Calawisan Canjulao Caubian Caw-oy…" at bounding box center [699, 400] width 99 height 42
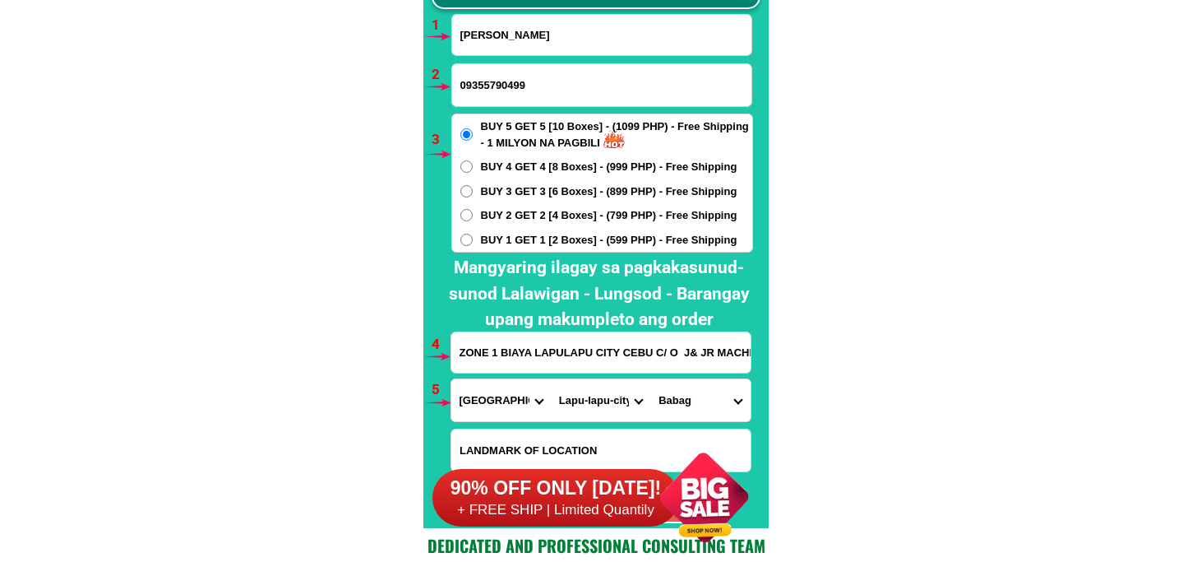
drag, startPoint x: 824, startPoint y: 63, endPoint x: 803, endPoint y: 12, distance: 55.7
drag, startPoint x: 688, startPoint y: 397, endPoint x: 687, endPoint y: 378, distance: 18.9
click at [687, 392] on select "Barangay Agus Babag Bankal Baring Basak Buaya Calawisan Canjulao Caubian Caw-oy…" at bounding box center [699, 400] width 99 height 42
select select "63_831043691"
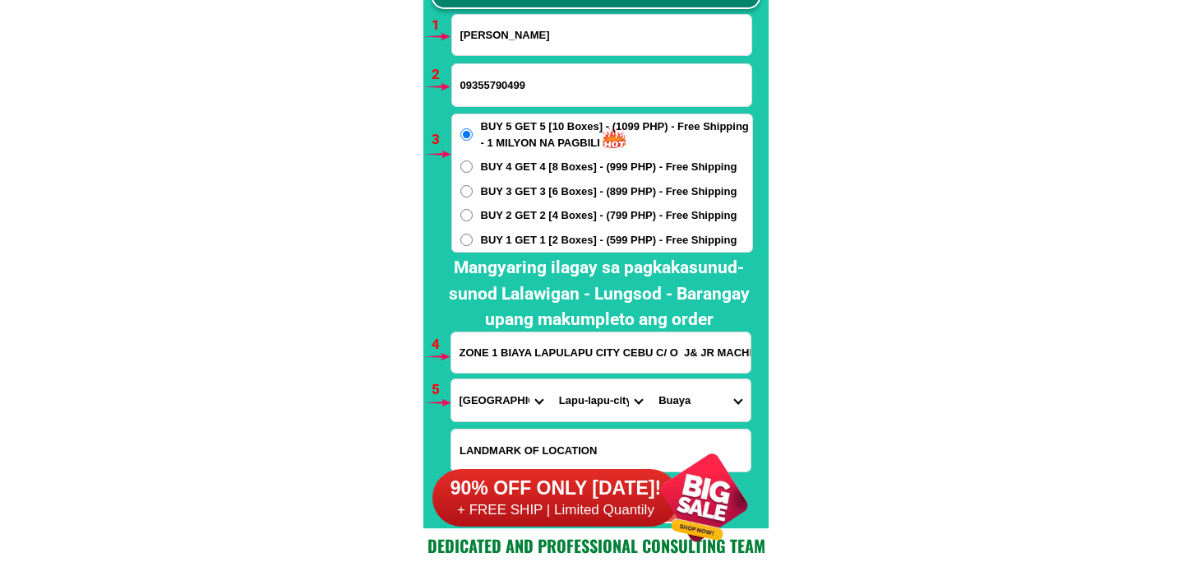
click at [650, 379] on select "Barangay Agus Babag Bankal Baring Basak Buaya Calawisan Canjulao Caubian Caw-oy…" at bounding box center [699, 400] width 99 height 42
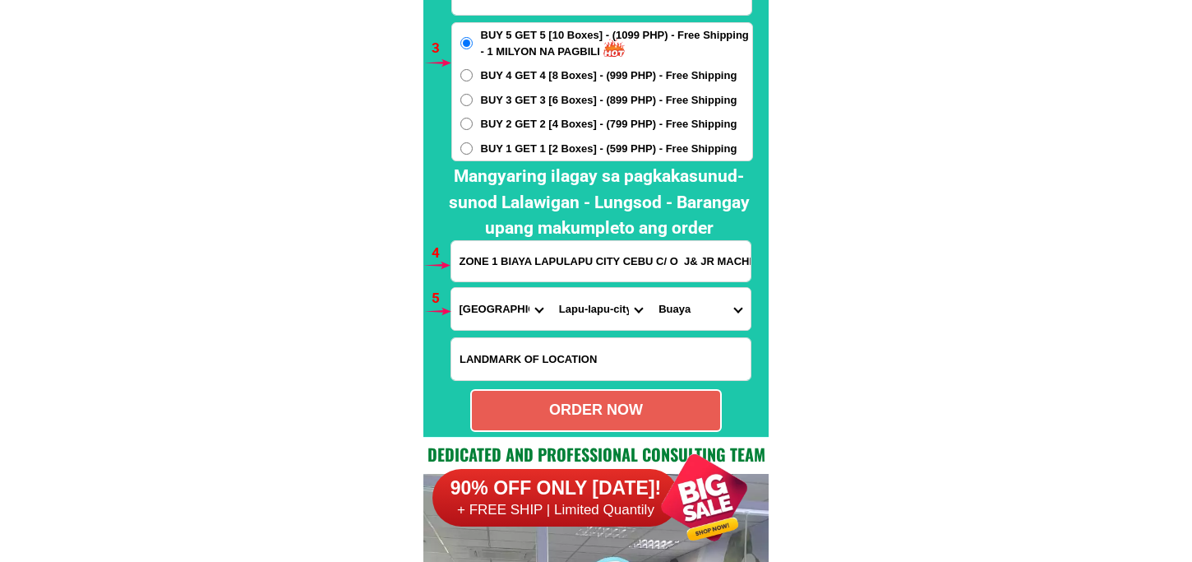
click at [584, 408] on div "ORDER NOW" at bounding box center [596, 410] width 248 height 22
type input "AMELITA S. PEJANA"
radio input "true"
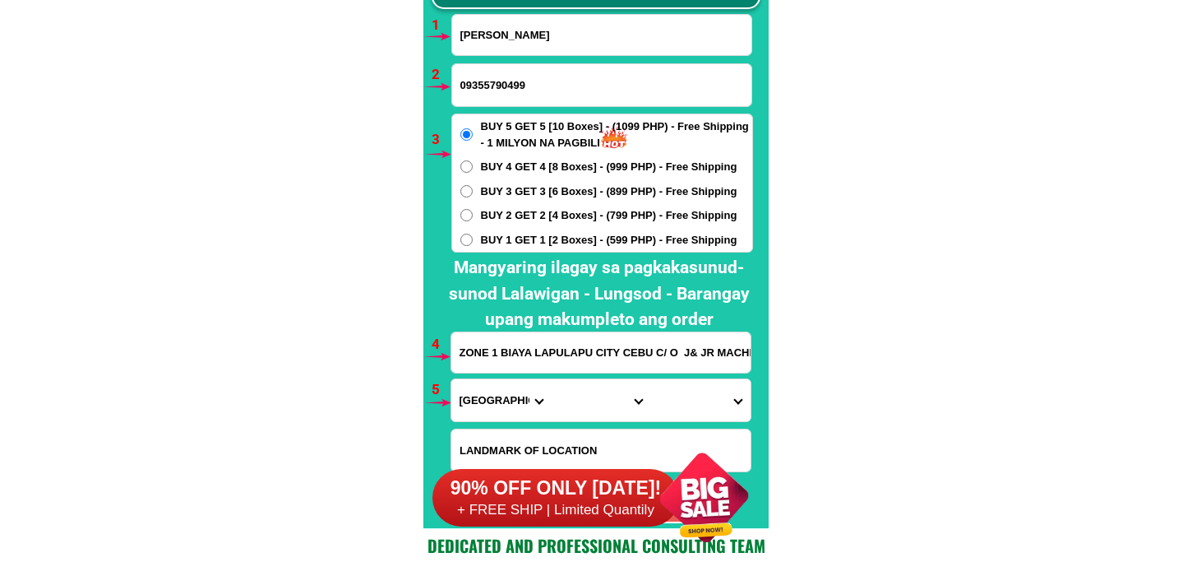
click at [562, 51] on input "AMELITA S. PEJANA" at bounding box center [601, 35] width 299 height 40
paste input "Salvacion Clarito"
type input "Salvacion Clarito"
click at [506, 76] on input "09355790499" at bounding box center [601, 85] width 299 height 42
paste input "09641745460"
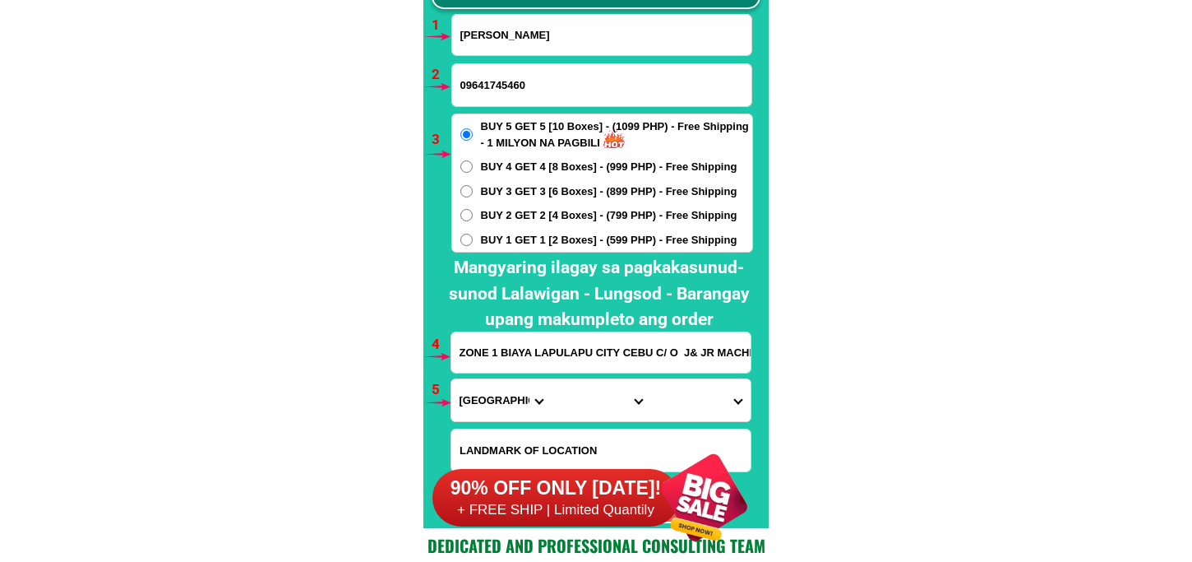
type input "09641745460"
click at [485, 248] on div "BUY 5 GET 5 [10 Boxes] - (1099 PHP) - Free Shipping - 1 MILYON NA PAGBILI BUY 4…" at bounding box center [602, 182] width 302 height 139
click at [469, 242] on input "BUY 1 GET 1 [2 Boxes] - (599 PHP) - Free Shipping" at bounding box center [466, 240] width 12 height 12
radio input "true"
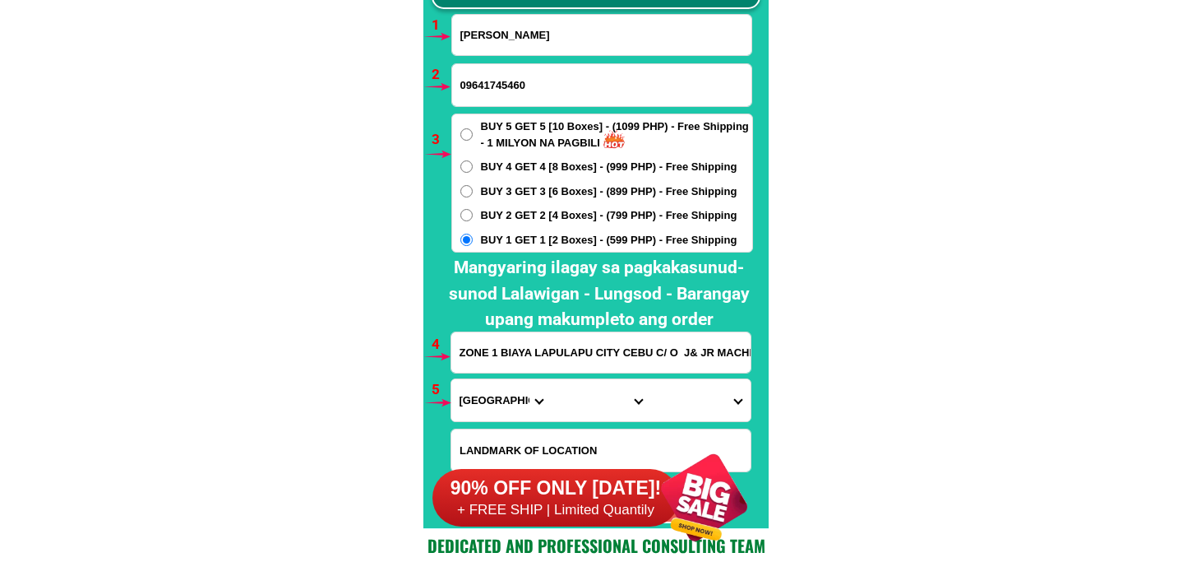
click at [505, 358] on input "ZONE 1 BIAYA LAPULAPU CITY CEBU C/ O J& JR MACHINE SHOP TOMAS PEJANA JR" at bounding box center [600, 352] width 299 height 40
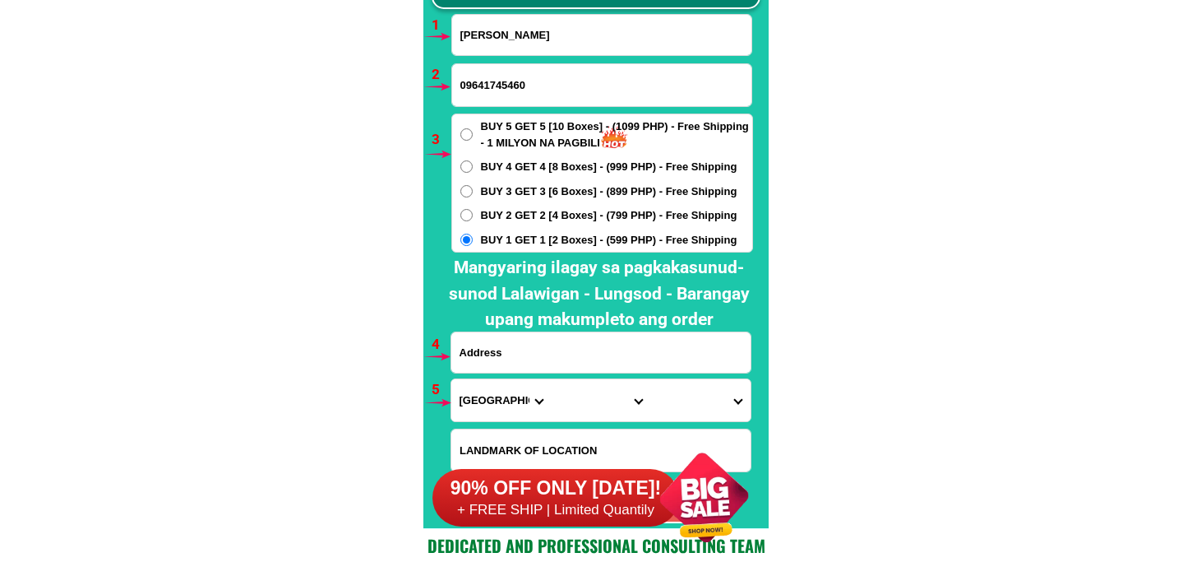
paste input "ko..Barangay.. Tinogbok..semirara. Poruk..4.setio..Tambak Estrit..nag..Bahay..k…"
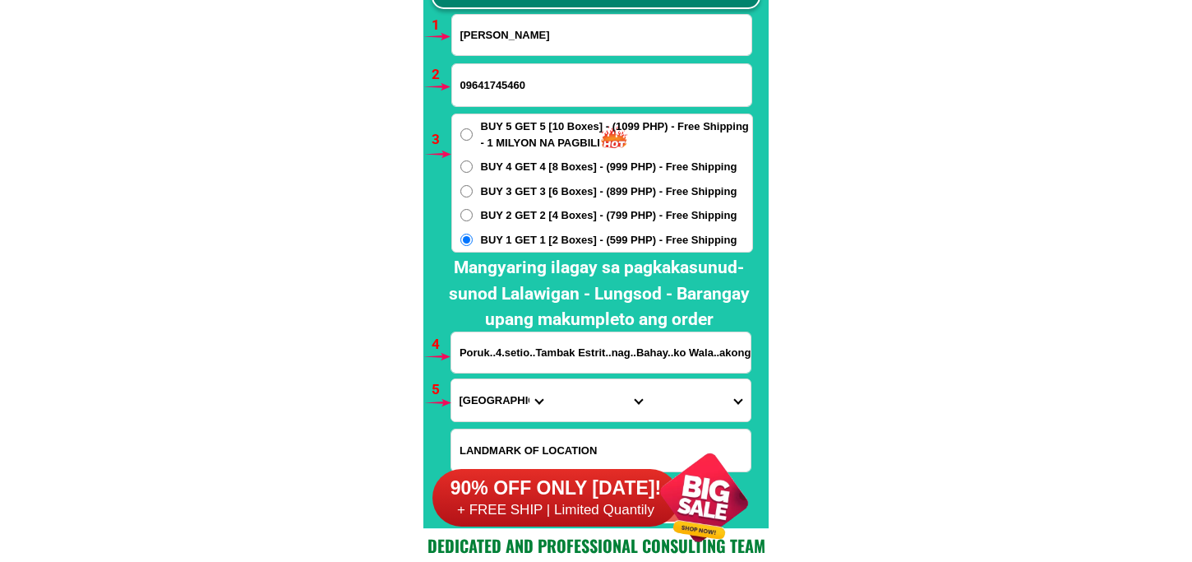
type input "ko..Barangay.. Tinogbok..semirara. Poruk..4.setio..Tambak Estrit..nag..Bahay..k…"
drag, startPoint x: 465, startPoint y: 392, endPoint x: 474, endPoint y: 381, distance: 14.6
click at [466, 391] on select "Province [GEOGRAPHIC_DATA] [GEOGRAPHIC_DATA][PERSON_NAME][GEOGRAPHIC_DATA][GEOG…" at bounding box center [500, 400] width 99 height 42
select select "63_278"
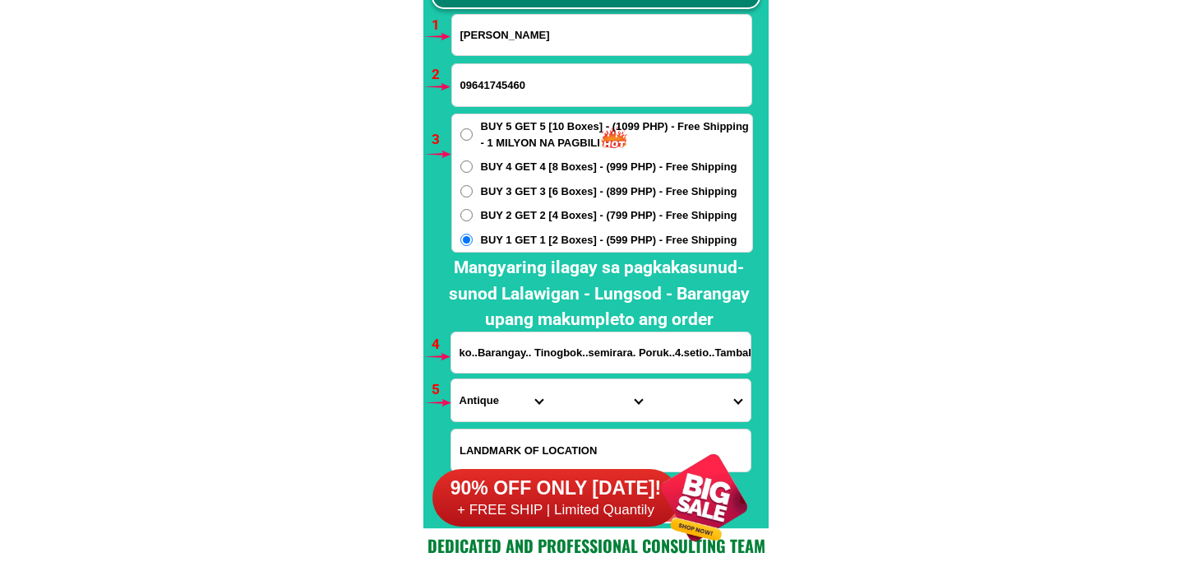
click at [451, 379] on select "Province [GEOGRAPHIC_DATA] [GEOGRAPHIC_DATA][PERSON_NAME][GEOGRAPHIC_DATA][GEOG…" at bounding box center [500, 400] width 99 height 42
drag, startPoint x: 579, startPoint y: 414, endPoint x: 579, endPoint y: 382, distance: 32.1
click at [579, 410] on select "City Anini-y Antique-libertad Antique-san-jose Antique-san-remigio Barbaza Beli…" at bounding box center [600, 400] width 99 height 42
select select "63_2788923"
click at [551, 379] on select "City Anini-y Antique-libertad Antique-san-jose Antique-san-remigio Barbaza Beli…" at bounding box center [600, 400] width 99 height 42
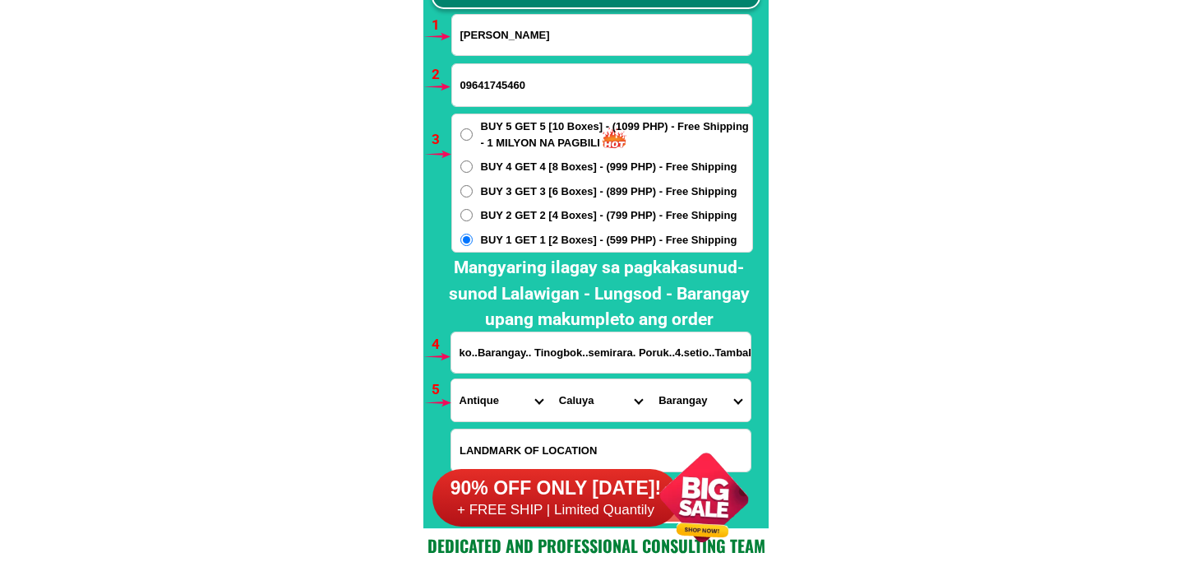
drag, startPoint x: 696, startPoint y: 414, endPoint x: 701, endPoint y: 378, distance: 35.7
click at [696, 410] on select "Barangay Alegria Bacong Banago Bonbon Dawis Dionela Harigue Hininga-an Imba Mas…" at bounding box center [699, 400] width 99 height 42
select select "63_27889238608"
click at [650, 379] on select "Barangay Alegria Bacong Banago Bonbon Dawis Dionela Harigue Hininga-an Imba Mas…" at bounding box center [699, 400] width 99 height 42
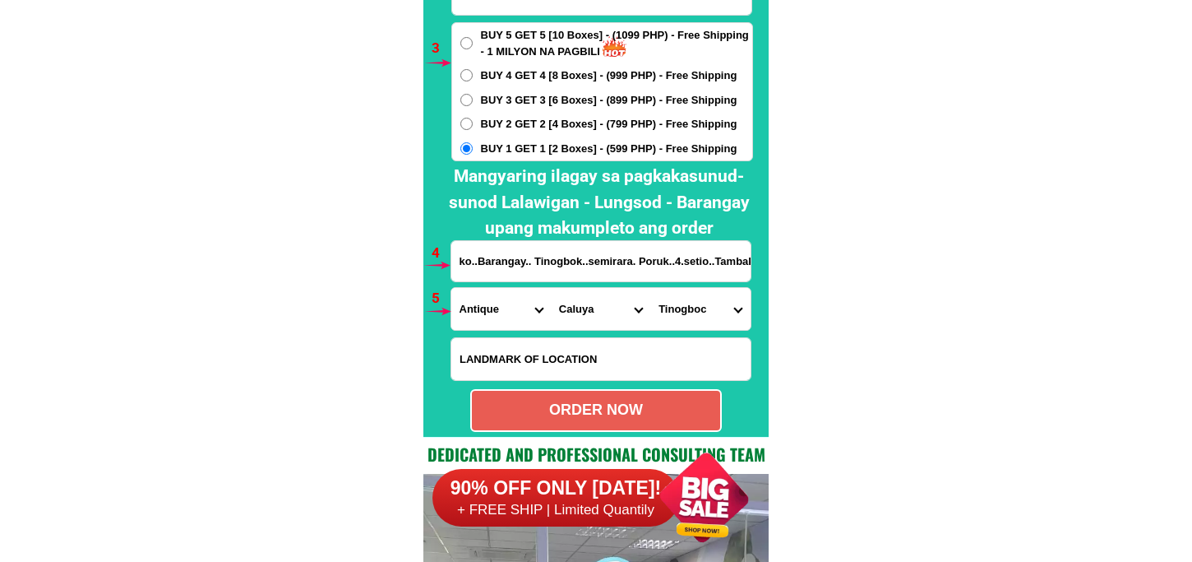
click at [612, 406] on div "ORDER NOW" at bounding box center [596, 410] width 248 height 22
radio input "true"
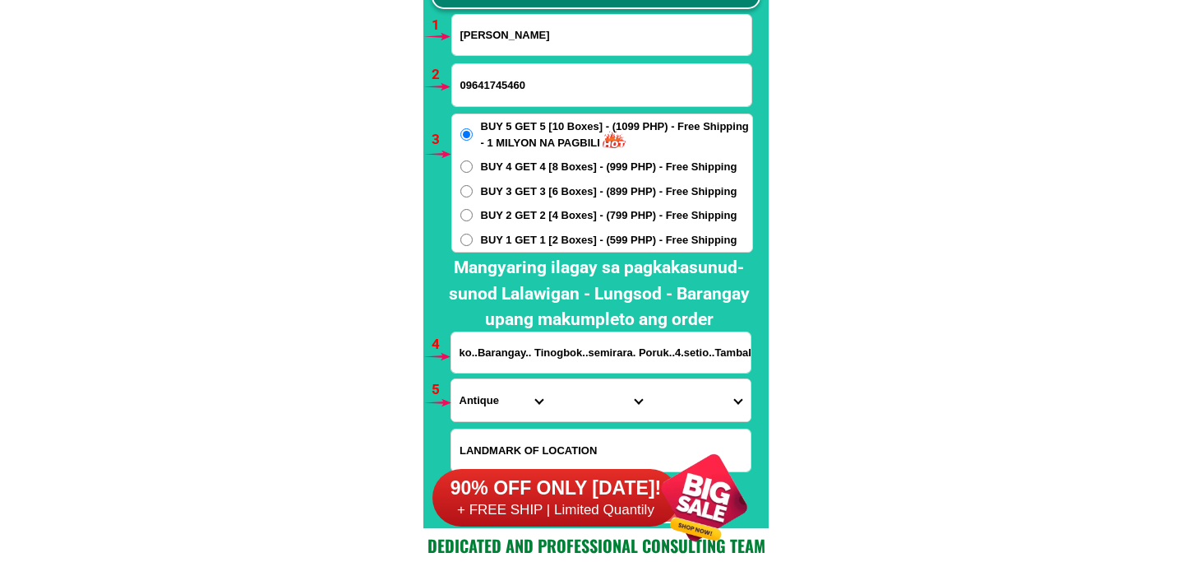
scroll to position [12092, 0]
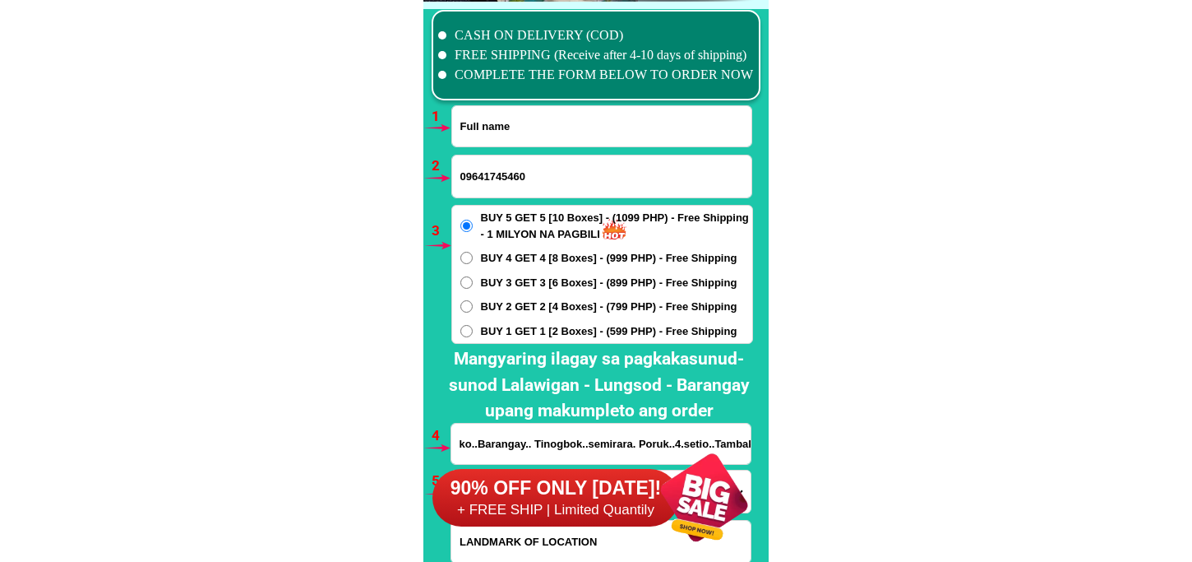
click at [552, 128] on input "Input full_name" at bounding box center [601, 126] width 299 height 40
paste input "Elena Tiu"
type input "Elena Tiu"
click at [497, 178] on input "Input phone_number" at bounding box center [601, 176] width 299 height 42
paste input "09060276217"
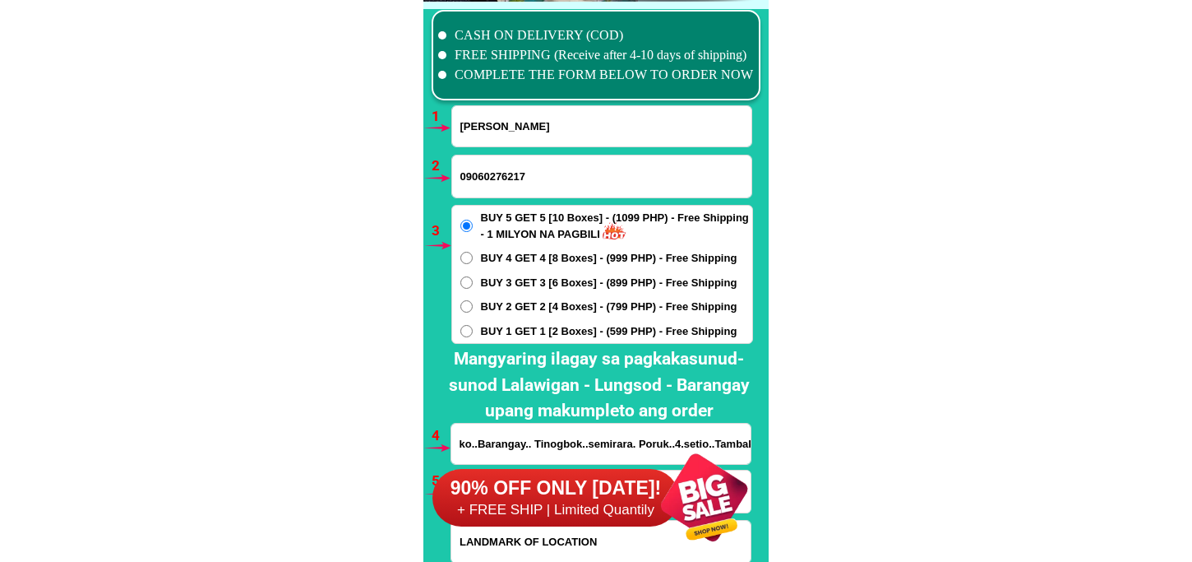
type input "09060276217"
click at [494, 437] on div "90% OFF ONLY [DATE]! + FREE SHIP | Limited Quantily" at bounding box center [601, 497] width 336 height 129
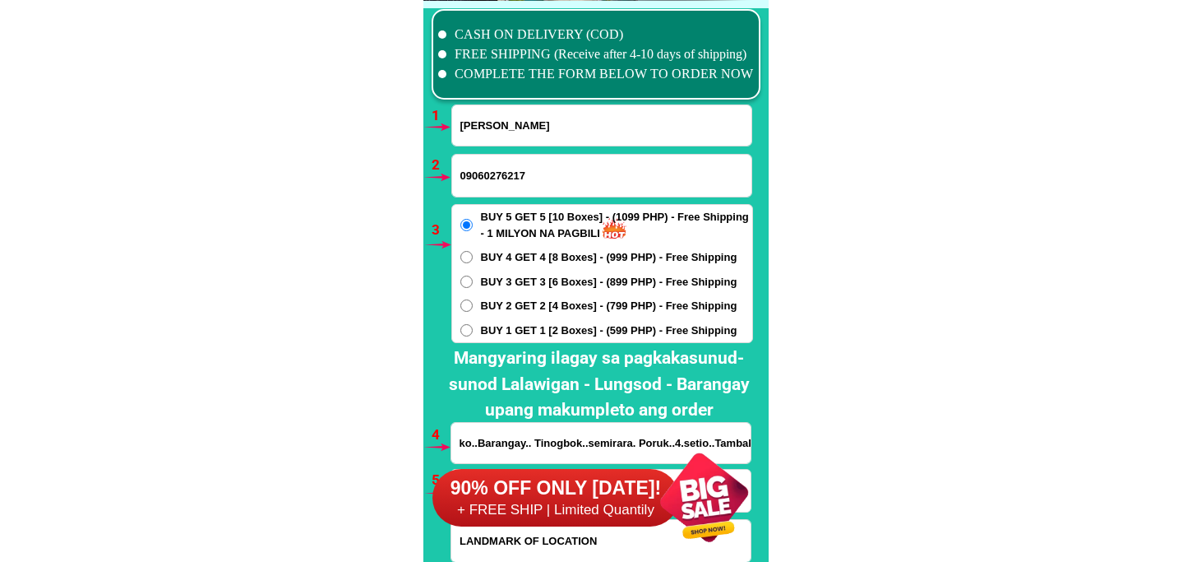
scroll to position [12275, 0]
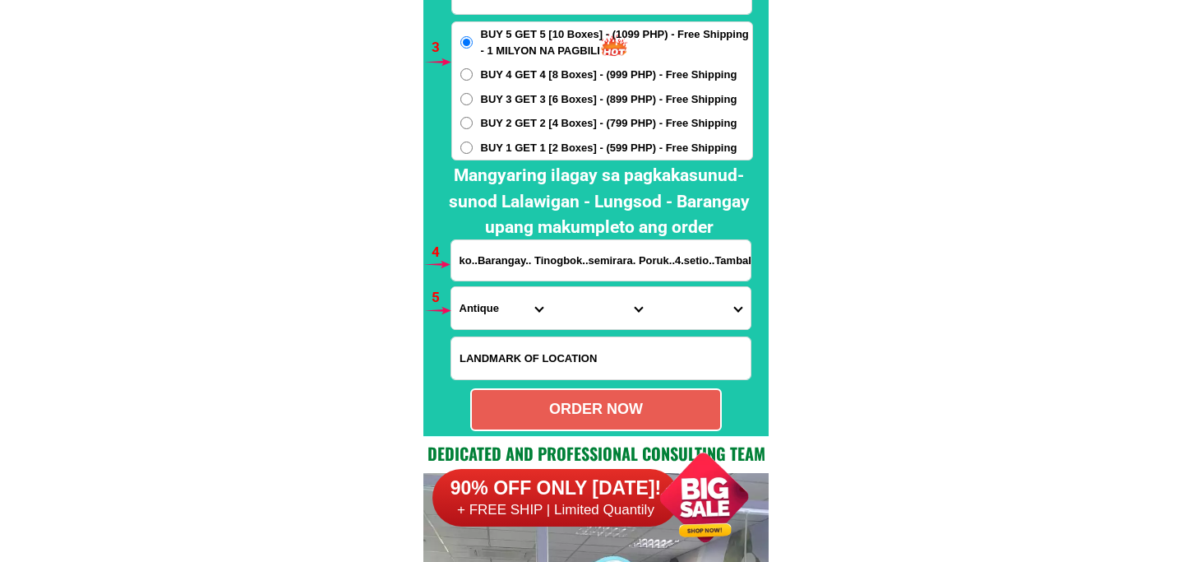
click at [488, 274] on input "ko..Barangay.. Tinogbok..semirara. Poruk..4.setio..Tambak Estrit..nag..Bahay..k…" at bounding box center [600, 260] width 299 height 40
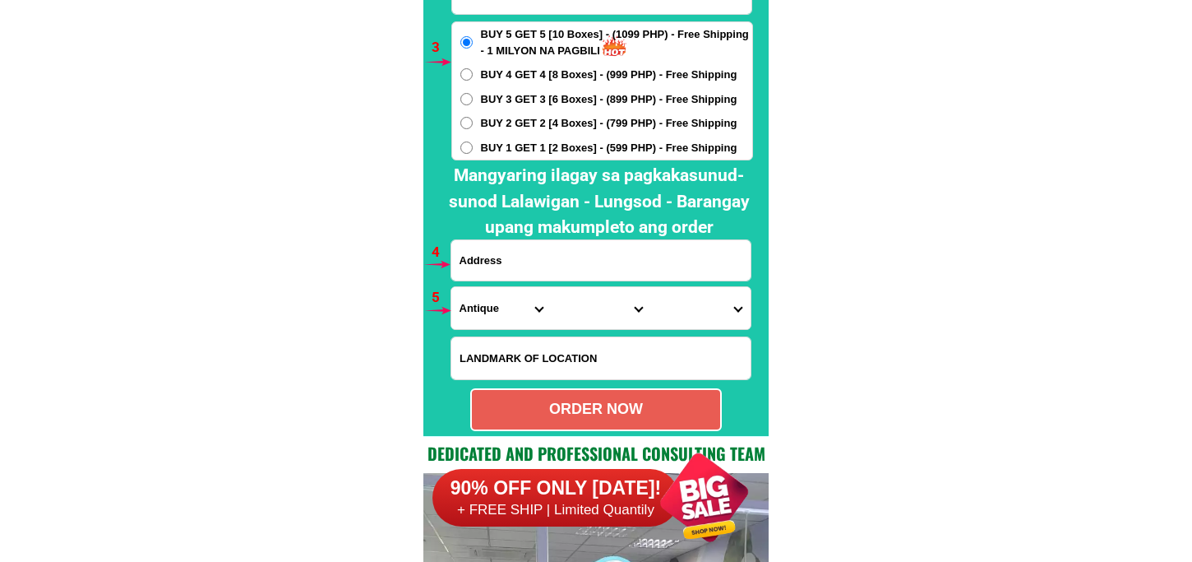
paste input "38s sampaguita st. Brgy San Carlos binangonan Rizal"
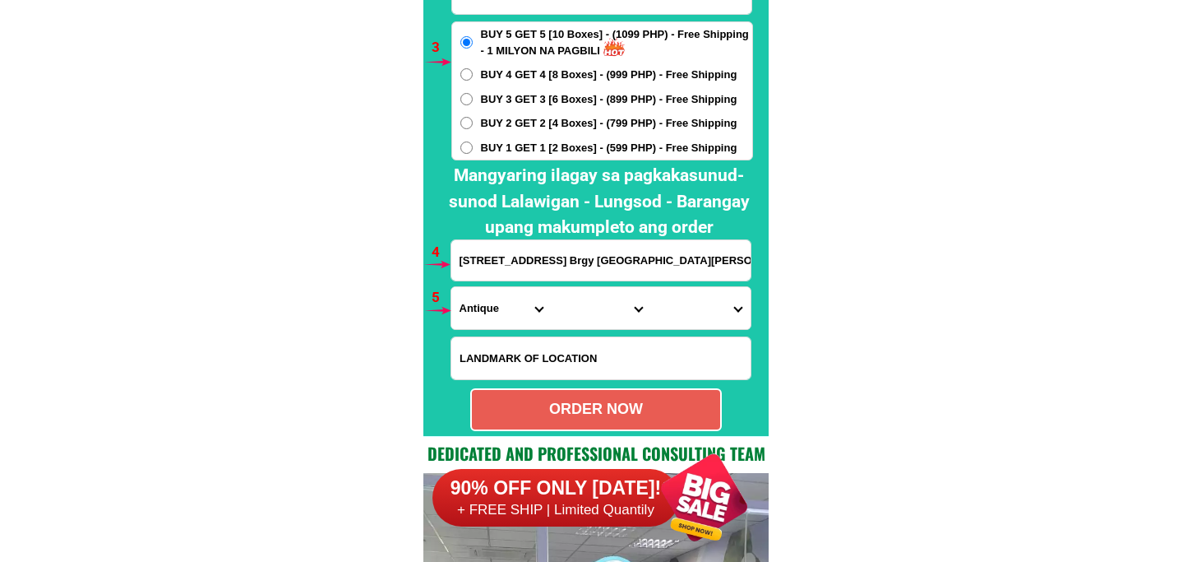
type input "38s sampaguita st. Brgy San Carlos binangonan Rizal"
drag, startPoint x: 479, startPoint y: 301, endPoint x: 492, endPoint y: 294, distance: 15.1
click at [479, 301] on select "Province [GEOGRAPHIC_DATA] [GEOGRAPHIC_DATA][PERSON_NAME][GEOGRAPHIC_DATA][GEOG…" at bounding box center [500, 308] width 99 height 42
select select "63_993"
click at [451, 287] on select "Province [GEOGRAPHIC_DATA] [GEOGRAPHIC_DATA][PERSON_NAME][GEOGRAPHIC_DATA][GEOG…" at bounding box center [500, 308] width 99 height 42
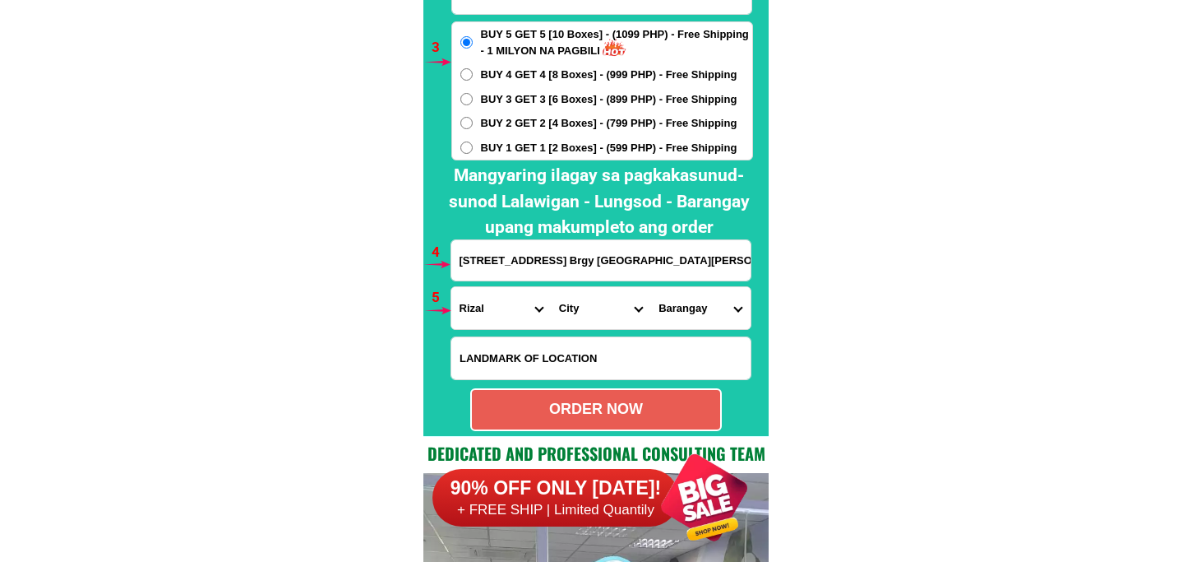
drag, startPoint x: 577, startPoint y: 316, endPoint x: 579, endPoint y: 288, distance: 28.0
click at [577, 306] on select "City Angono Antipolo-city Binangonan Cainta Cardona Jala-jala Pililla Rizal-bar…" at bounding box center [600, 308] width 99 height 42
select select "63_9938511"
click at [551, 287] on select "City Angono Antipolo-city Binangonan Cainta Cardona Jala-jala Pililla Rizal-bar…" at bounding box center [600, 308] width 99 height 42
click at [677, 291] on select "Barangay Bangad Batingan Bilibiran Binitagan Bombong Buhangin Calumpang Ginoong…" at bounding box center [699, 308] width 99 height 42
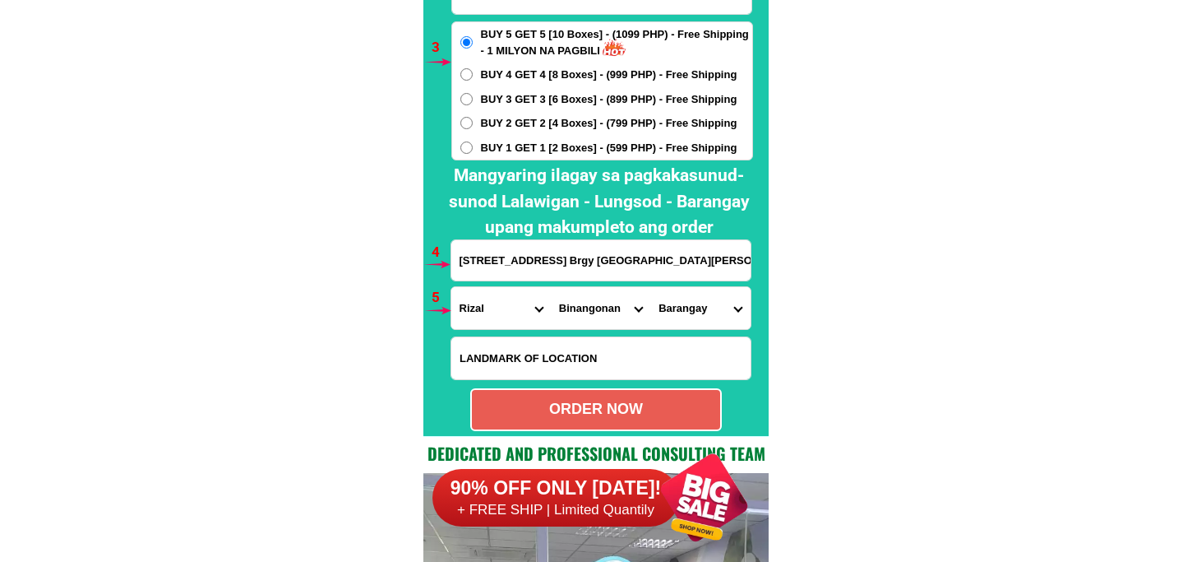
select select "63_99385111704"
click at [650, 287] on select "Barangay Bangad Batingan Bilibiran Binitagan Bombong Buhangin Calumpang Ginoong…" at bounding box center [699, 308] width 99 height 42
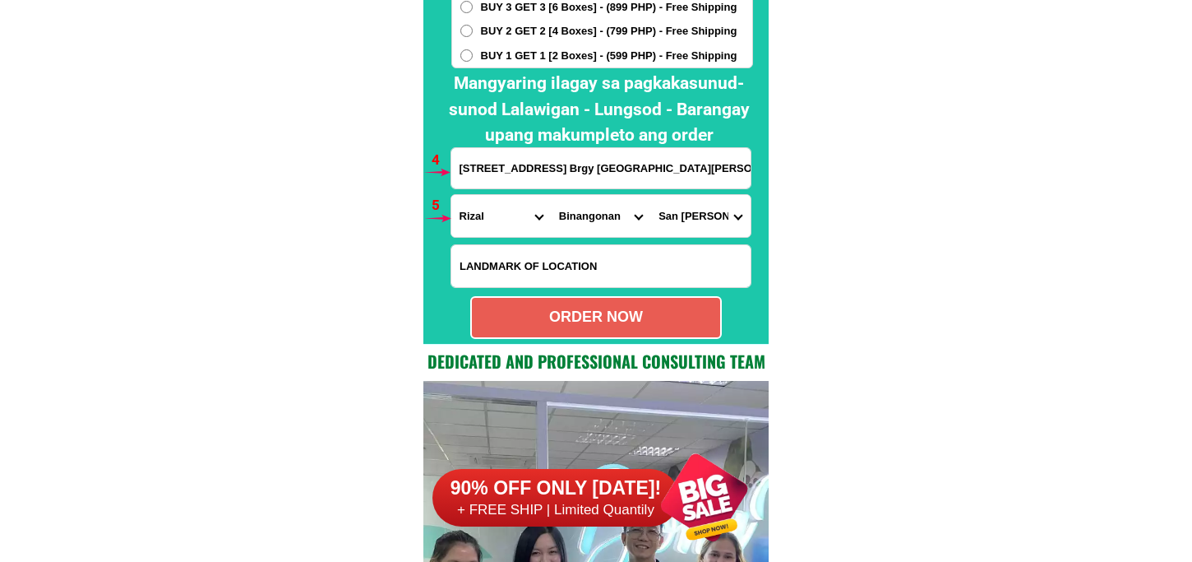
click at [654, 321] on div "ORDER NOW" at bounding box center [596, 317] width 248 height 22
type input "38s sampaguita st. Brgy San Carlos binangonan Rizal"
radio input "true"
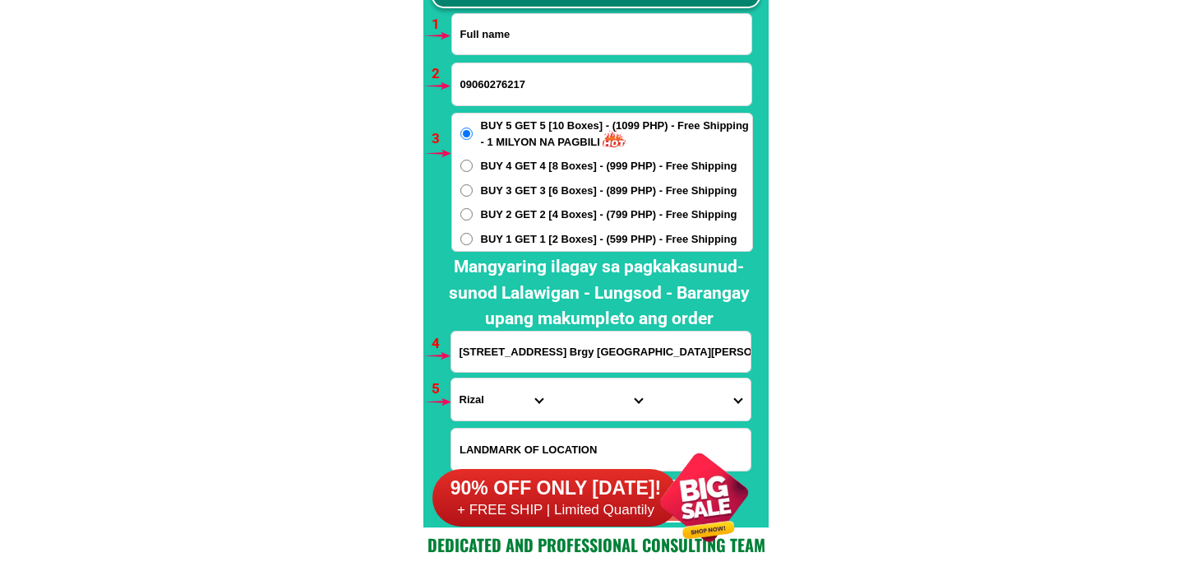
click at [534, 39] on input "Input full_name" at bounding box center [601, 34] width 299 height 40
paste input "Romarico Legasto"
type input "Romarico Legasto"
click at [537, 74] on input "Input phone_number" at bounding box center [601, 84] width 299 height 42
paste input "09917466561"
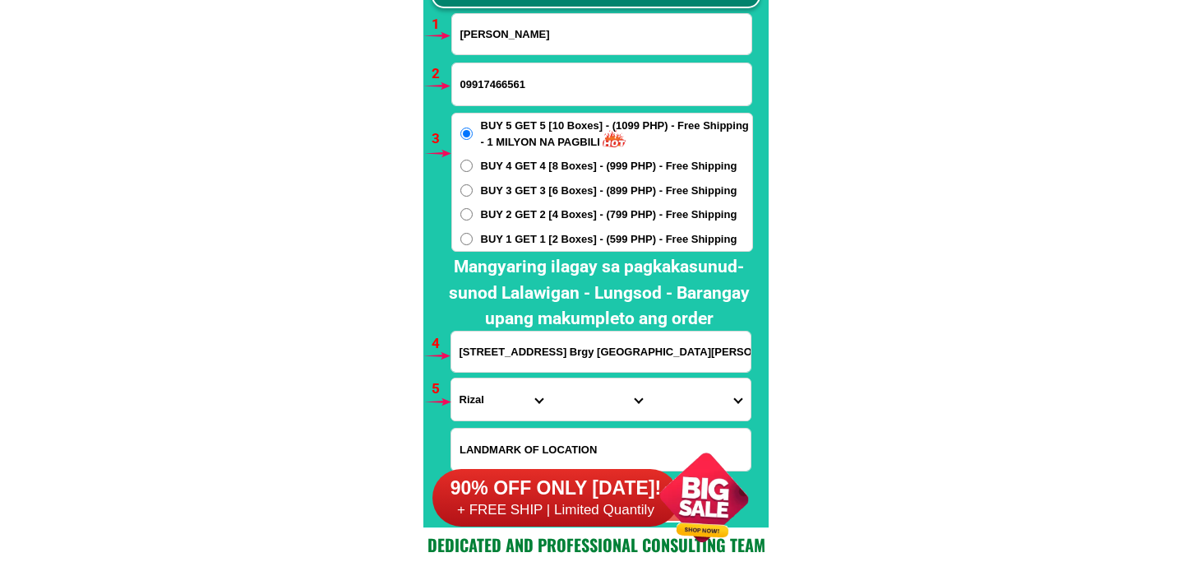
type input "09917466561"
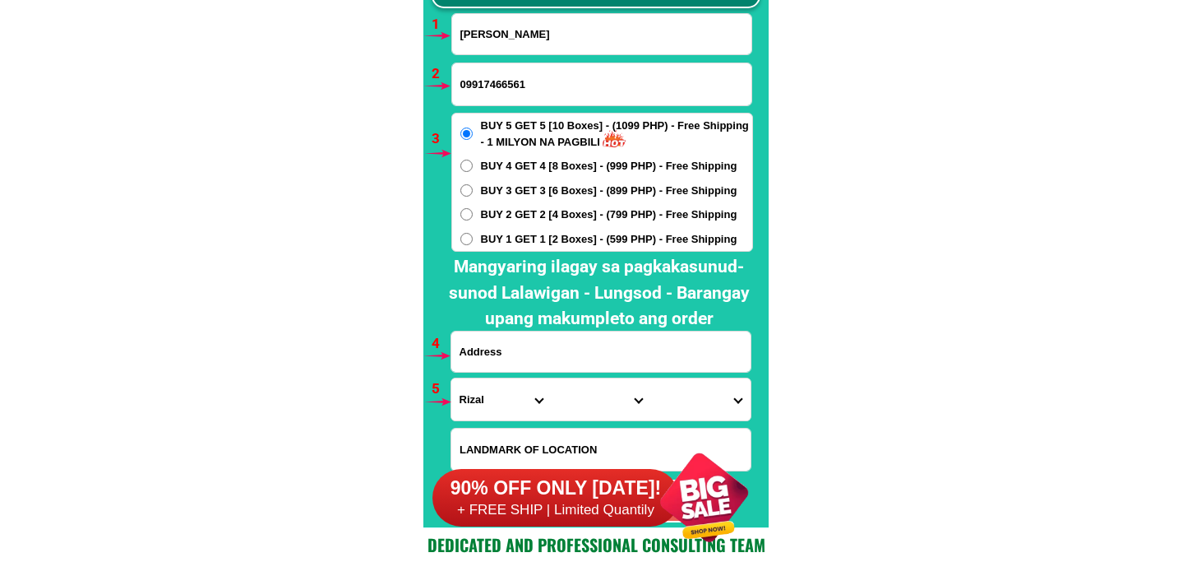
click at [514, 348] on input "Input address" at bounding box center [600, 351] width 299 height 40
paste input "mh del pilar st poblacion biñan city laguna likod alfa delapas paternod"
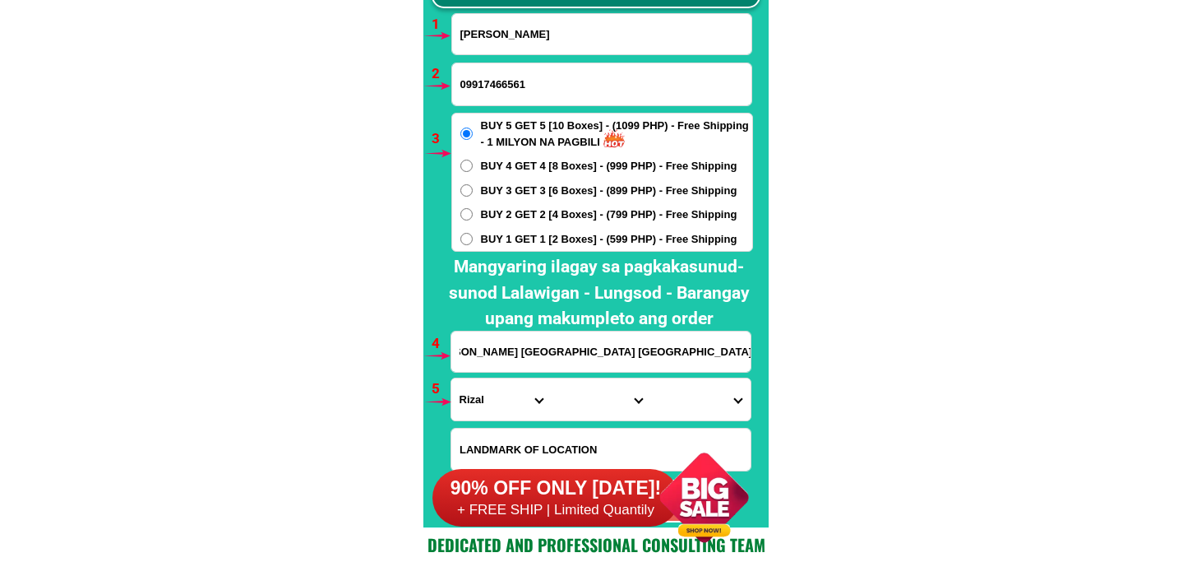
scroll to position [12093, 0]
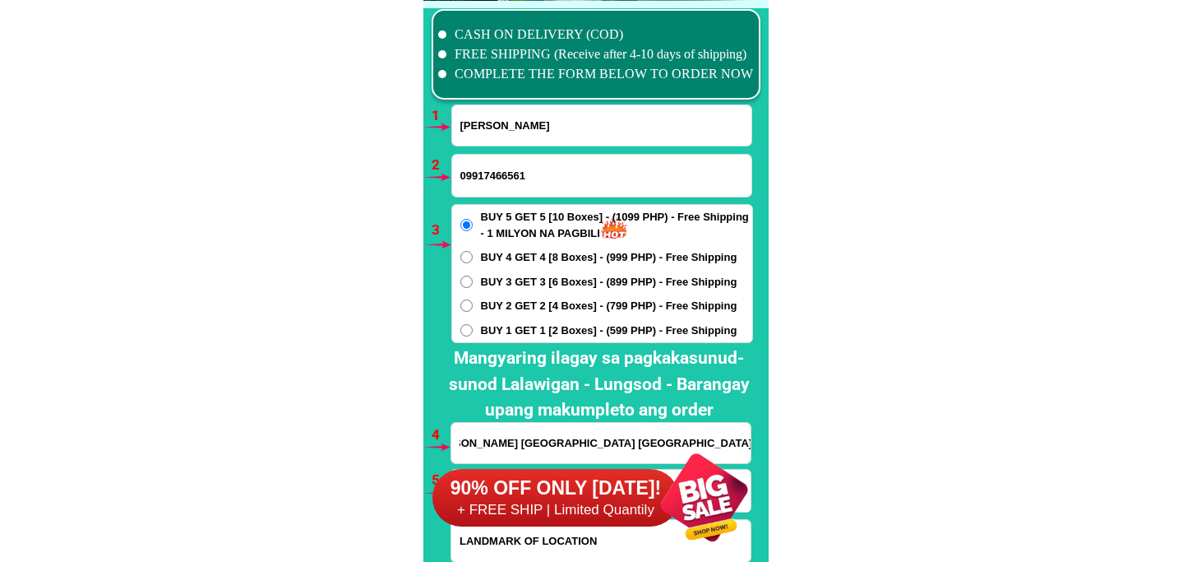
type input "mh del pilar st poblacion biñan city laguna likod alfa delapas paternod"
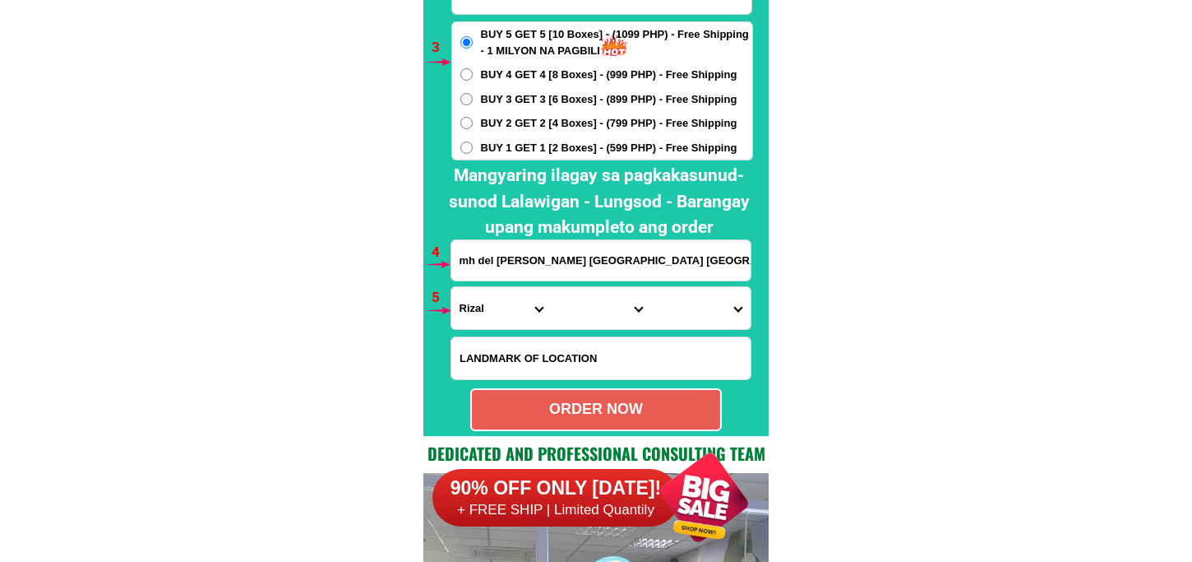
click at [479, 307] on select "Province [GEOGRAPHIC_DATA] [GEOGRAPHIC_DATA][PERSON_NAME][GEOGRAPHIC_DATA][GEOG…" at bounding box center [500, 308] width 99 height 42
select select "63_904"
click at [451, 287] on select "Province [GEOGRAPHIC_DATA] [GEOGRAPHIC_DATA][PERSON_NAME][GEOGRAPHIC_DATA][GEOG…" at bounding box center [500, 308] width 99 height 42
click at [570, 294] on select "City Alaminos Bay Binan-city Cabuyao Calamba-city Calauan Cavinti Famy Laguna-k…" at bounding box center [600, 308] width 99 height 42
select select "63_9043609"
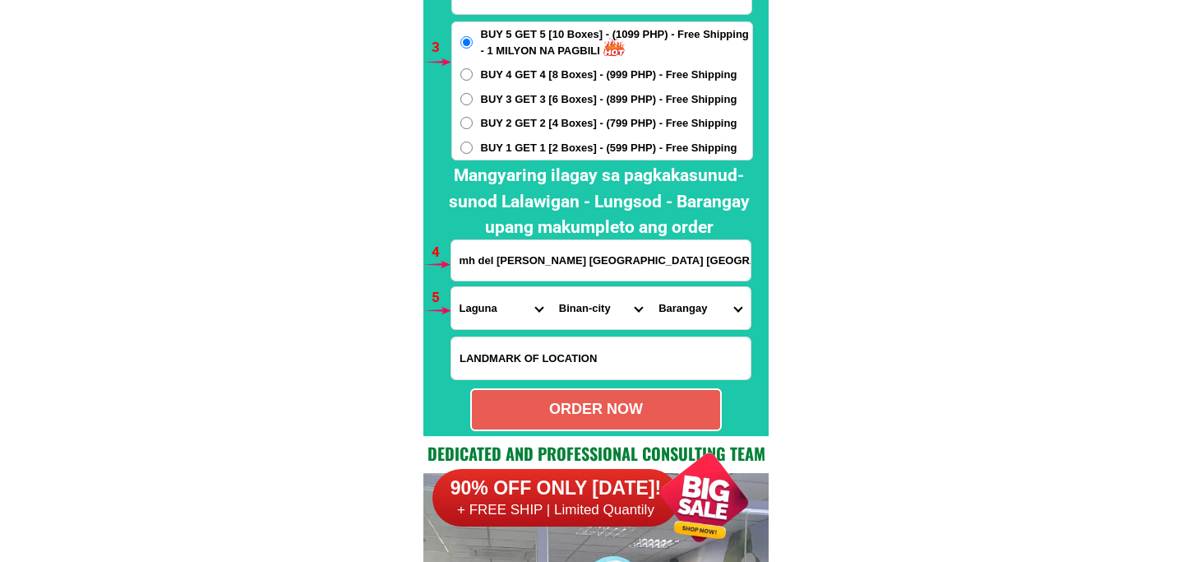
click at [551, 287] on select "City Alaminos Bay Binan-city Cabuyao Calamba-city Calauan Cavinti Famy Laguna-k…" at bounding box center [600, 308] width 99 height 42
click at [693, 321] on select "Barangay Binan (poblacion) Bungahan Canlalay Casile De la paz Ganado Langkiwa L…" at bounding box center [699, 308] width 99 height 42
select select "63_90436097902"
click at [650, 287] on select "Barangay Binan (poblacion) Bungahan Canlalay Casile De la paz Ganado Langkiwa L…" at bounding box center [699, 308] width 99 height 42
click at [646, 388] on div "ORDER NOW" at bounding box center [596, 409] width 252 height 43
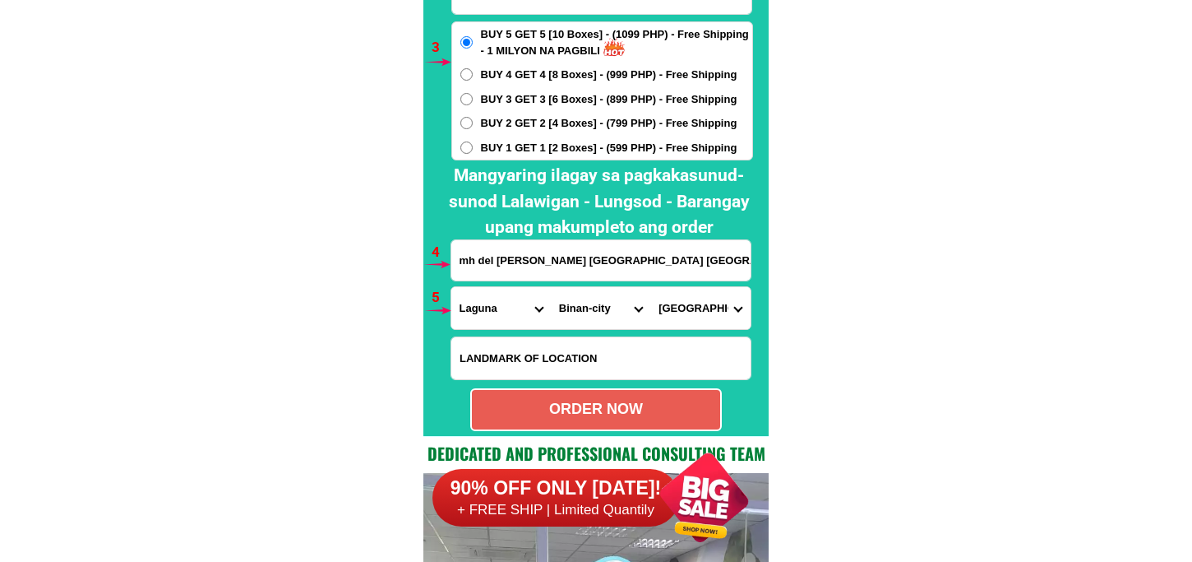
radio input "true"
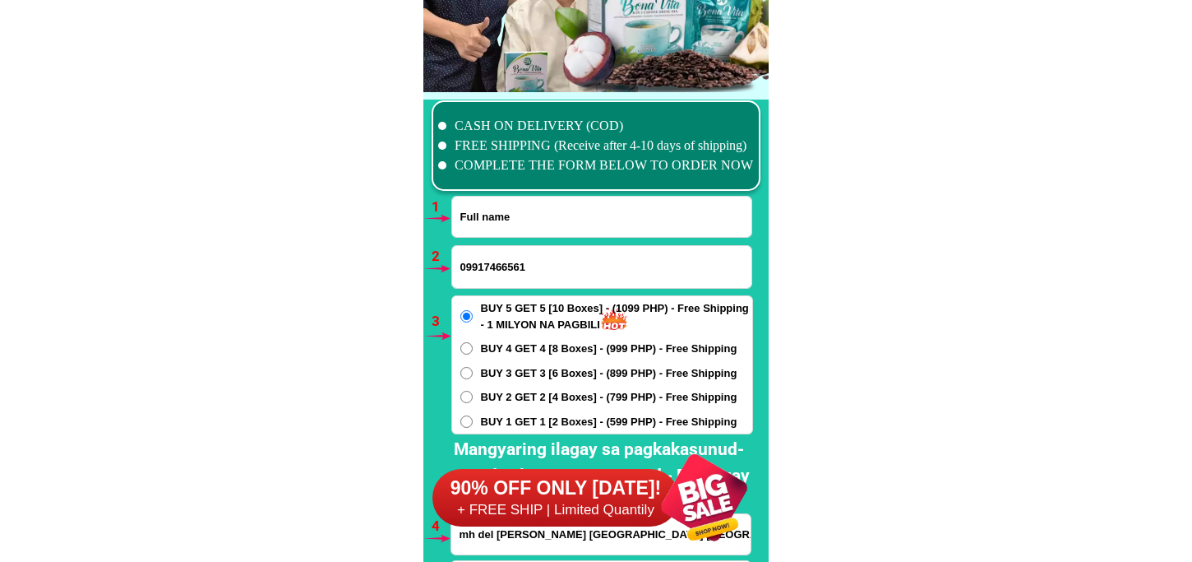
click at [526, 220] on input "Input full_name" at bounding box center [601, 217] width 299 height 40
paste input "Ernesto Papa"
type input "Ernesto Papa"
click at [540, 259] on input "09917466561" at bounding box center [601, 267] width 299 height 42
paste input "09518709223"
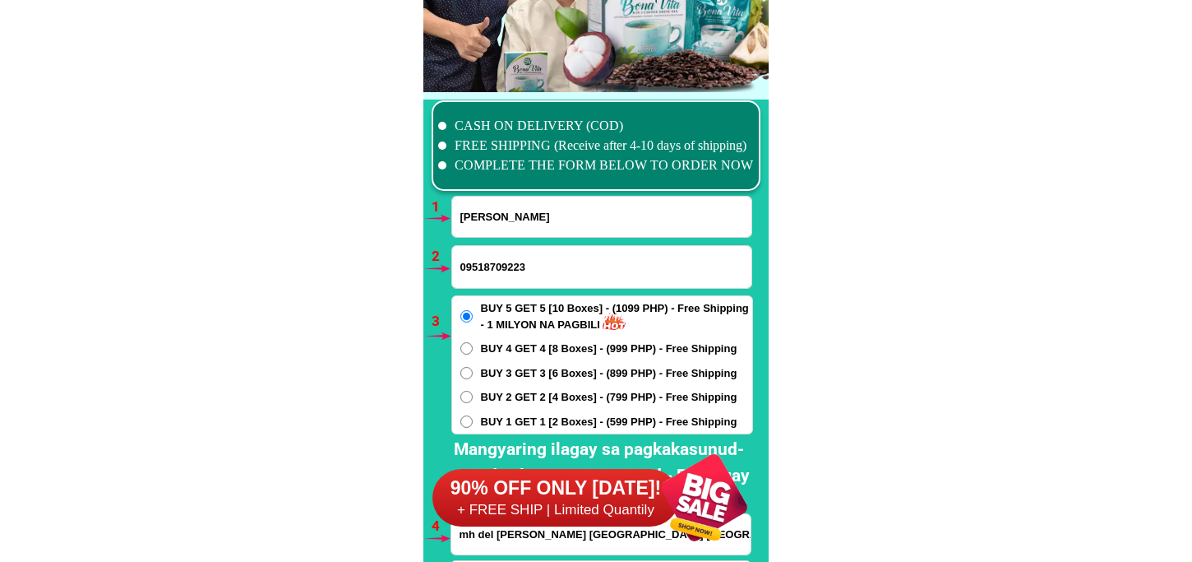
type input "09518709223"
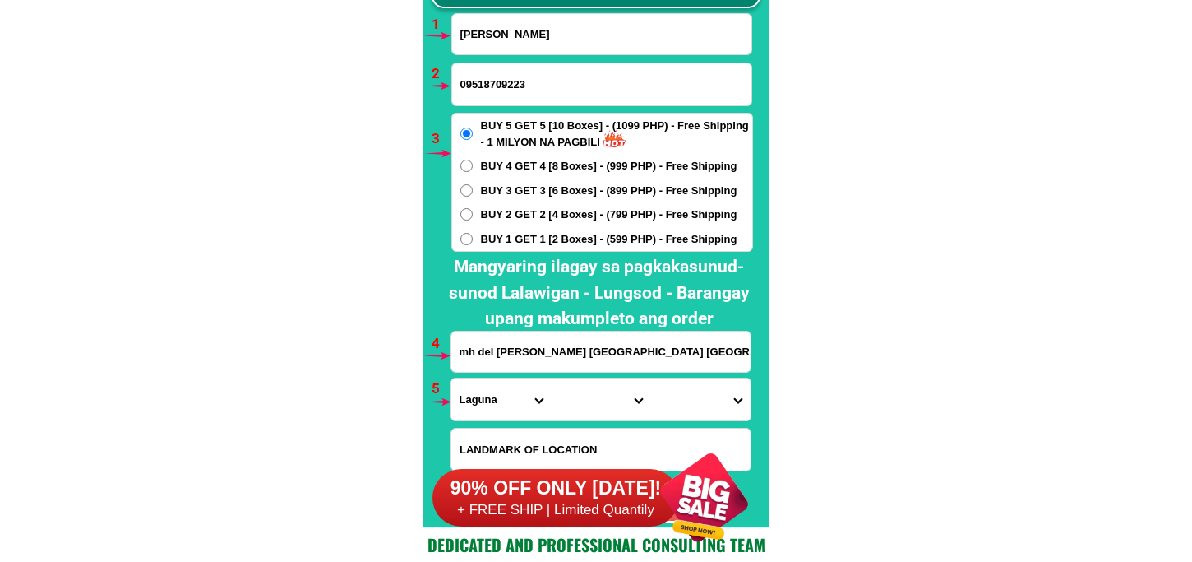
click at [539, 364] on input "mh del pilar st poblacion biñan city laguna likod alfa delapas paternod" at bounding box center [600, 351] width 299 height 40
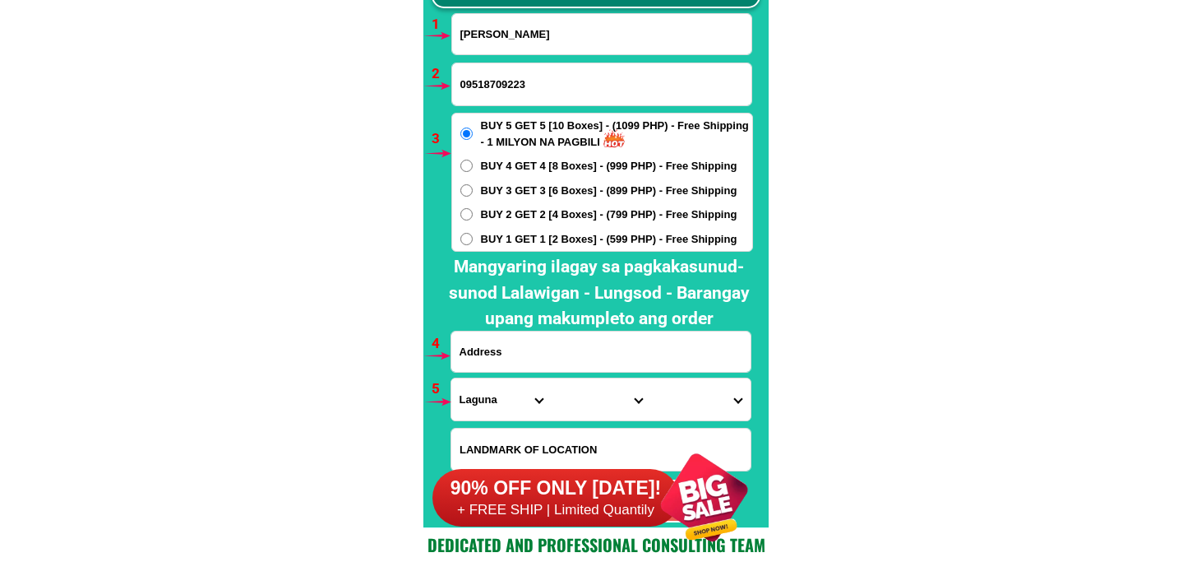
paste input "địa chỉ này ở đâu cho tôi kết quả như sau: Phân tích địa chỉ 📍 Province : City …"
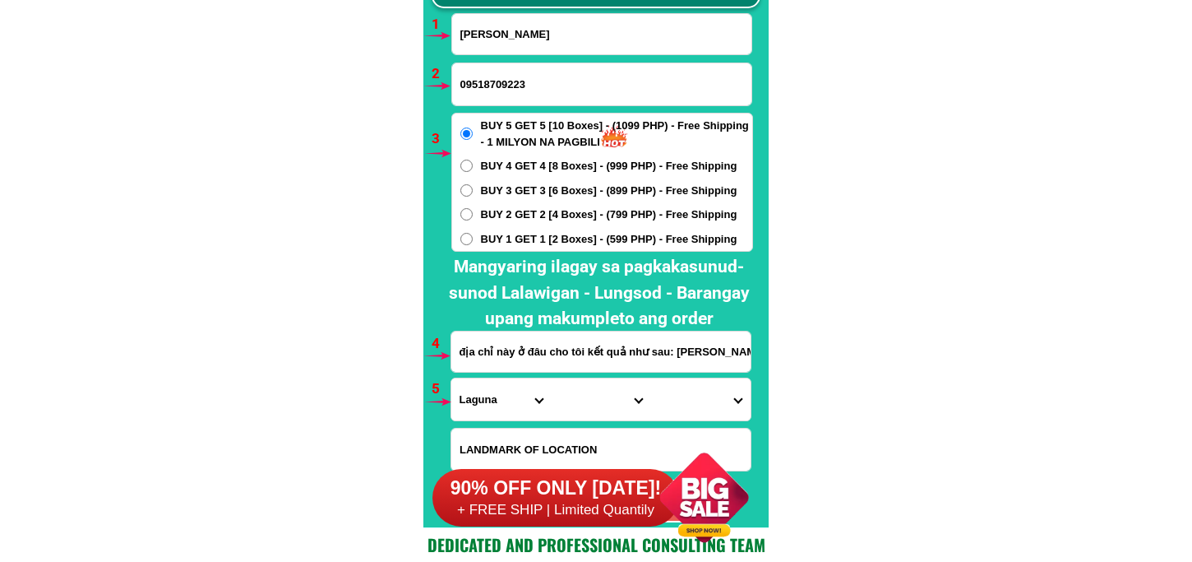
scroll to position [0, 299]
type input "địa chỉ này ở đâu cho tôi kết quả như sau: Phân tích địa chỉ 📍 Province : City …"
click at [479, 234] on label "BUY 1 GET 1 [2 Boxes] - (599 PHP) - Free Shipping" at bounding box center [602, 239] width 300 height 16
click at [473, 234] on input "BUY 1 GET 1 [2 Boxes] - (599 PHP) - Free Shipping" at bounding box center [466, 239] width 12 height 12
radio input "true"
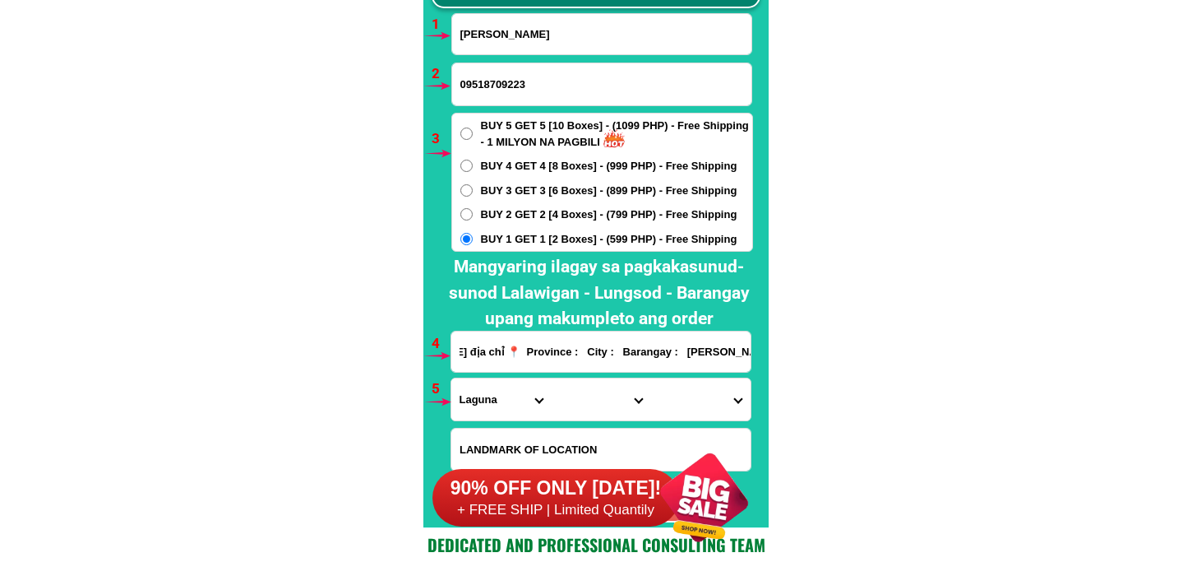
scroll to position [0, 0]
click at [462, 405] on select "Province [GEOGRAPHIC_DATA] [GEOGRAPHIC_DATA][PERSON_NAME][GEOGRAPHIC_DATA][GEOG…" at bounding box center [500, 399] width 99 height 42
select select "63_904"
click at [451, 378] on select "Province [GEOGRAPHIC_DATA] [GEOGRAPHIC_DATA][PERSON_NAME][GEOGRAPHIC_DATA][GEOG…" at bounding box center [500, 399] width 99 height 42
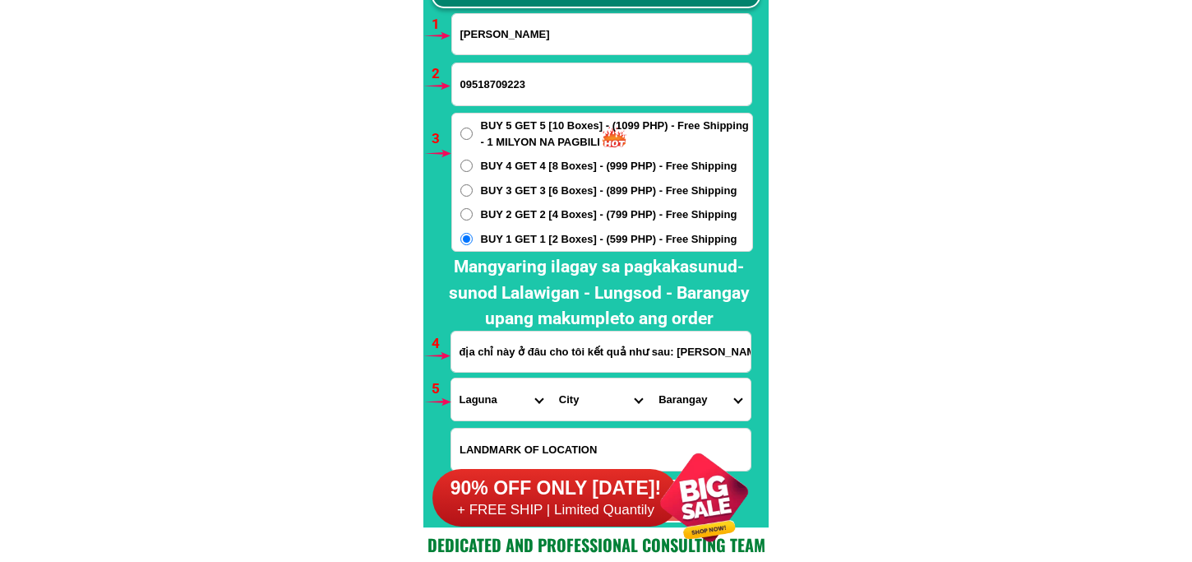
click at [554, 404] on select "City Alaminos Bay Binan-city Cabuyao Calamba-city Calauan Cavinti Famy Laguna-k…" at bounding box center [600, 399] width 99 height 42
select select "63_9043609"
click at [551, 378] on select "City Alaminos Bay Binan-city Cabuyao Calamba-city Calauan Cavinti Famy Laguna-k…" at bounding box center [600, 399] width 99 height 42
click at [576, 403] on select "City Alaminos Bay Binan-city Cabuyao Calamba-city Calauan Cavinti Famy Laguna-k…" at bounding box center [600, 399] width 99 height 42
click at [551, 378] on select "City Alaminos Bay Binan-city Cabuyao Calamba-city Calauan Cavinti Famy Laguna-k…" at bounding box center [600, 399] width 99 height 42
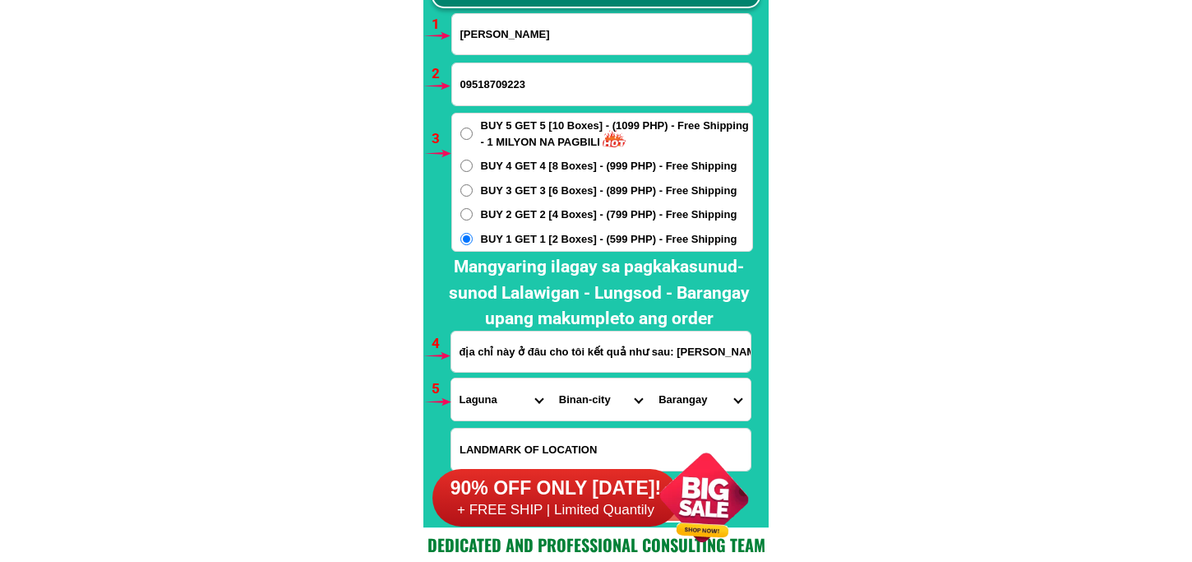
drag, startPoint x: 672, startPoint y: 400, endPoint x: 672, endPoint y: 380, distance: 19.7
click at [672, 399] on select "Barangay Binan (poblacion) Bungahan Canlalay Casile De la paz Ganado Langkiwa L…" at bounding box center [699, 399] width 99 height 42
select select "63_90436091889"
click at [650, 378] on select "Barangay Binan (poblacion) Bungahan Canlalay Casile De la paz Ganado Langkiwa L…" at bounding box center [699, 399] width 99 height 42
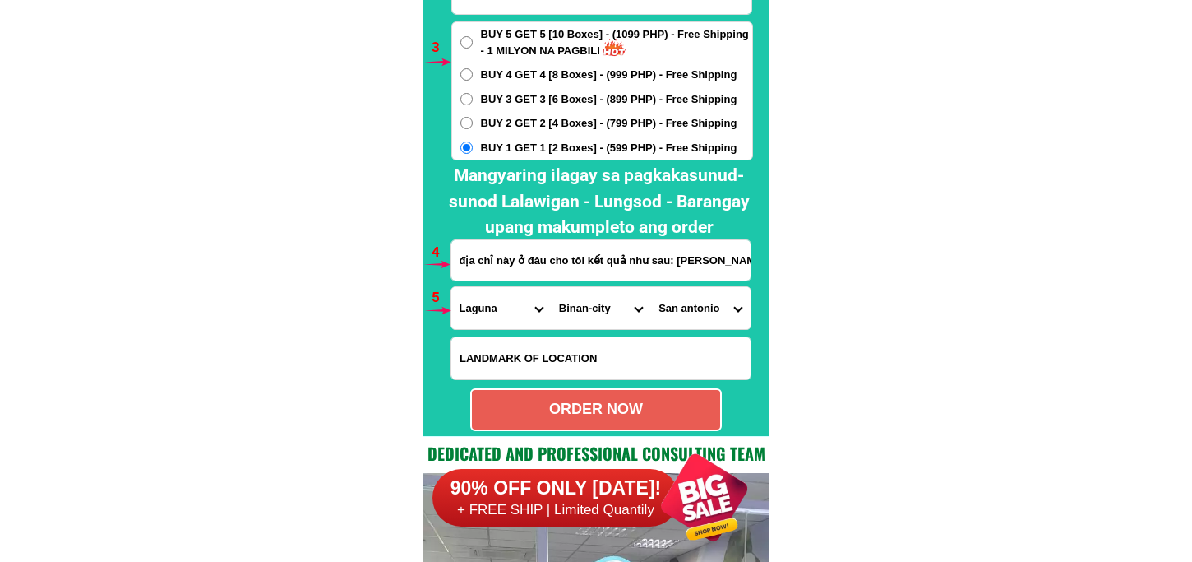
click at [582, 419] on div "ORDER NOW" at bounding box center [596, 409] width 248 height 22
type input "09518709223"
type input "địa chỉ này ở đâu cho tôi kết quả như sau: Phân tích địa chỉ 📍 Province : City …"
radio input "true"
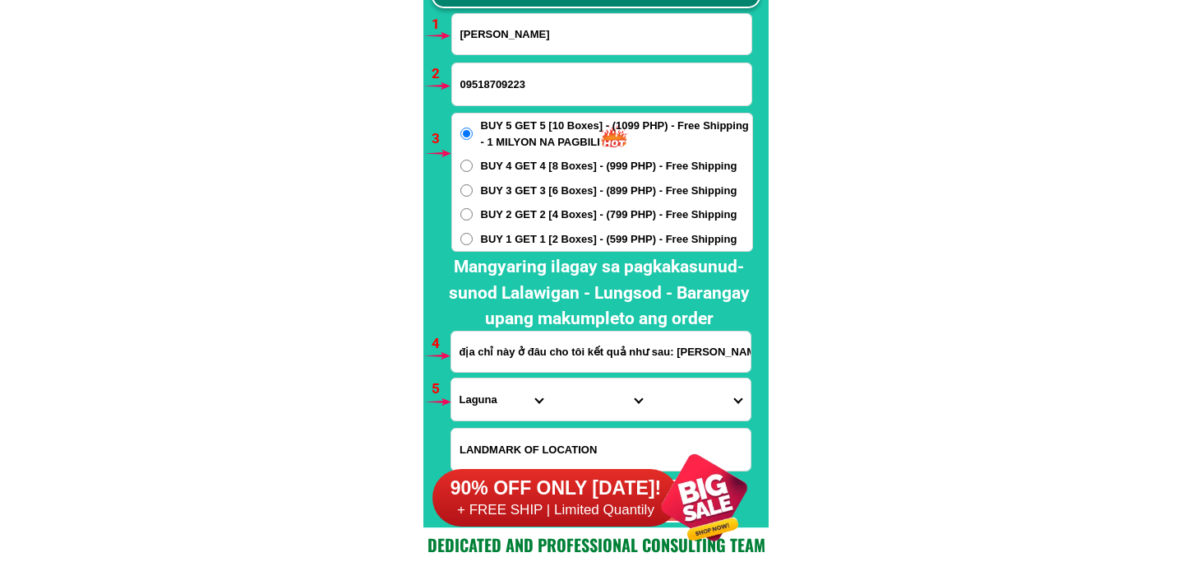
scroll to position [12093, 0]
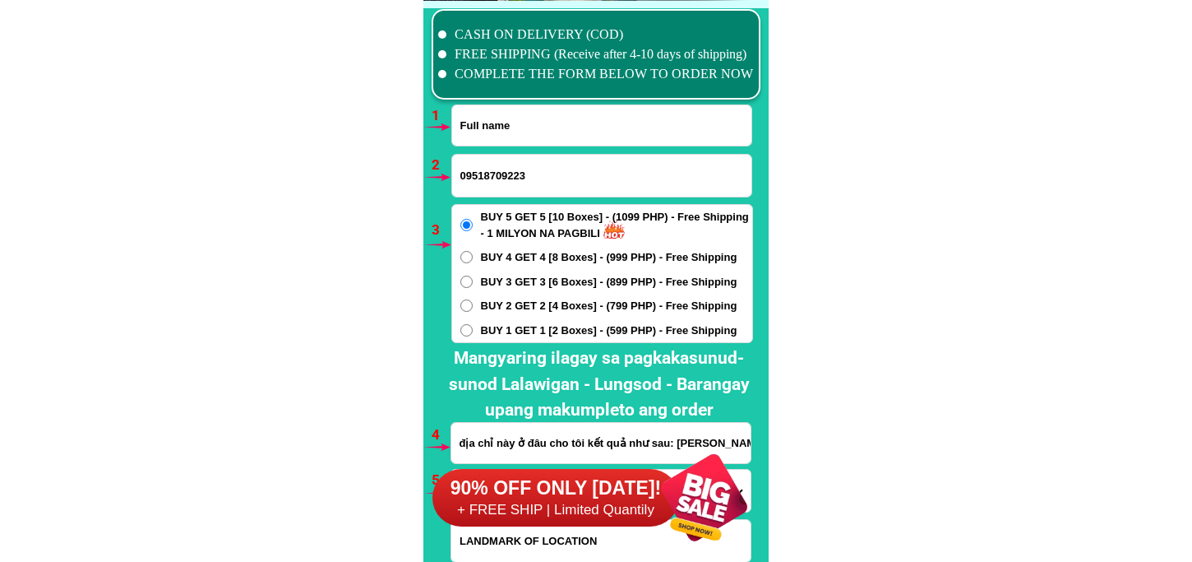
click at [524, 127] on input "Input full_name" at bounding box center [601, 125] width 299 height 40
paste input "Marissa Samaniego"
type input "Marissa Samaniego"
click at [485, 155] on input "09518709223" at bounding box center [601, 176] width 299 height 42
paste input "09568713170"
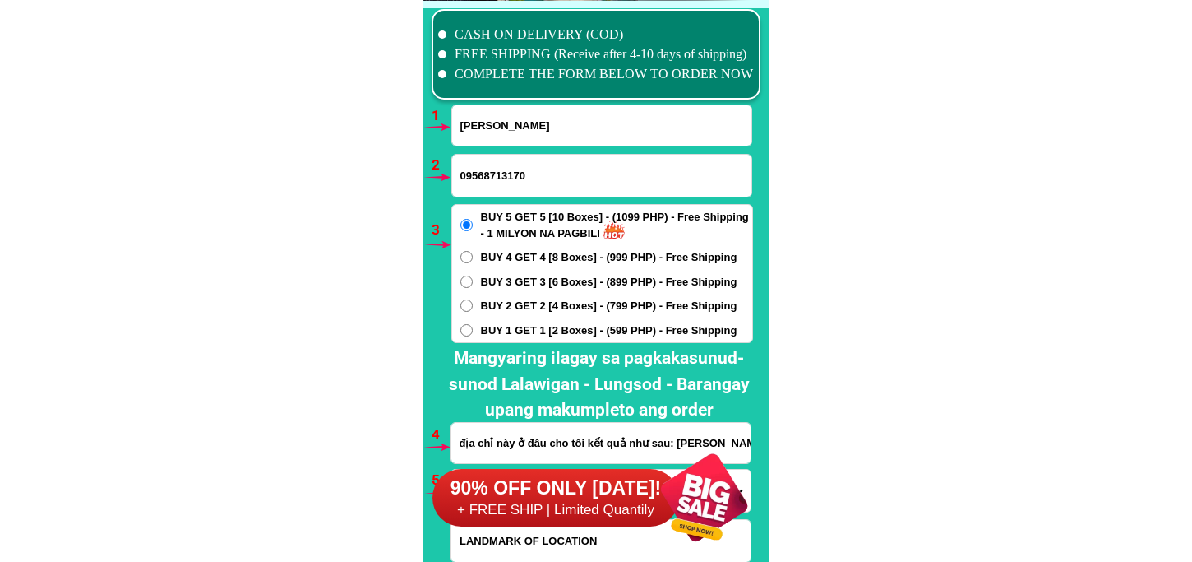
type input "09568713170"
click at [512, 274] on span "BUY 3 GET 3 [6 Boxes] - (899 PHP) - Free Shipping" at bounding box center [609, 282] width 257 height 16
click at [473, 275] on input "BUY 3 GET 3 [6 Boxes] - (899 PHP) - Free Shipping" at bounding box center [466, 281] width 12 height 12
radio input "true"
click at [511, 442] on div "90% OFF ONLY [DATE]! + FREE SHIP | Limited Quantily" at bounding box center [601, 497] width 336 height 129
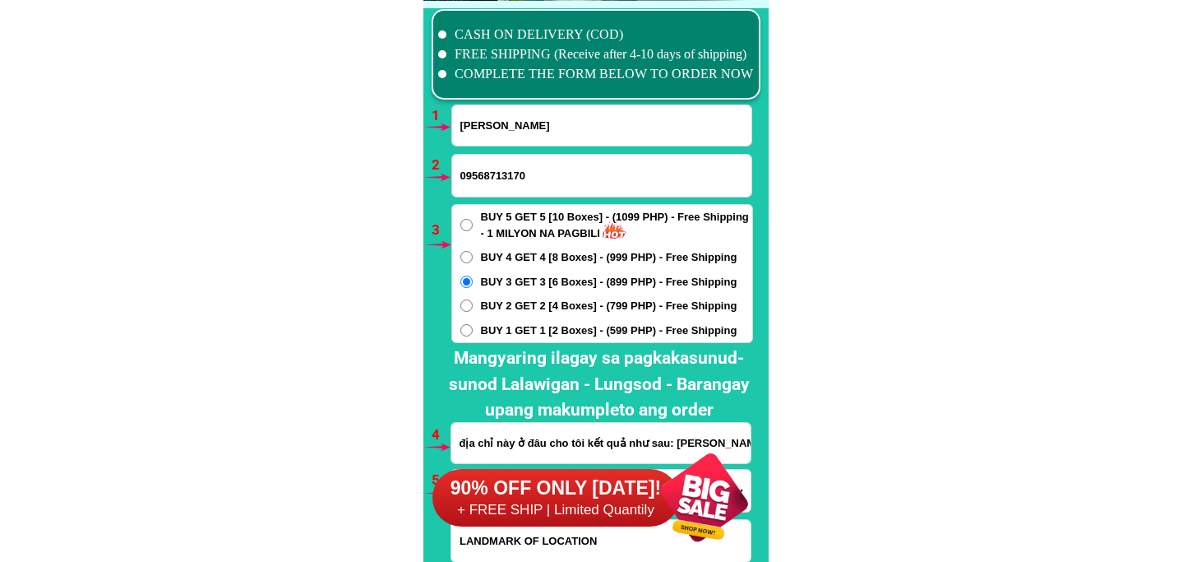
scroll to position [12184, 0]
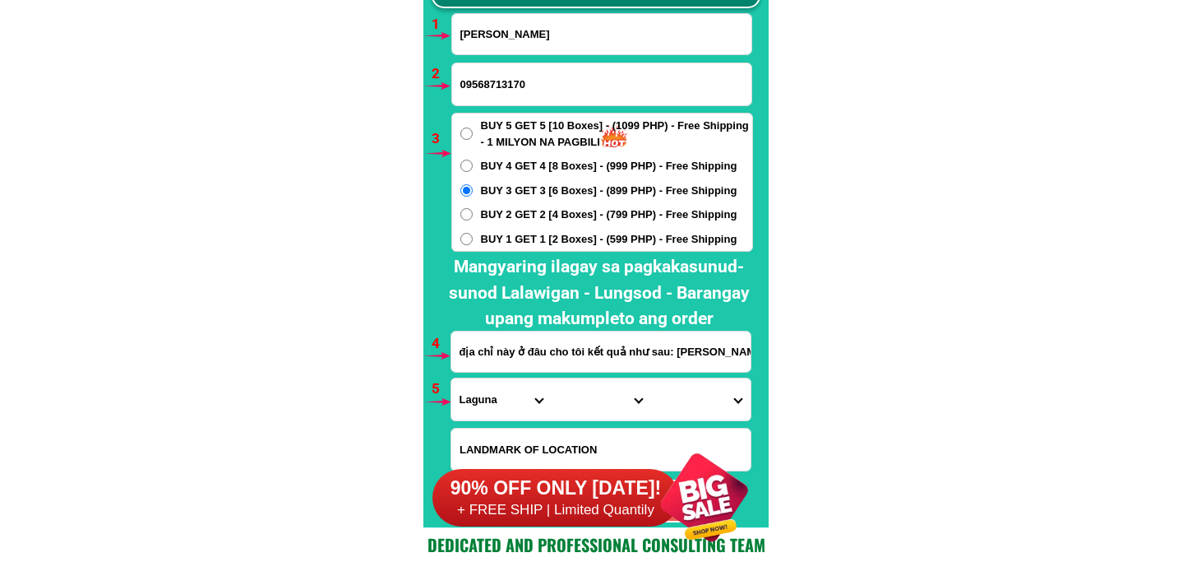
click at [541, 346] on input "địa chỉ này ở đâu cho tôi kết quả như sau: Phân tích địa chỉ 📍 Province : City …" at bounding box center [600, 351] width 299 height 40
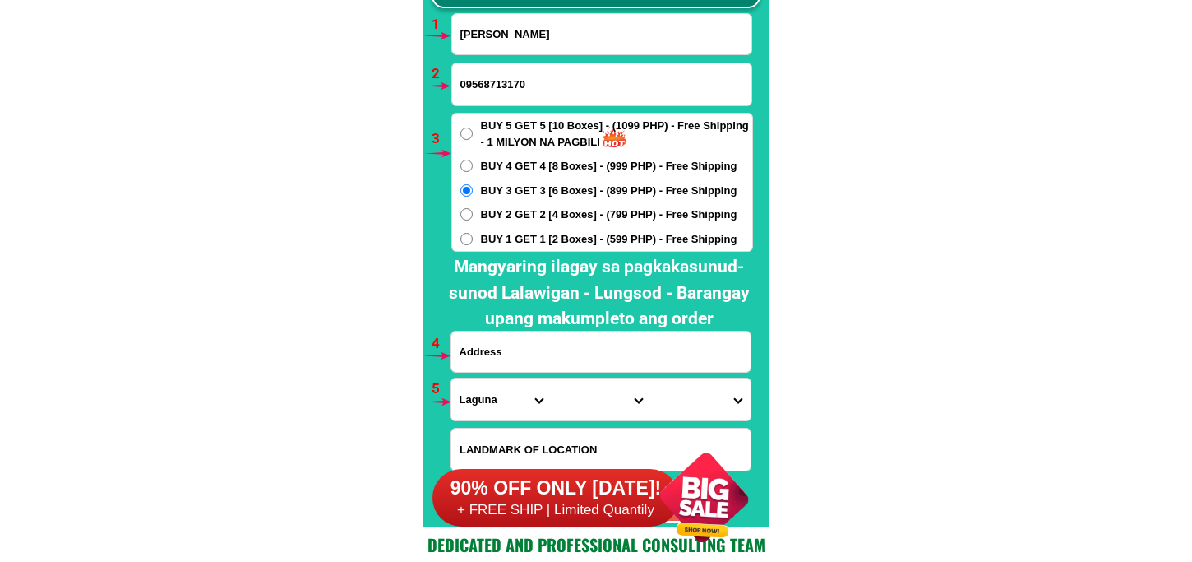
paste input "#31-B Mercedes St Brgy.San Carlos Tayuman Binangonan Rizal"
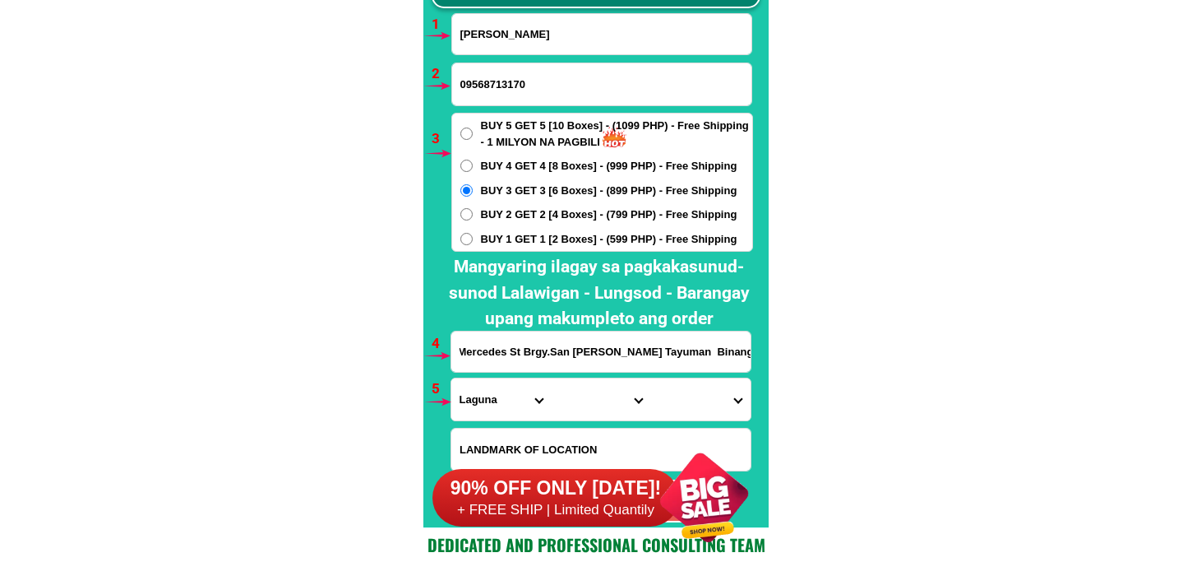
type input "#31-B Mercedes St Brgy.San Carlos Tayuman Binangonan Rizal"
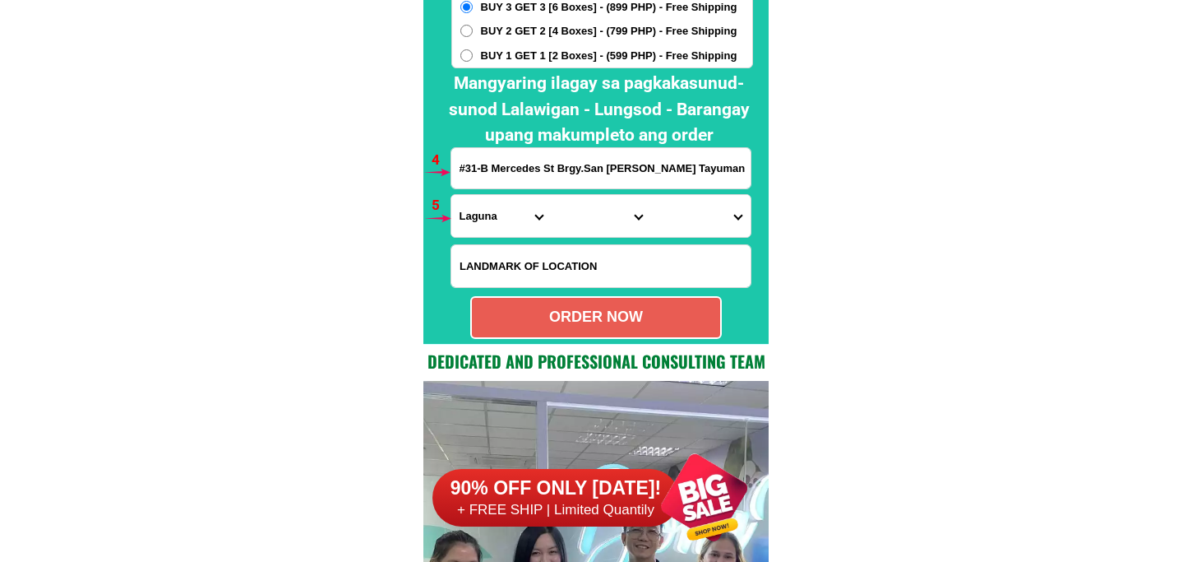
click at [527, 263] on input "Input LANDMARKOFLOCATION" at bounding box center [600, 266] width 299 height 42
paste input "Landmark - Kahilera ng Sally's Wok Palengke"
type input "Landmark - Kahilera ng Sally's Wok Palengke"
click at [462, 215] on select "Province [GEOGRAPHIC_DATA] [GEOGRAPHIC_DATA][PERSON_NAME][GEOGRAPHIC_DATA][GEOG…" at bounding box center [500, 216] width 99 height 42
select select "63_993"
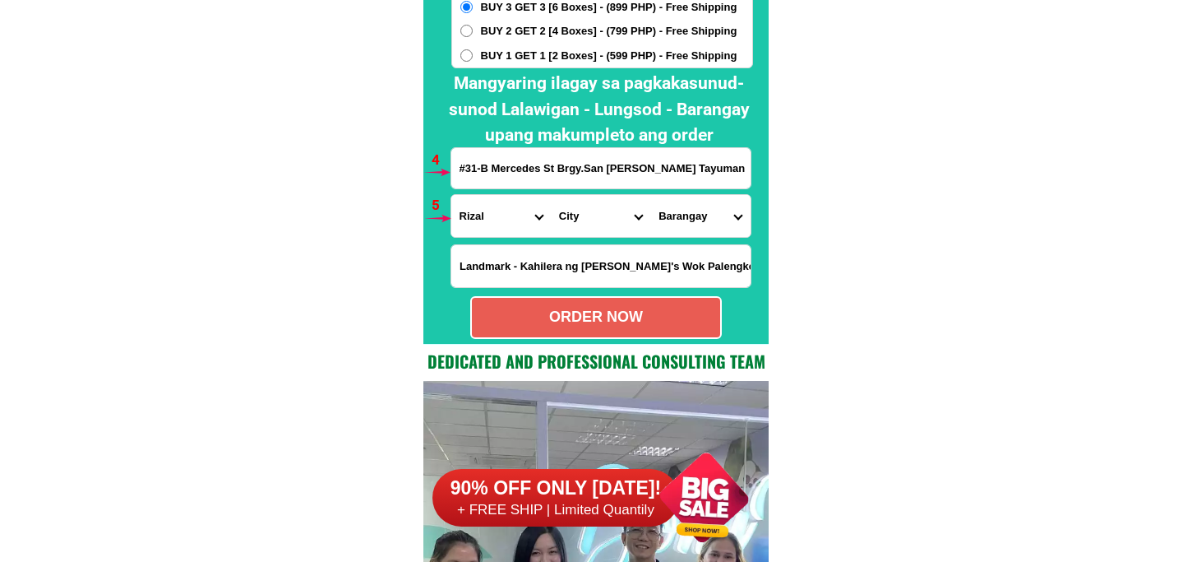
click at [566, 214] on select "City Angono Antipolo-city Binangonan Cainta Cardona Jala-jala Pililla Rizal-bar…" at bounding box center [600, 216] width 99 height 42
select select "63_9938511"
click at [551, 195] on select "City Angono Antipolo-city Binangonan Cainta Cardona Jala-jala Pililla Rizal-bar…" at bounding box center [600, 216] width 99 height 42
click at [691, 208] on select "Barangay Bangad Batingan Bilibiran Binitagan Bombong Buhangin Calumpang Ginoong…" at bounding box center [699, 216] width 99 height 42
select select "63_99385111704"
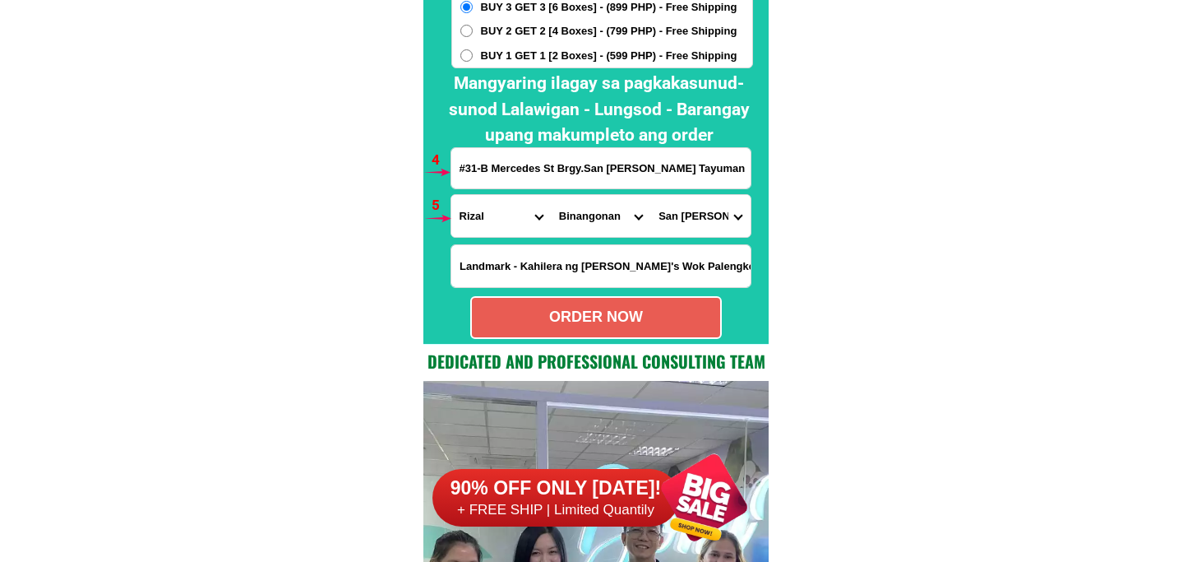
click at [650, 195] on select "Barangay Bangad Batingan Bilibiran Binitagan Bombong Buhangin Calumpang Ginoong…" at bounding box center [699, 216] width 99 height 42
click at [641, 306] on div "ORDER NOW" at bounding box center [596, 317] width 252 height 43
radio input "true"
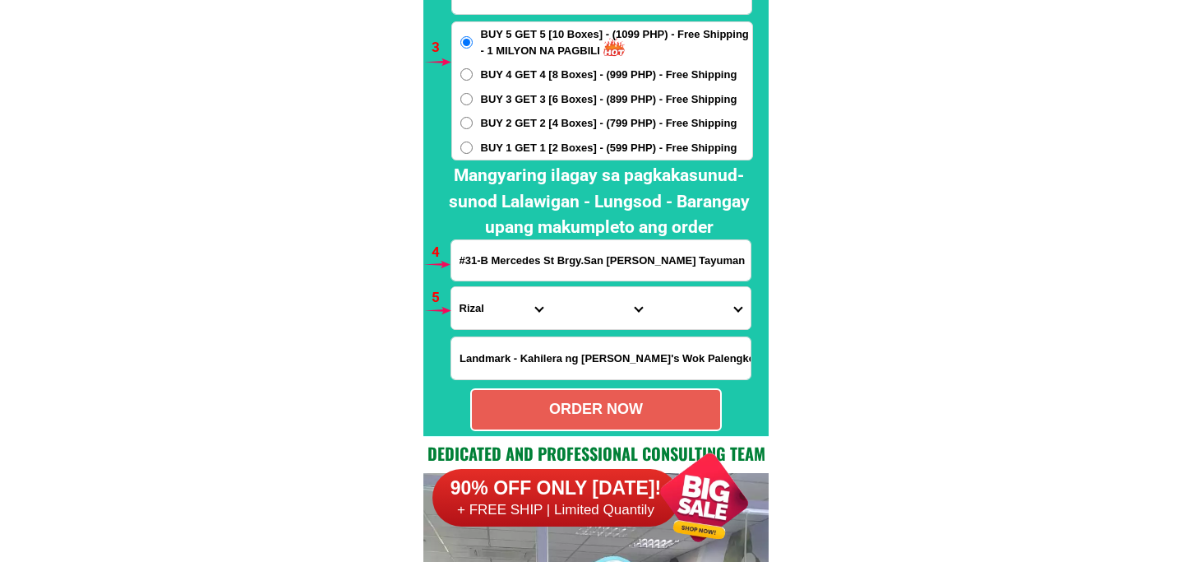
scroll to position [12184, 0]
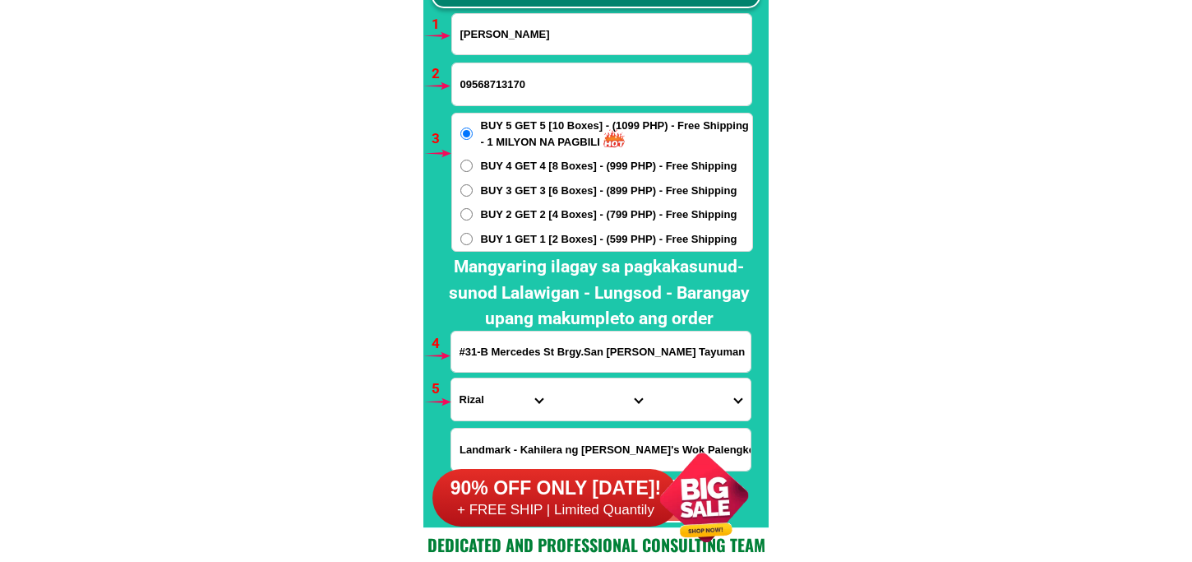
click at [539, 55] on form "Marissa Samaniego 09568713170 ORDER NOW #31-B Mercedes St Brgy.San Carlos Tayum…" at bounding box center [602, 267] width 303 height 509
click at [539, 30] on input "Marissa Samaniego" at bounding box center [601, 34] width 299 height 40
paste input "Marita Elizalde"
type input "Marita Elizalde"
click at [543, 84] on input "09568713170" at bounding box center [601, 84] width 299 height 42
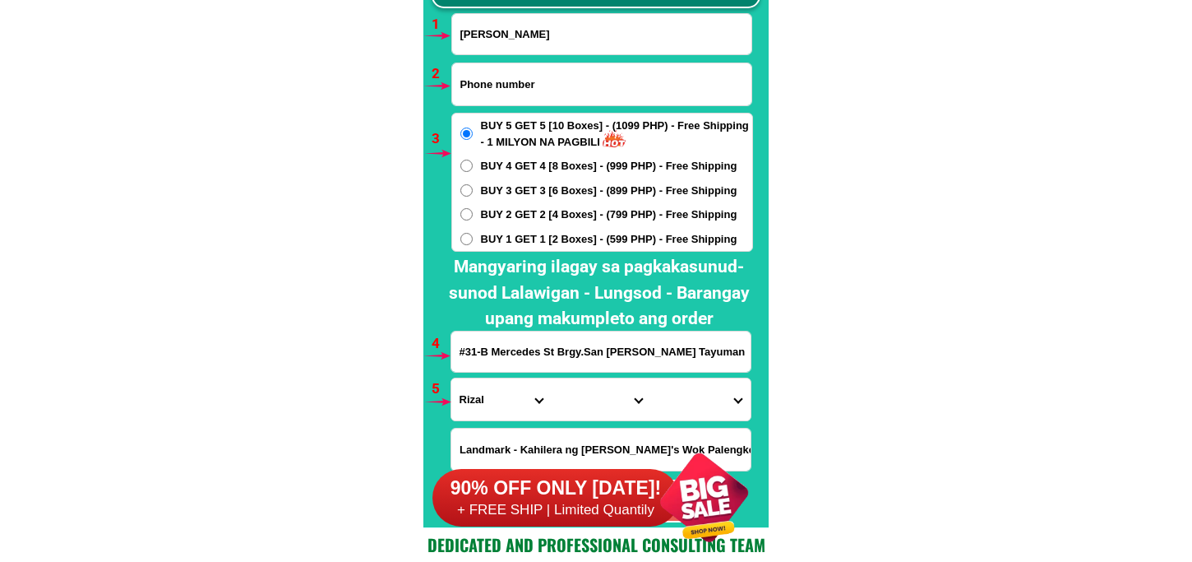
paste input "09484560658"
type input "09484560658"
click at [500, 207] on span "BUY 2 GET 2 [4 Boxes] - (799 PHP) - Free Shipping" at bounding box center [609, 214] width 257 height 16
click at [473, 208] on input "BUY 2 GET 2 [4 Boxes] - (799 PHP) - Free Shipping" at bounding box center [466, 214] width 12 height 12
radio input "true"
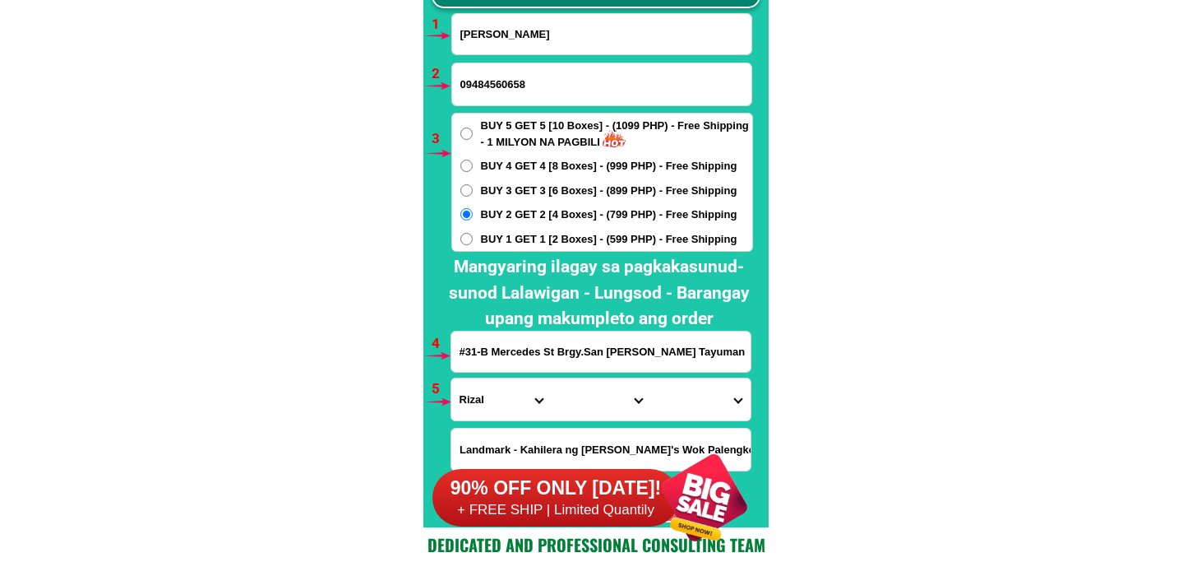
click at [582, 349] on input "#31-B Mercedes St Brgy.San Carlos Tayuman Binangonan Rizal" at bounding box center [600, 351] width 299 height 40
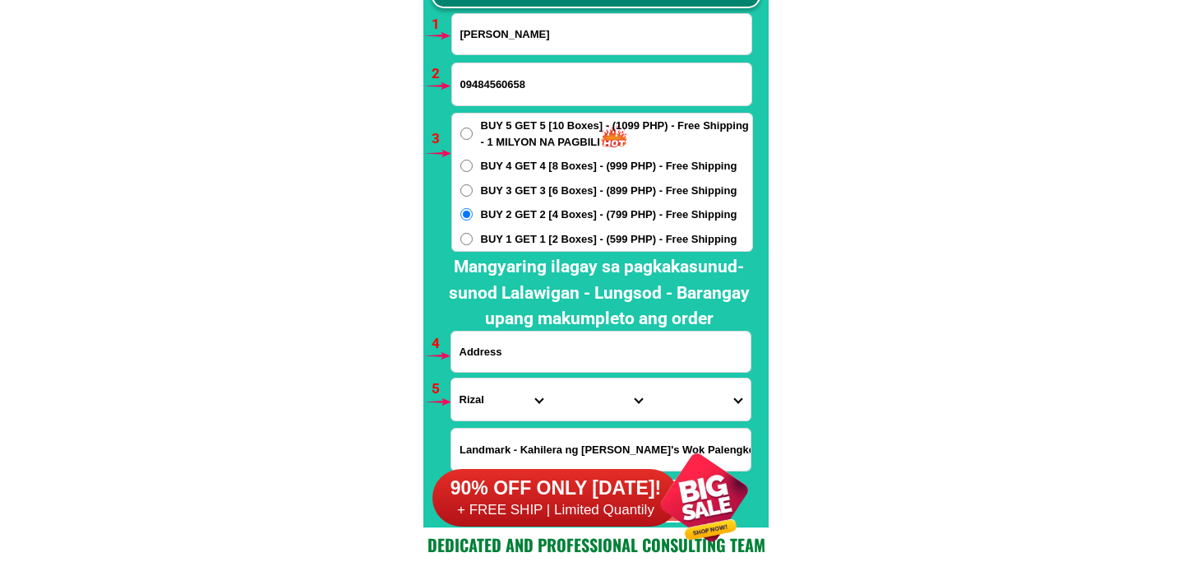
paste input "Maduroto M atuguinao Samar near brgy hall"
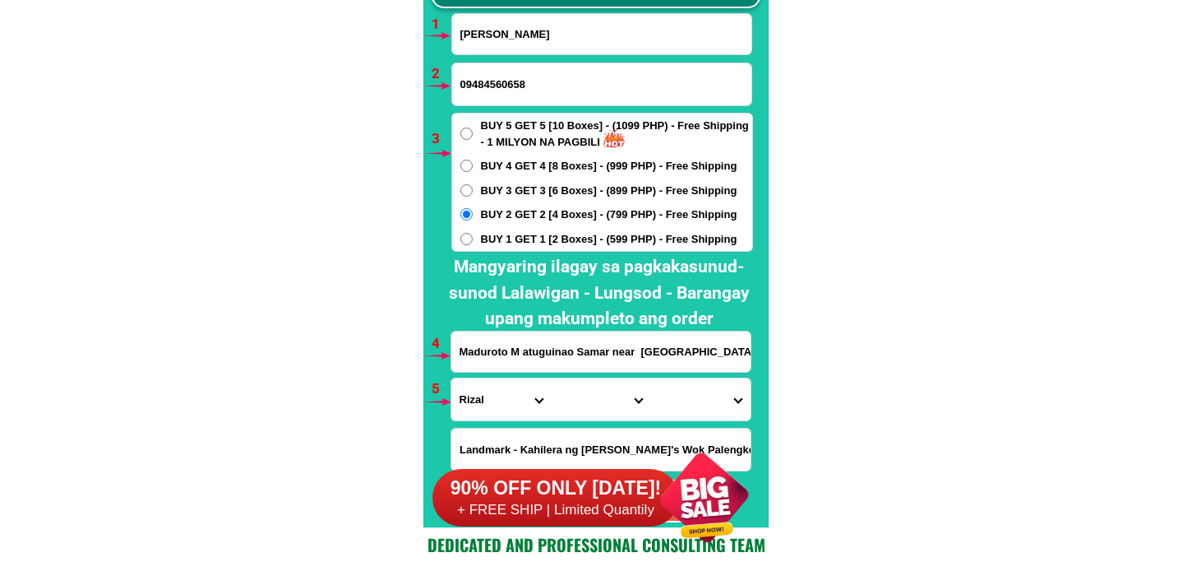
type input "Maduroto M atuguinao Samar near brgy hall"
drag, startPoint x: 494, startPoint y: 404, endPoint x: 498, endPoint y: 382, distance: 22.6
click at [494, 400] on select "Province [GEOGRAPHIC_DATA] [GEOGRAPHIC_DATA][PERSON_NAME][GEOGRAPHIC_DATA][GEOG…" at bounding box center [500, 399] width 99 height 42
drag, startPoint x: 495, startPoint y: 397, endPoint x: 503, endPoint y: 380, distance: 19.1
click at [495, 397] on select "Province [GEOGRAPHIC_DATA] [GEOGRAPHIC_DATA][PERSON_NAME][GEOGRAPHIC_DATA][GEOG…" at bounding box center [500, 399] width 99 height 42
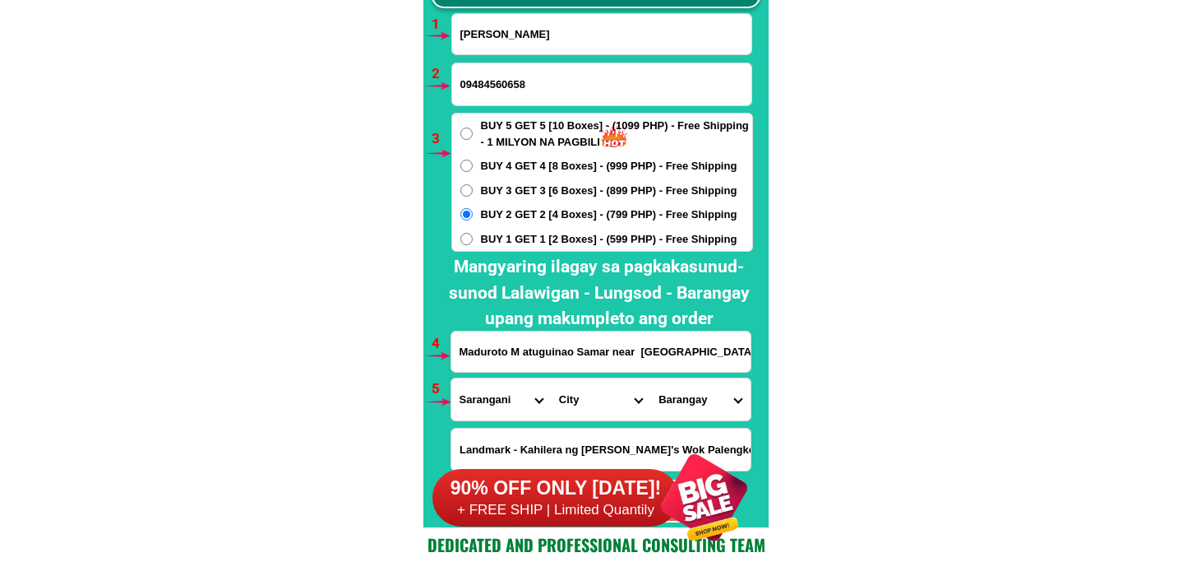
select select "63_600"
click at [451, 378] on select "Province [GEOGRAPHIC_DATA] [GEOGRAPHIC_DATA][PERSON_NAME][GEOGRAPHIC_DATA][GEOG…" at bounding box center [500, 399] width 99 height 42
click at [585, 403] on select "City Almagro Basey Calbayog-city Calbiga Catbalogan-city Daram Gandara Hinabang…" at bounding box center [600, 399] width 99 height 42
select select "63_6003861"
click at [551, 378] on select "City Almagro Basey Calbayog-city Calbiga Catbalogan-city Daram Gandara Hinabang…" at bounding box center [600, 399] width 99 height 42
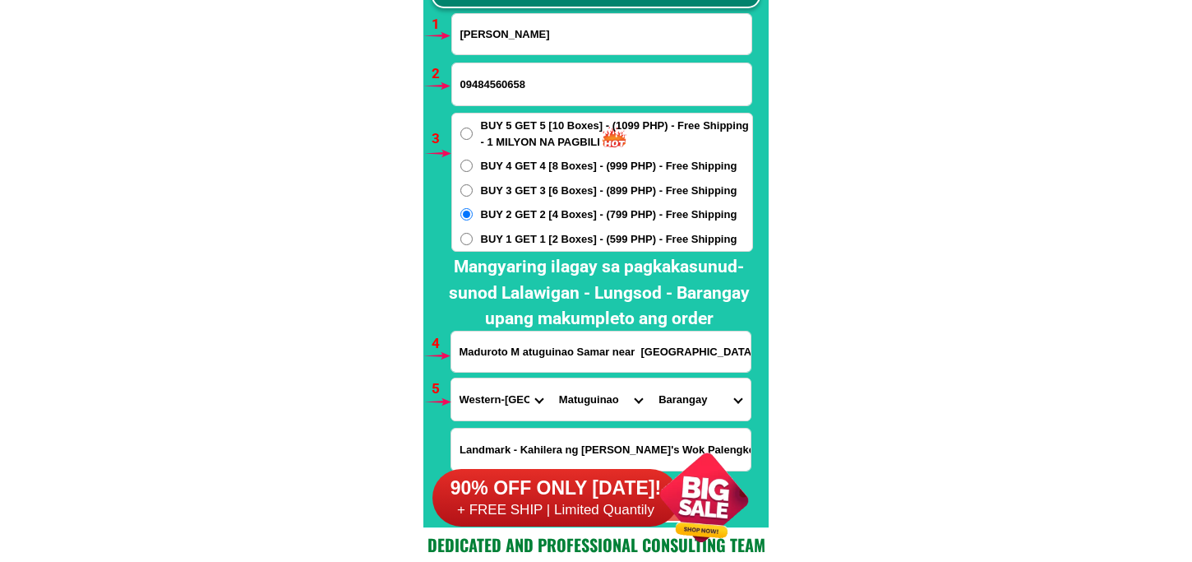
drag, startPoint x: 709, startPoint y: 408, endPoint x: 708, endPoint y: 388, distance: 19.8
click at [709, 408] on select "Barangay Angyap Bag-otan Barruz (barangay no. 1) Camonoan Carolina Deit Del ros…" at bounding box center [699, 399] width 99 height 42
select select "63_60038612170"
click at [650, 378] on select "Barangay Angyap Bag-otan Barruz (barangay no. 1) Camonoan Carolina Deit Del ros…" at bounding box center [699, 399] width 99 height 42
